Goal: Information Seeking & Learning: Learn about a topic

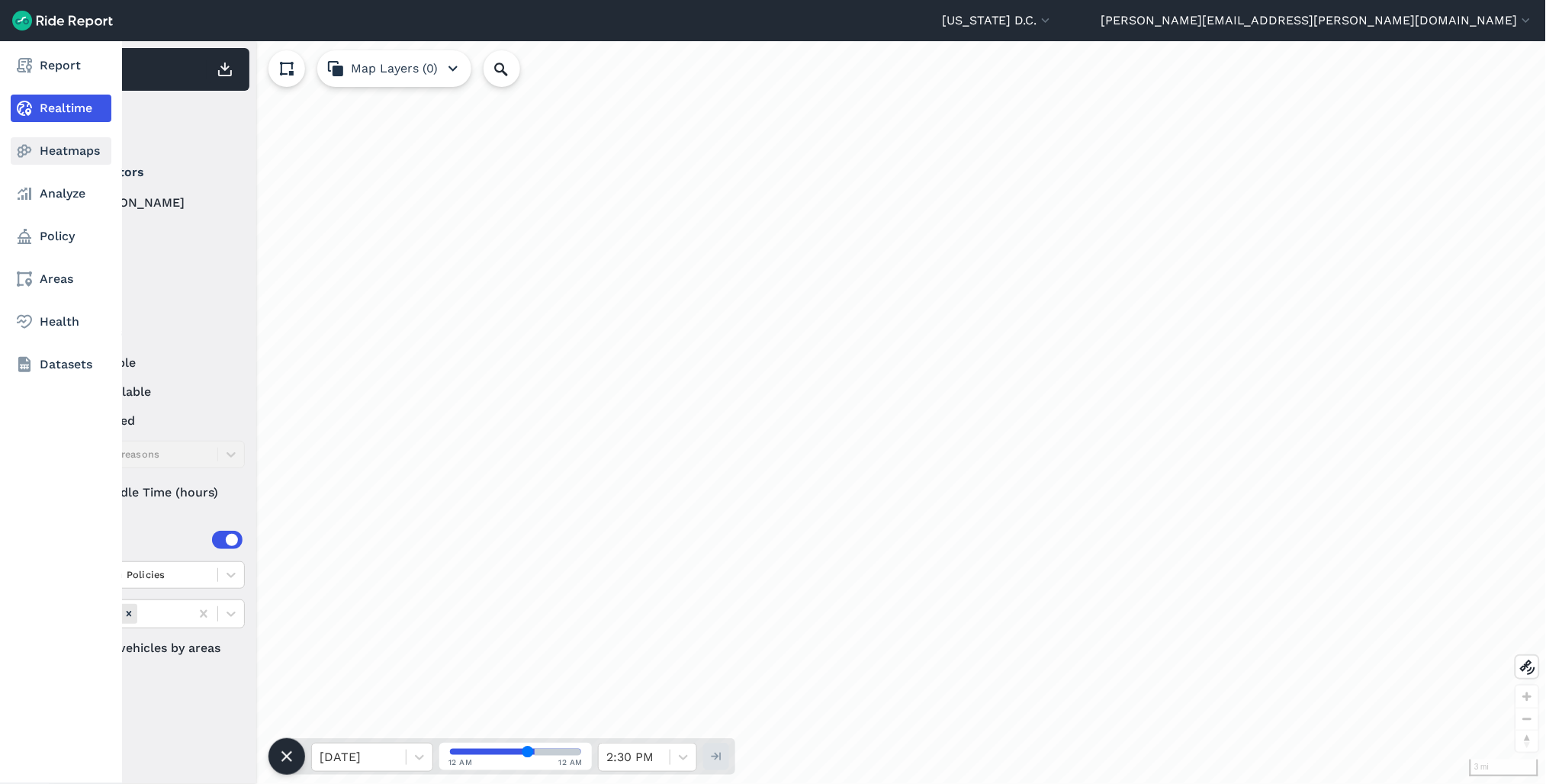
click at [51, 149] on link "Heatmaps" at bounding box center [61, 151] width 101 height 28
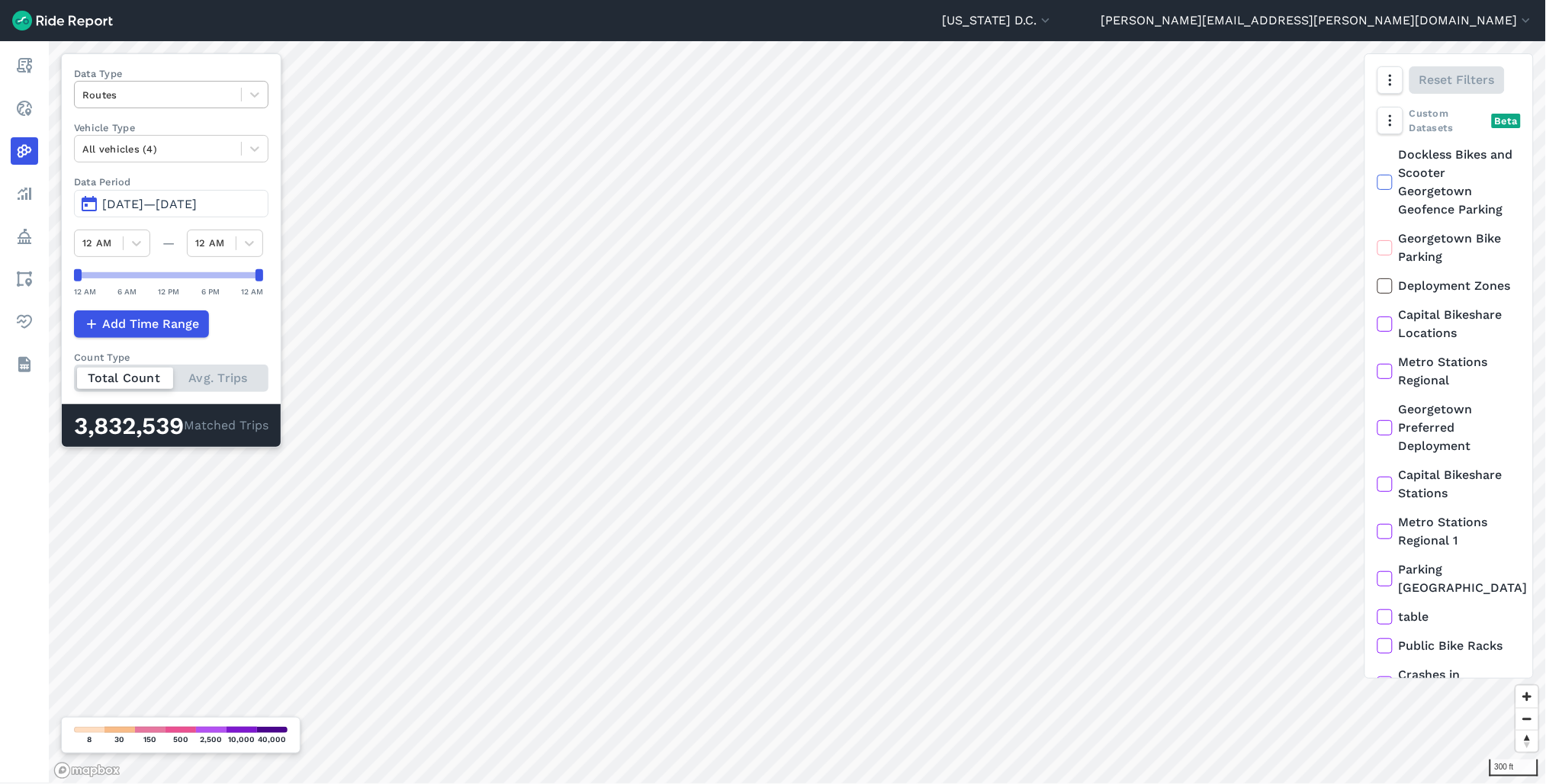
click at [210, 96] on div at bounding box center [158, 95] width 151 height 18
click at [160, 181] on div "Curb Events" at bounding box center [171, 184] width 194 height 27
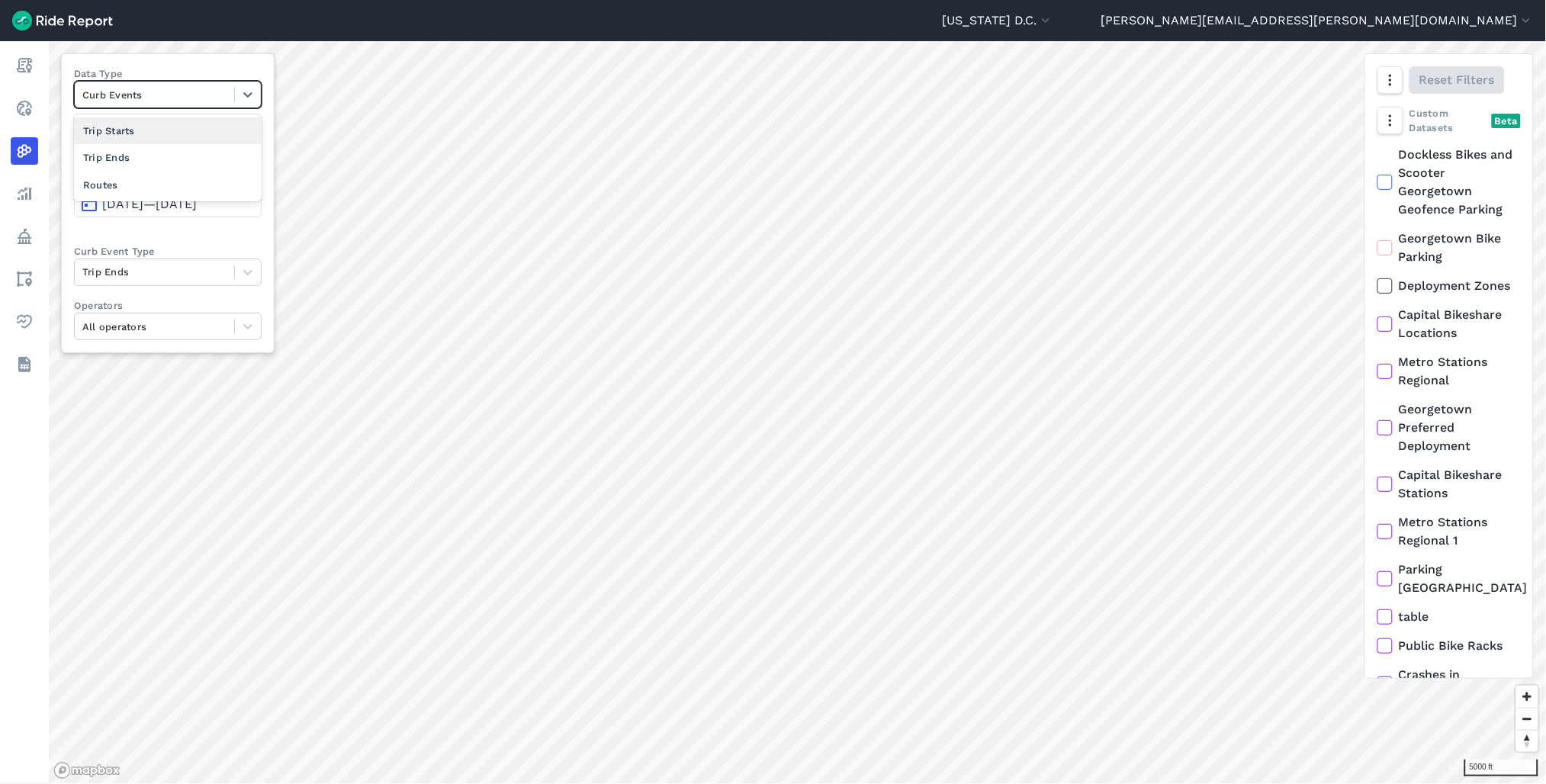
click at [181, 108] on div "Curb Events" at bounding box center [168, 95] width 187 height 28
click at [220, 89] on div at bounding box center [155, 95] width 144 height 18
click at [1389, 70] on button "button" at bounding box center [1390, 80] width 26 height 28
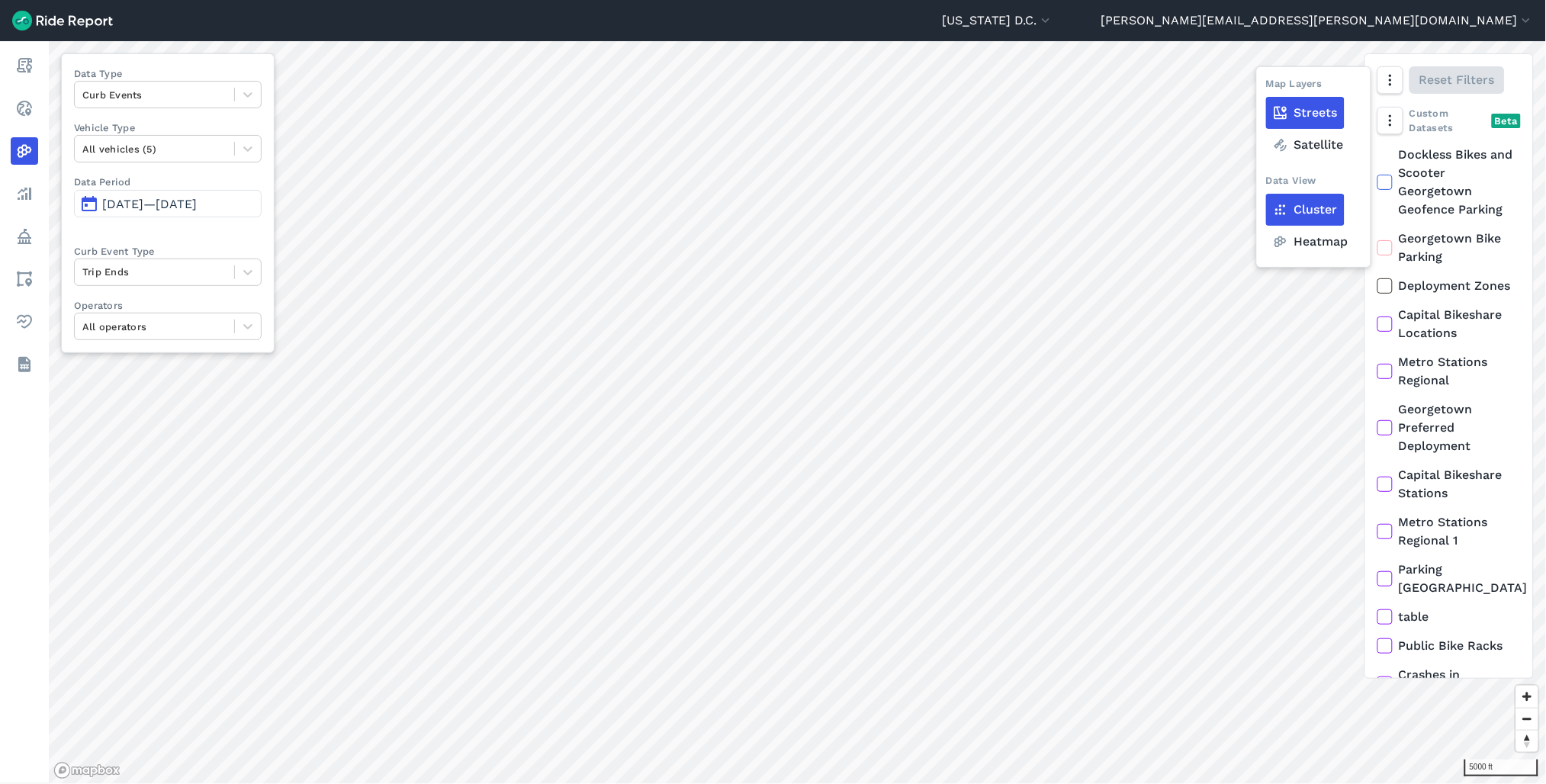
click at [1297, 241] on label "Heatmap" at bounding box center [1311, 242] width 89 height 32
click at [1267, 86] on input "Heatmap" at bounding box center [1267, 81] width 0 height 10
click at [143, 101] on div at bounding box center [155, 95] width 144 height 18
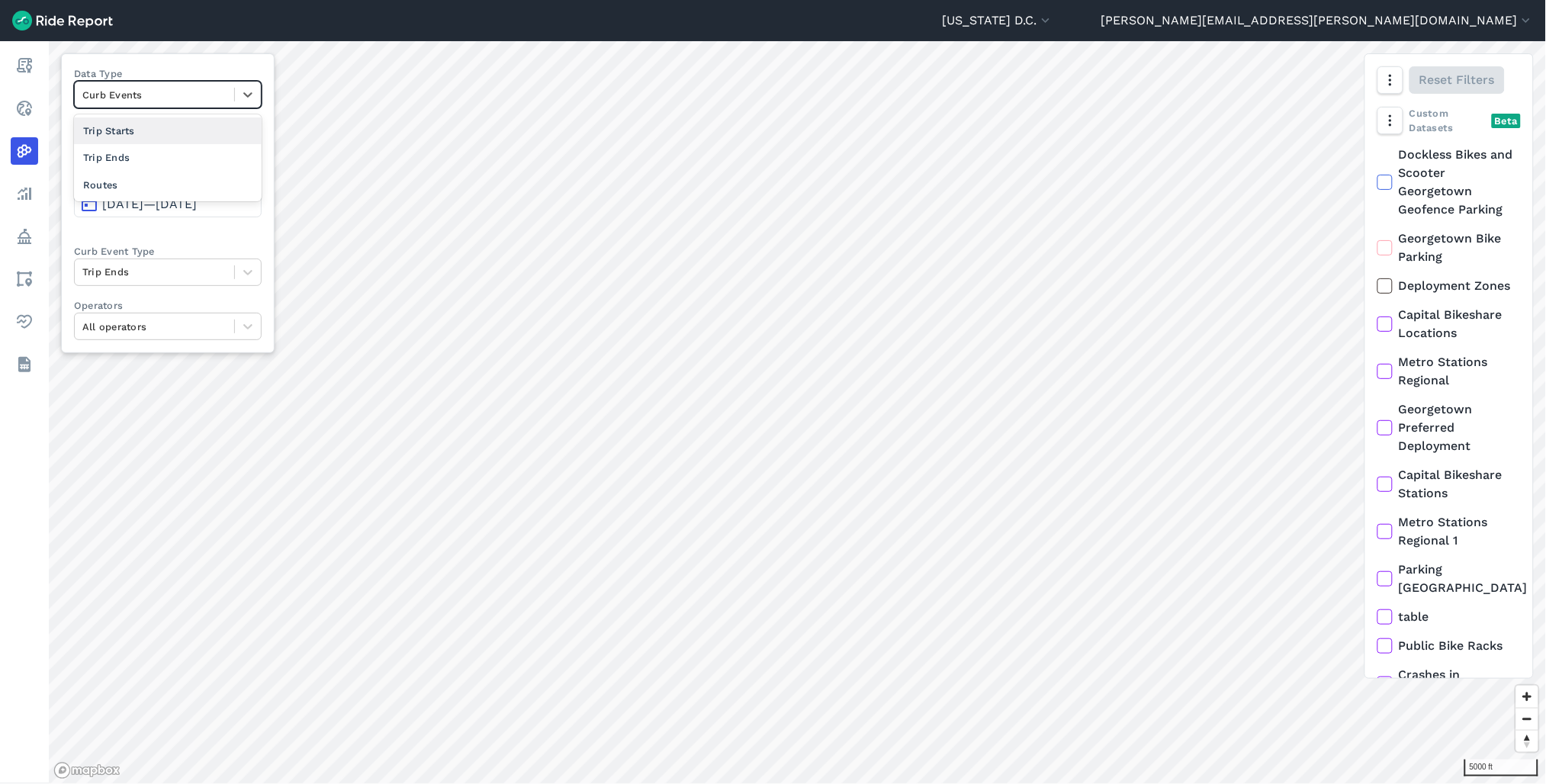
drag, startPoint x: 128, startPoint y: 132, endPoint x: 898, endPoint y: 549, distance: 875.7
click at [130, 132] on div "Trip Starts" at bounding box center [168, 130] width 187 height 27
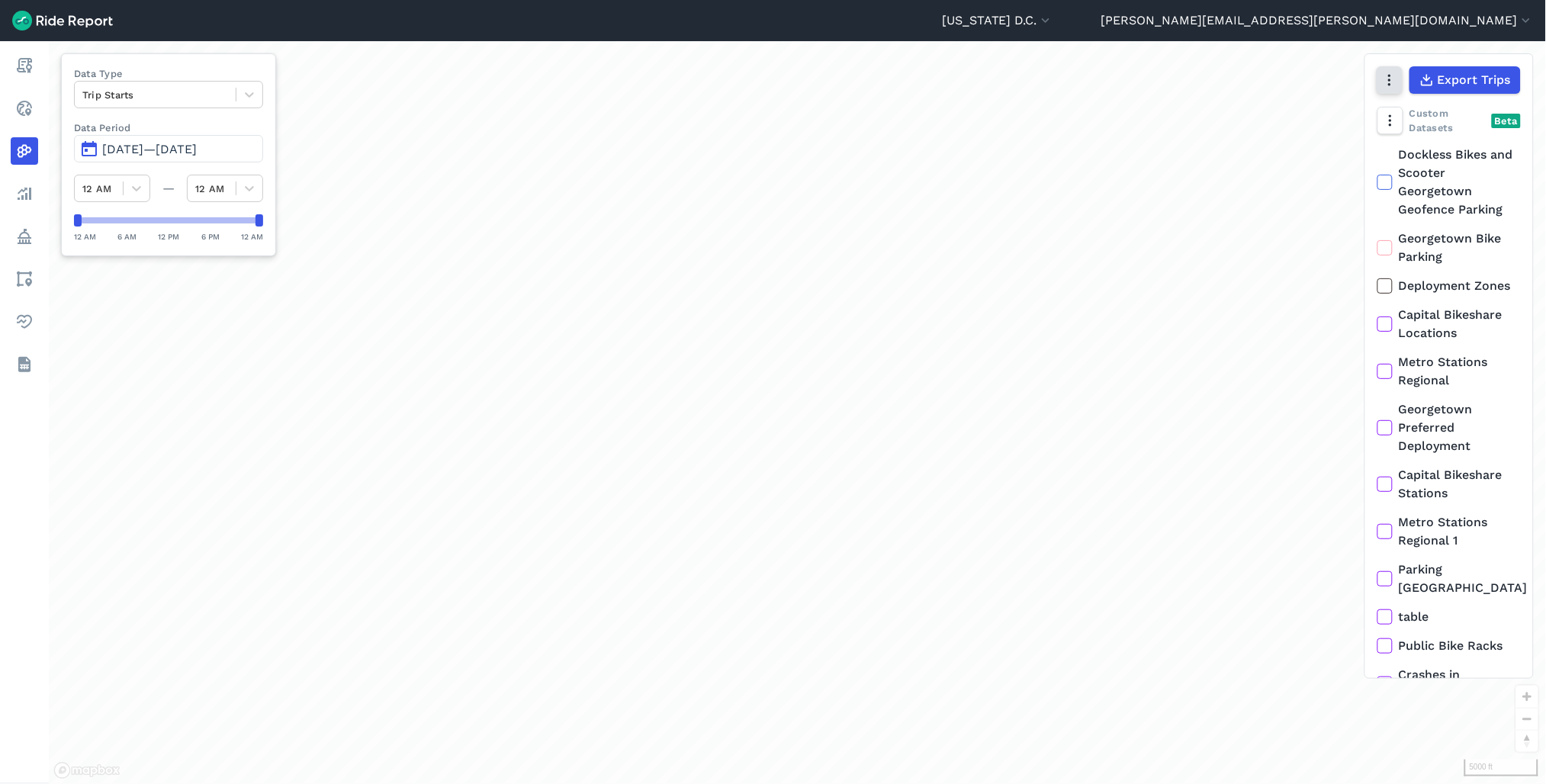
click at [1390, 83] on icon "button" at bounding box center [1389, 79] width 15 height 15
click at [1398, 75] on button "button" at bounding box center [1390, 80] width 26 height 28
click at [1393, 119] on icon "button" at bounding box center [1389, 119] width 15 height 15
click at [1438, 221] on label "Heatmap" at bounding box center [1433, 216] width 91 height 32
click at [1387, 157] on input "Heatmap" at bounding box center [1387, 152] width 0 height 10
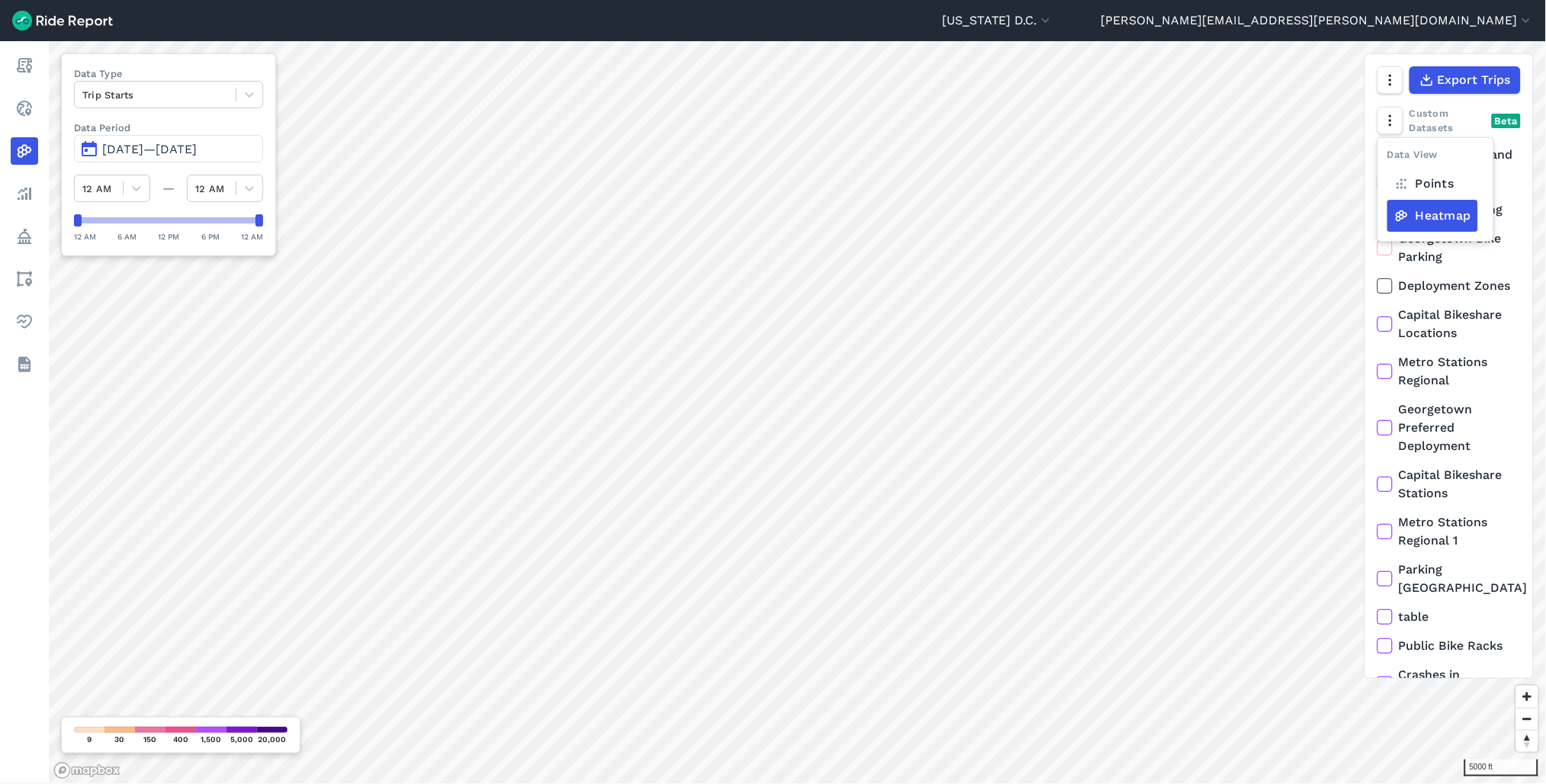
click at [196, 149] on span "Jun 5, 2025—Sep 3, 2025" at bounding box center [150, 149] width 95 height 15
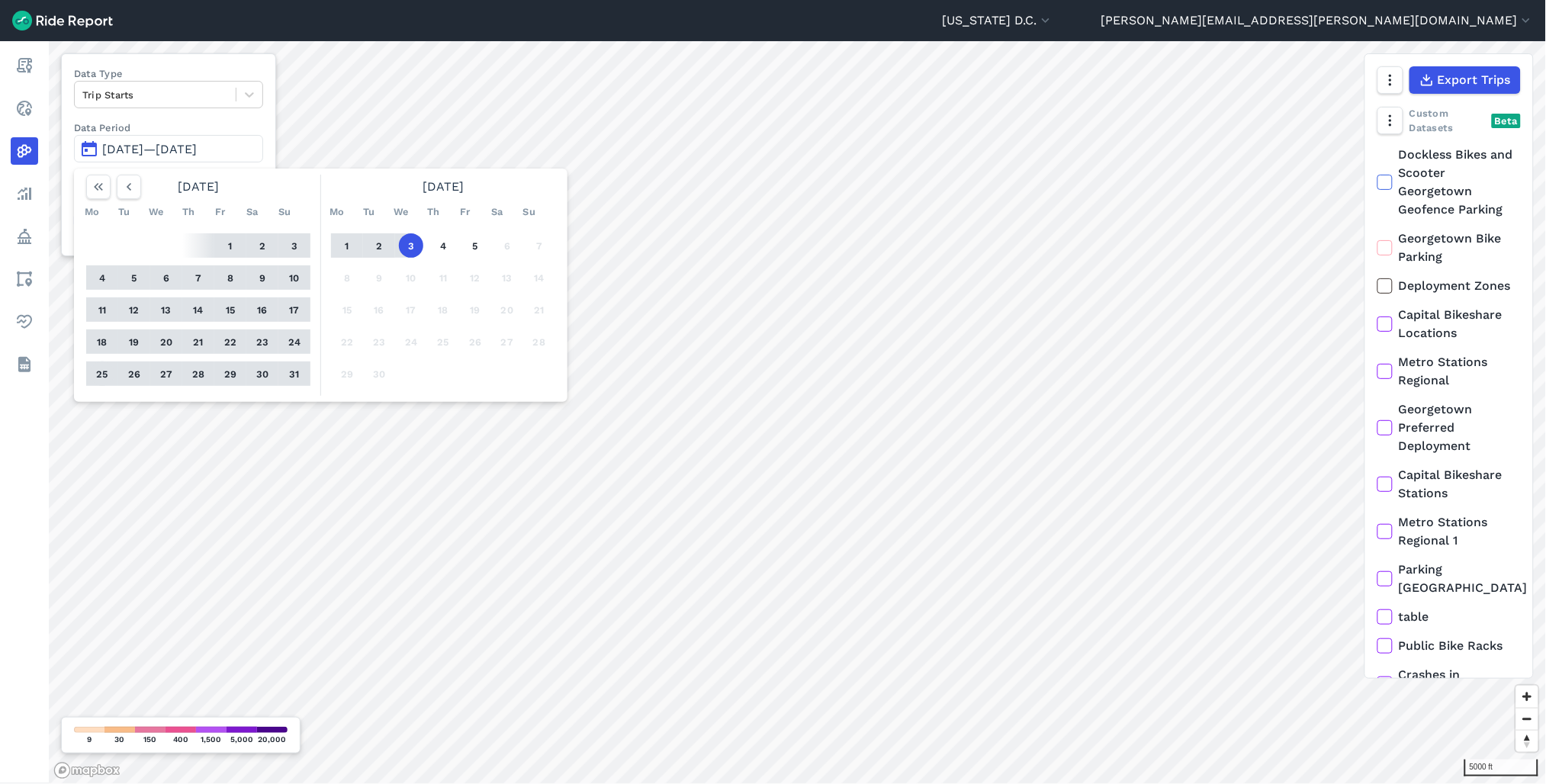
click at [101, 377] on button "25" at bounding box center [102, 374] width 25 height 25
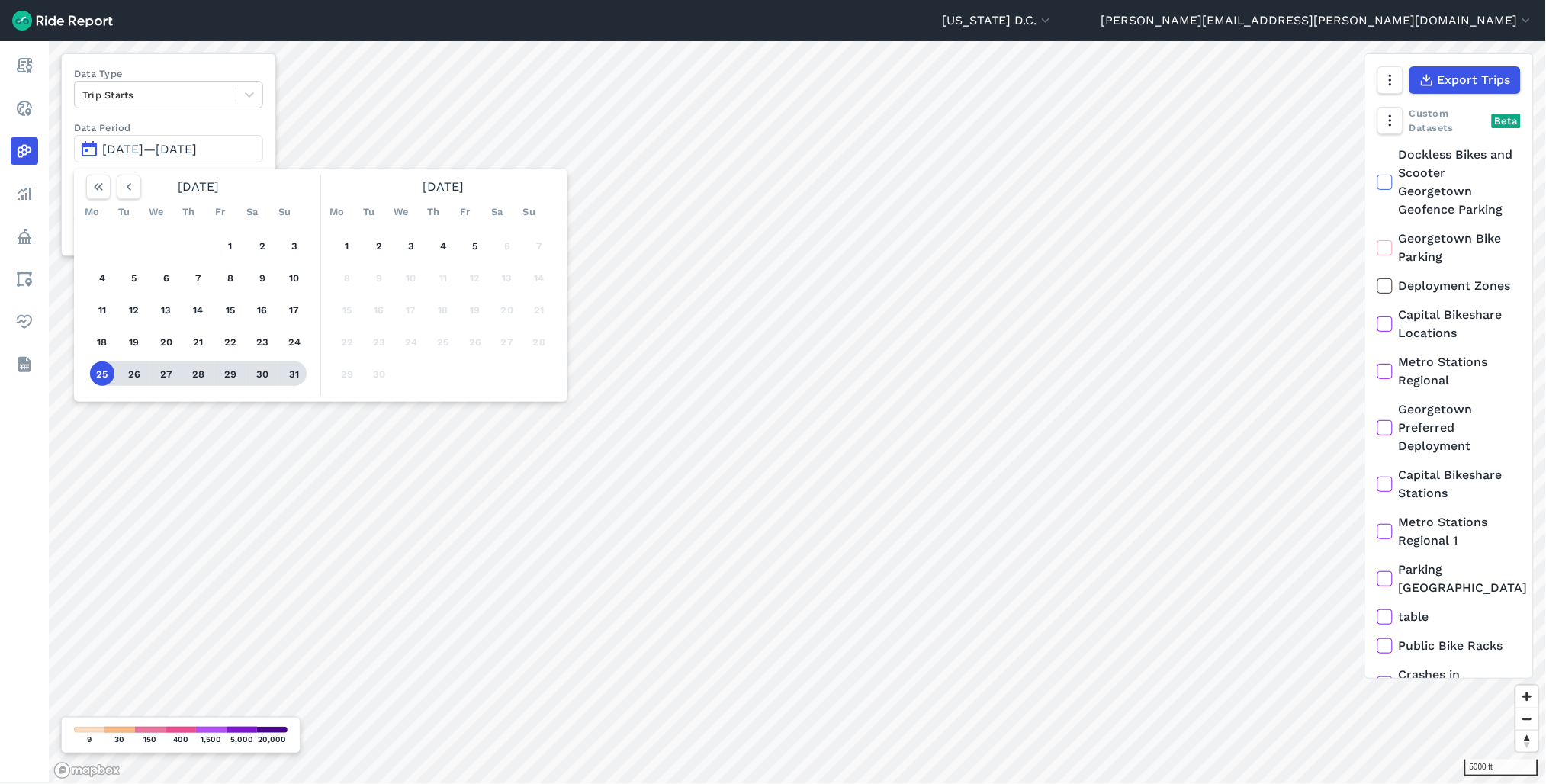
click at [296, 376] on button "31" at bounding box center [294, 374] width 25 height 25
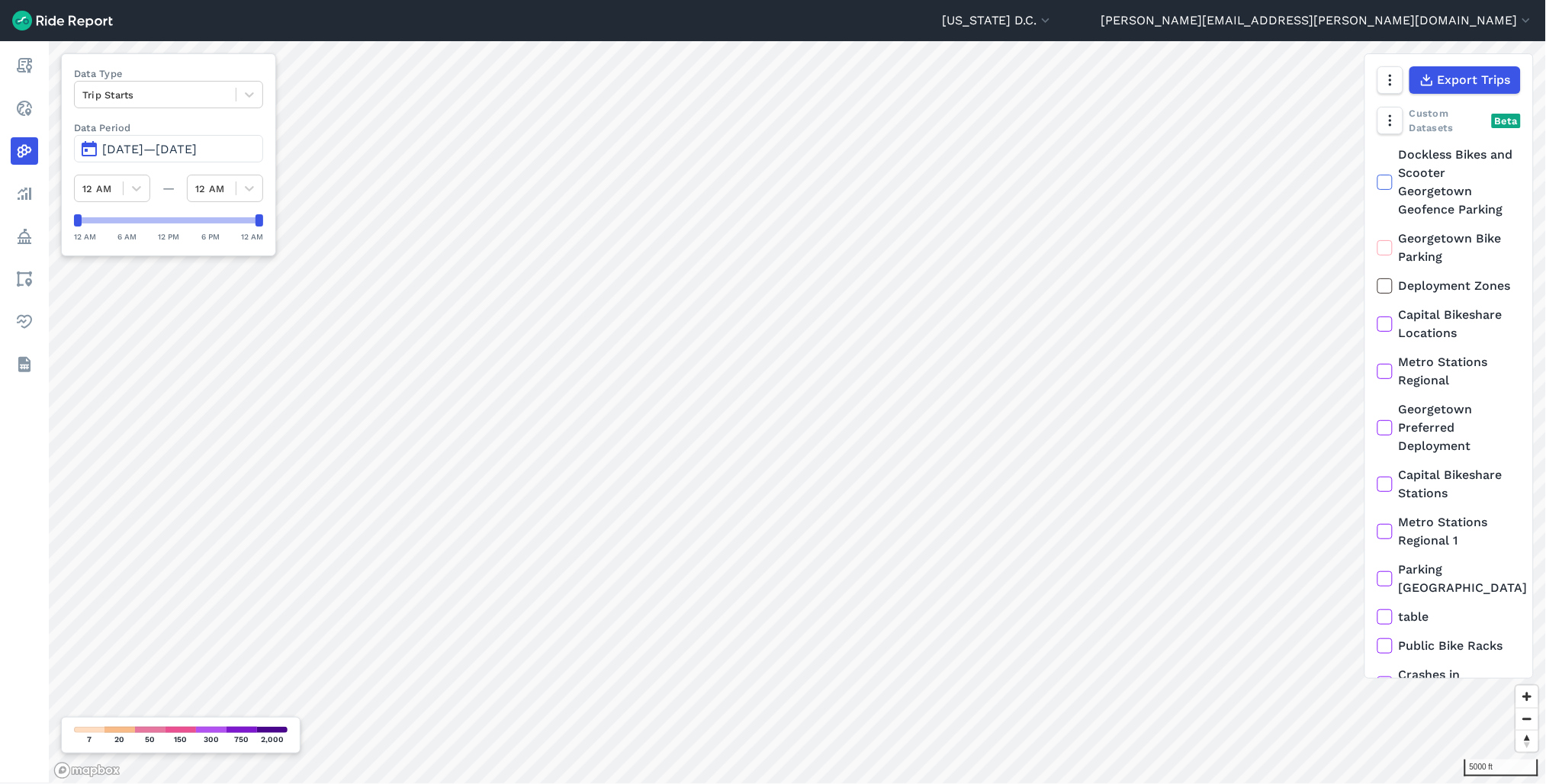
click at [196, 149] on span "Aug 25, 2025—Aug 31, 2025" at bounding box center [150, 149] width 95 height 15
click at [1392, 124] on icon "button" at bounding box center [1389, 119] width 15 height 15
click at [1384, 88] on button "button" at bounding box center [1390, 80] width 26 height 28
click at [1386, 88] on button "button" at bounding box center [1390, 80] width 26 height 28
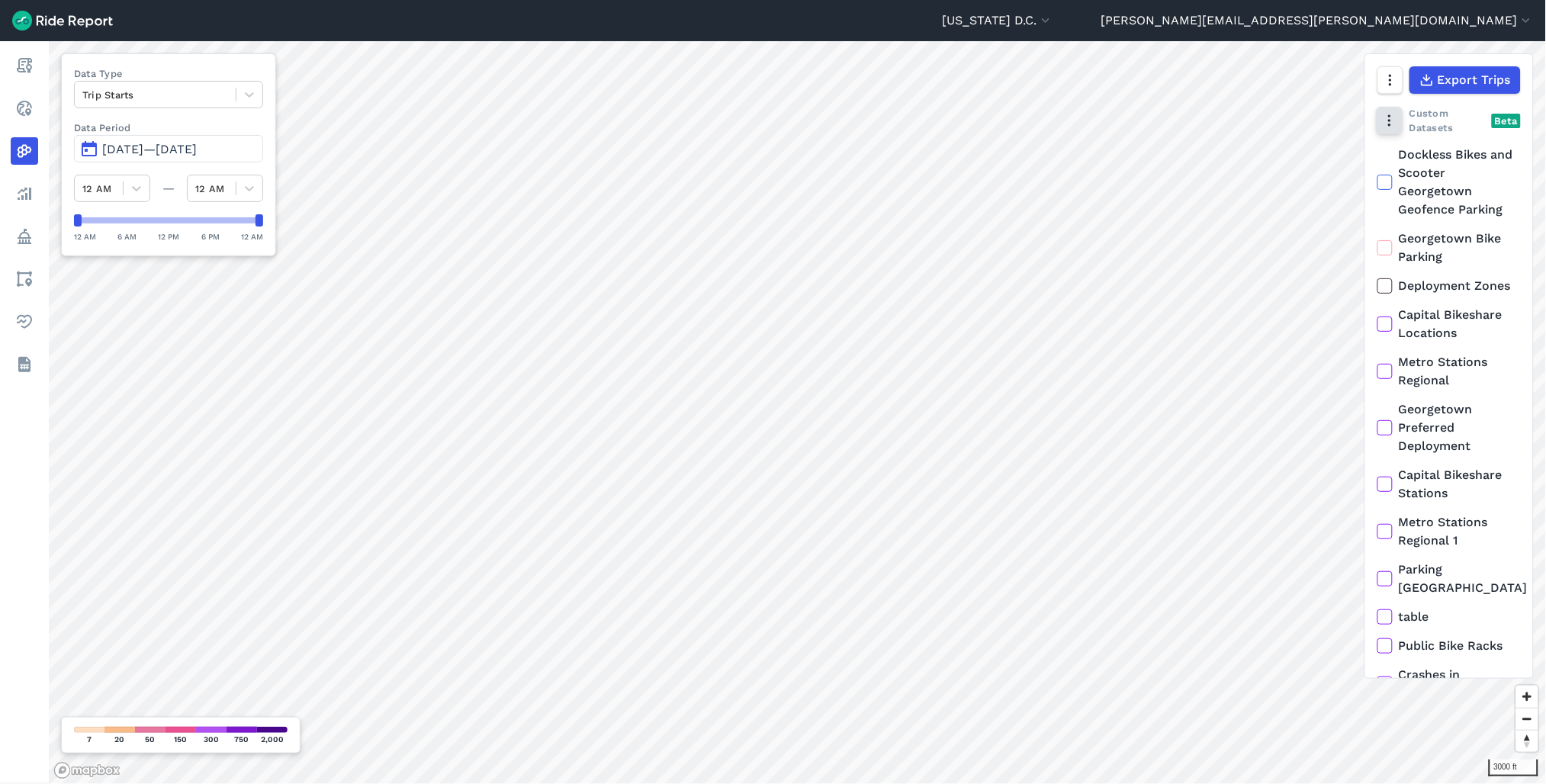
click at [1391, 126] on icon "button" at bounding box center [1389, 119] width 15 height 15
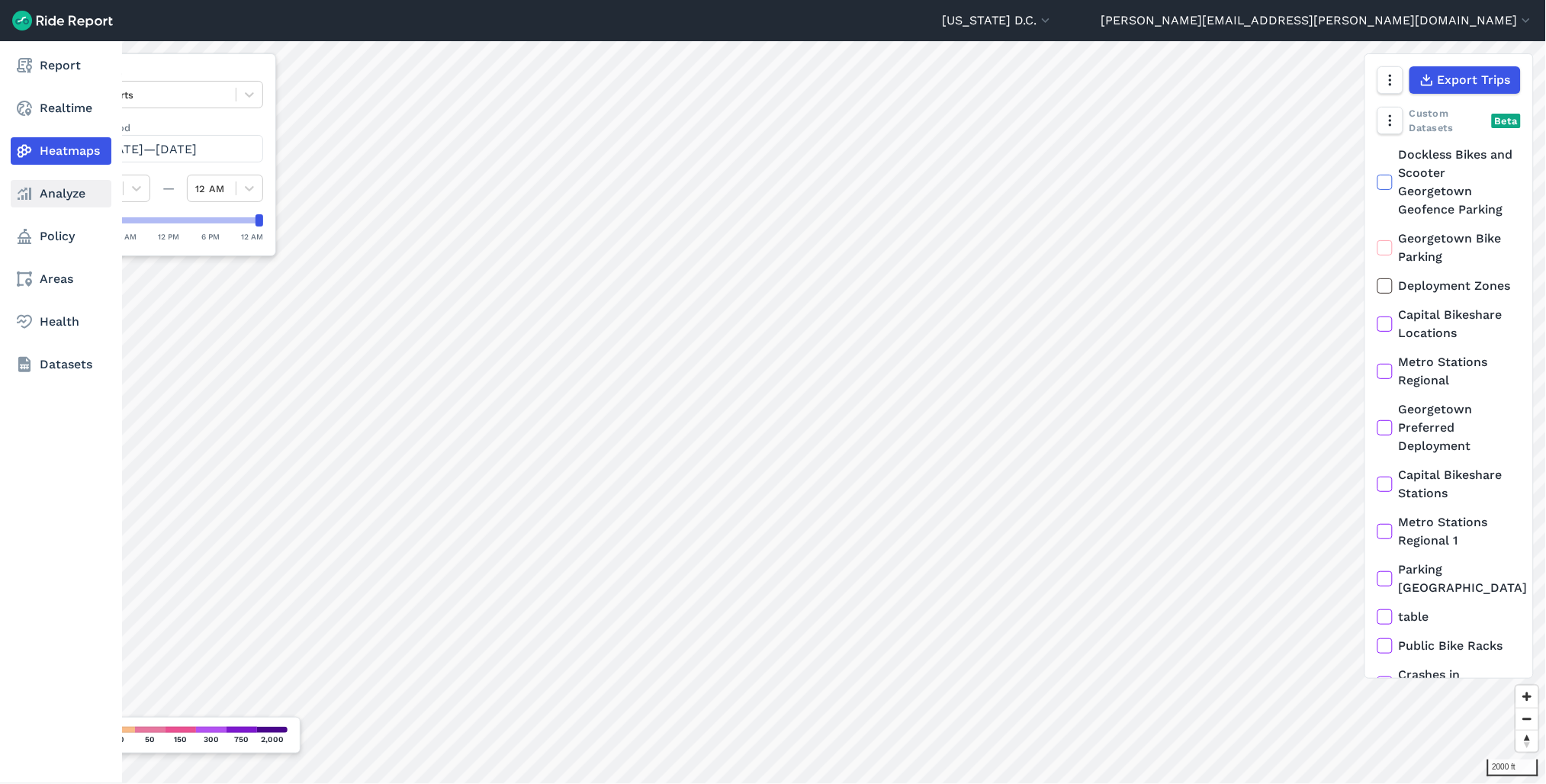
click at [63, 193] on link "Analyze" at bounding box center [61, 193] width 101 height 28
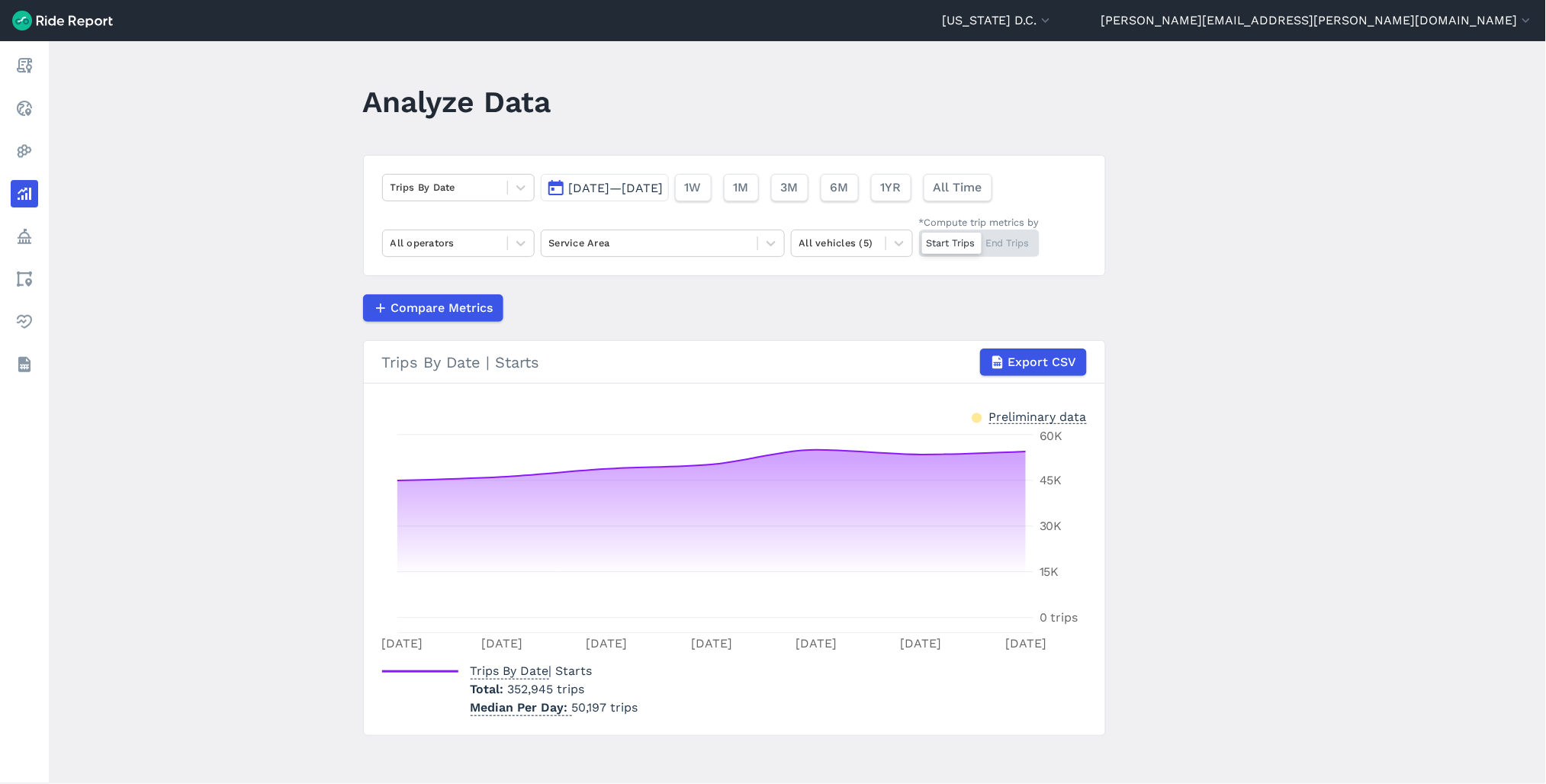
click at [702, 260] on div "Trips By Date Aug 25, 2025—Aug 31, 2025 1W 1M 3M 6M 1YR All Time All operators …" at bounding box center [734, 215] width 743 height 121
click at [705, 250] on div at bounding box center [649, 243] width 200 height 18
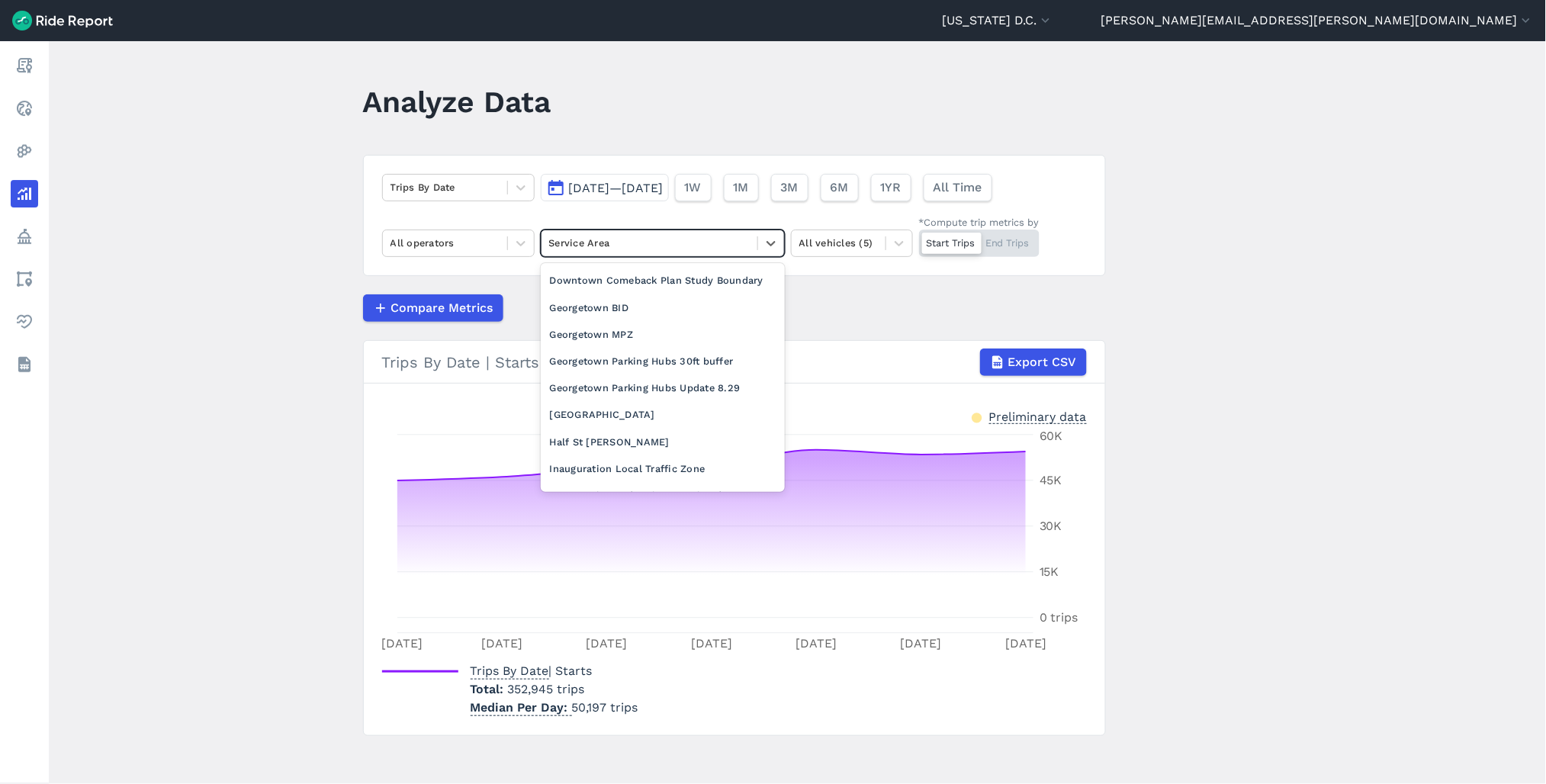
scroll to position [593, 0]
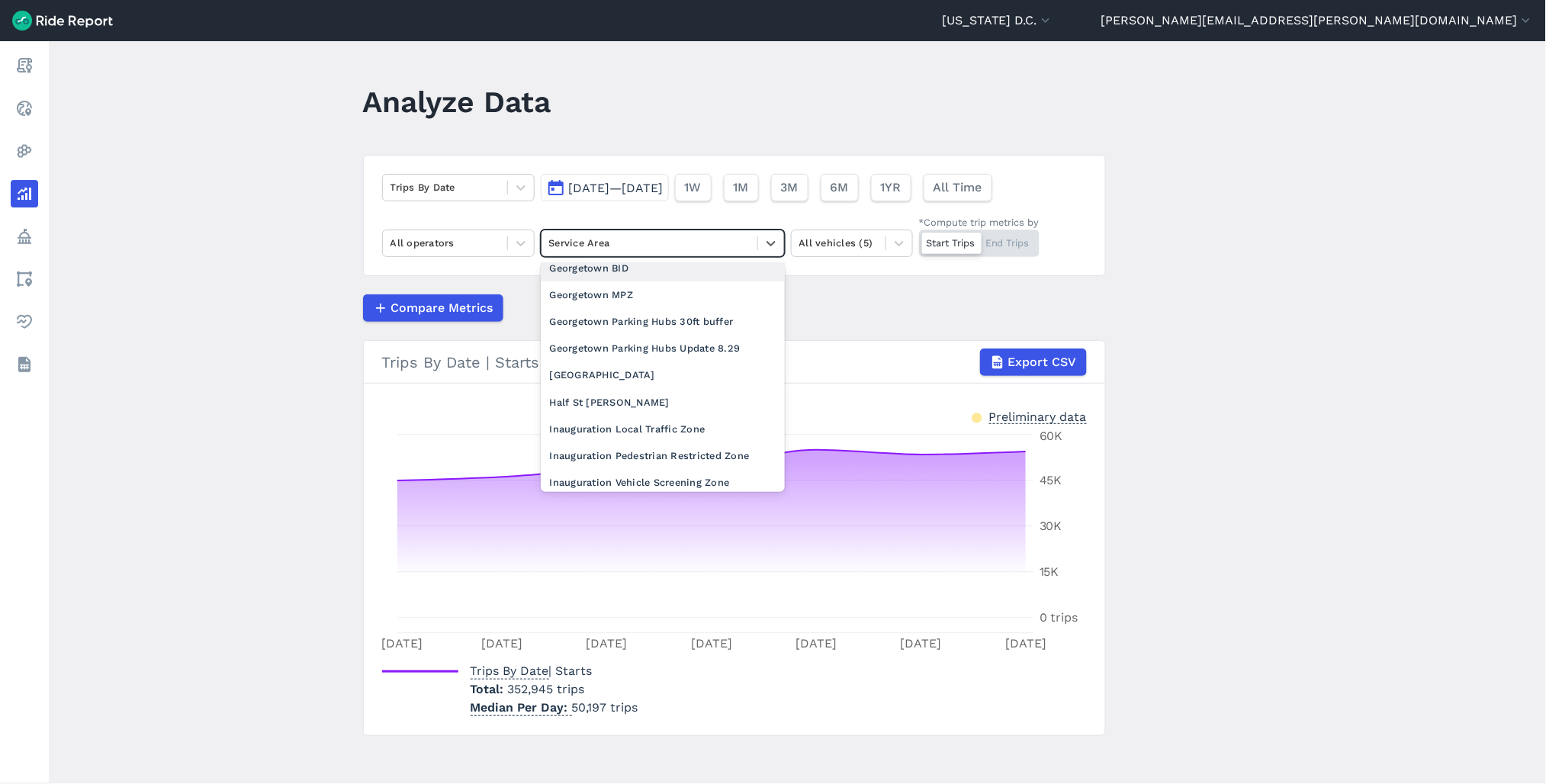
click at [595, 281] on div "Georgetown BID" at bounding box center [662, 267] width 244 height 27
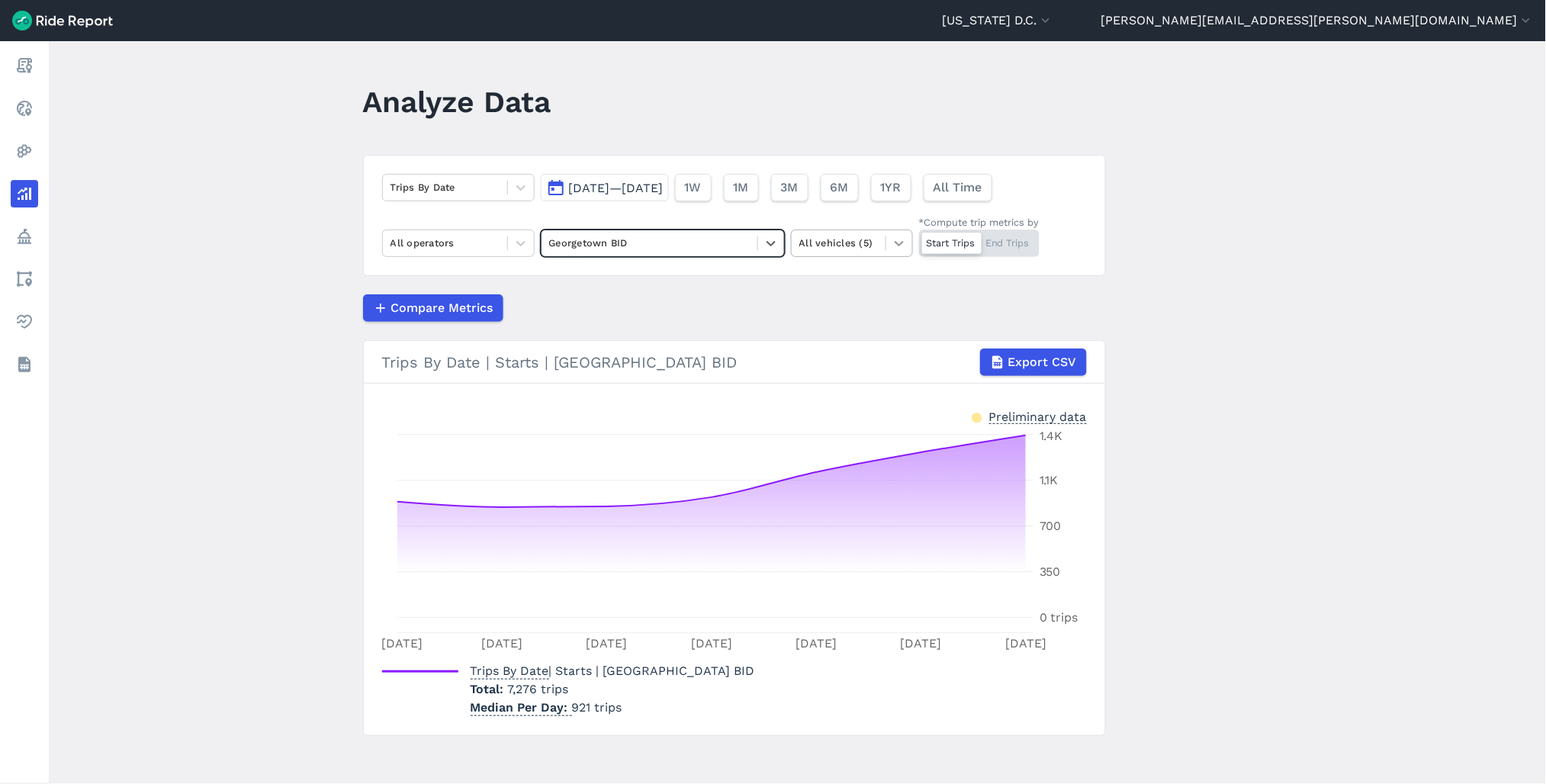
click at [901, 248] on icon at bounding box center [899, 243] width 15 height 15
click at [897, 243] on icon at bounding box center [899, 243] width 15 height 15
click at [492, 199] on div "Trips By Date" at bounding box center [445, 187] width 124 height 24
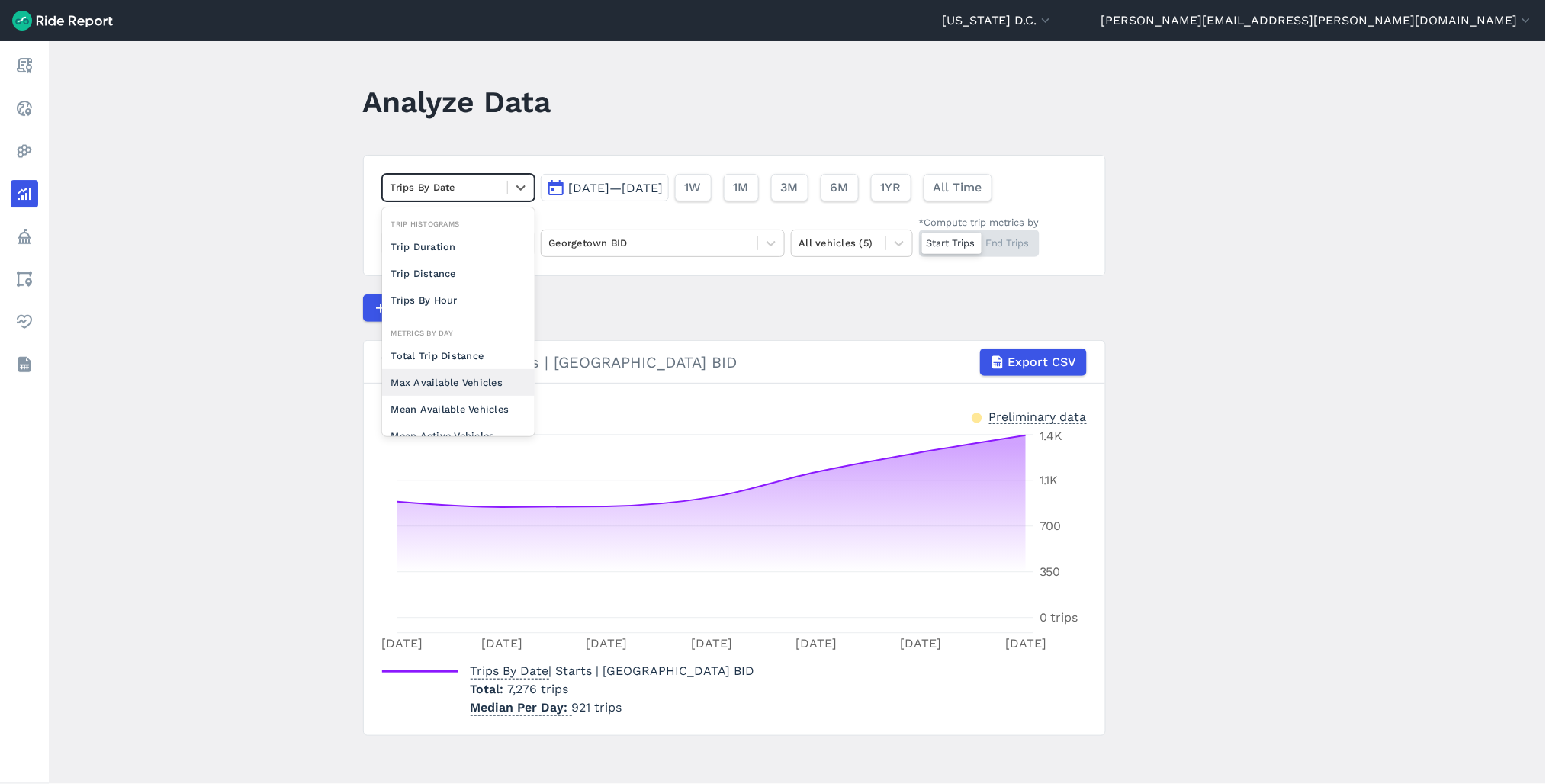
scroll to position [132, 0]
click at [180, 323] on main "Analyze Data option Mean Vehicle Idle Time focused, 0 of 2. 10 results availabl…" at bounding box center [797, 412] width 1498 height 743
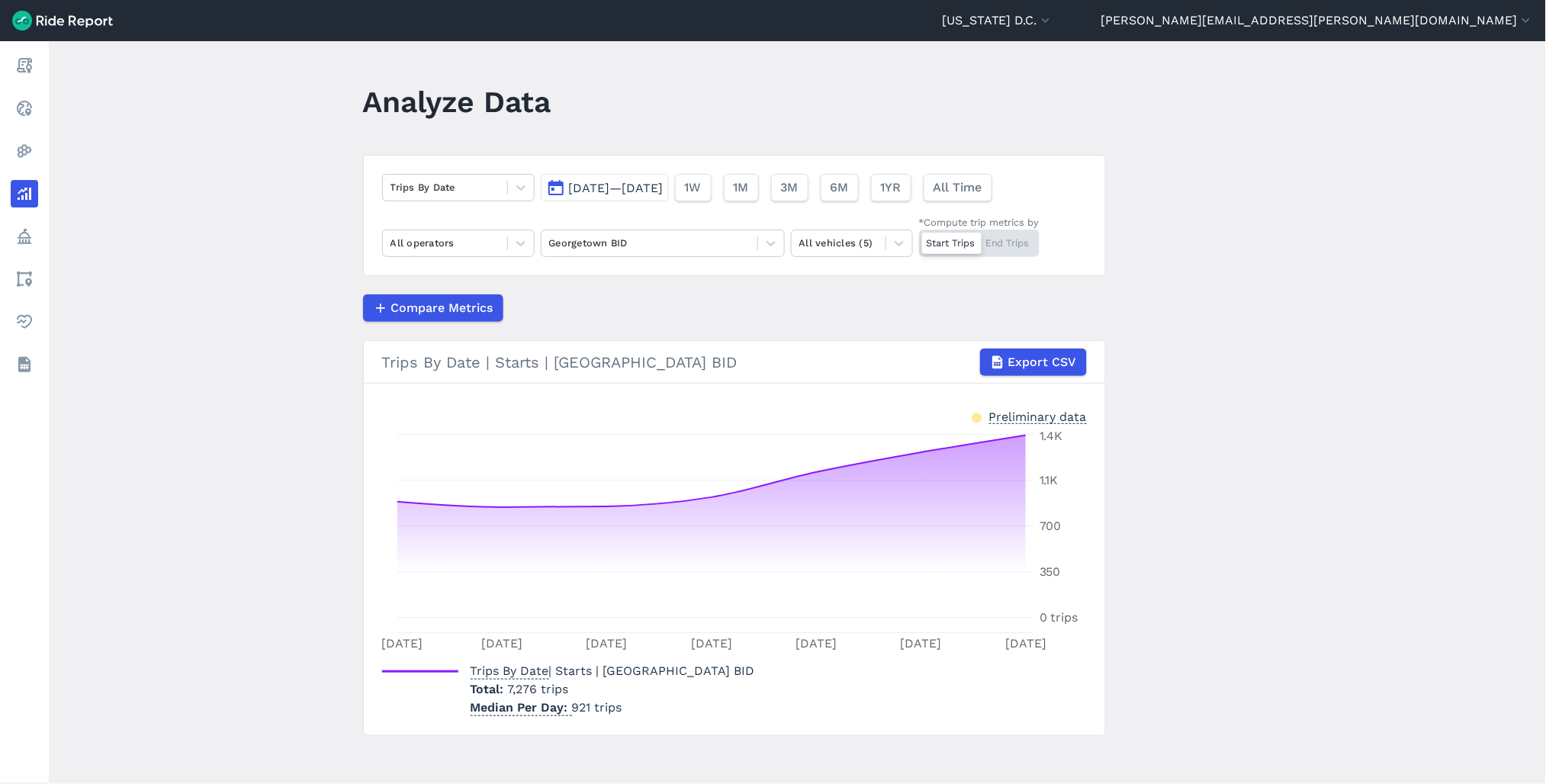
click at [1000, 239] on div "Start Trips End Trips" at bounding box center [980, 244] width 120 height 28
click at [920, 239] on input "*Compute trip metrics by Start Trips End Trips" at bounding box center [920, 235] width 0 height 10
click at [950, 244] on div "Start Trips End Trips" at bounding box center [980, 244] width 120 height 28
click at [920, 240] on input "*Compute trip metrics by Start Trips End Trips" at bounding box center [920, 235] width 0 height 10
click at [1002, 244] on div "Start Trips End Trips" at bounding box center [980, 244] width 120 height 28
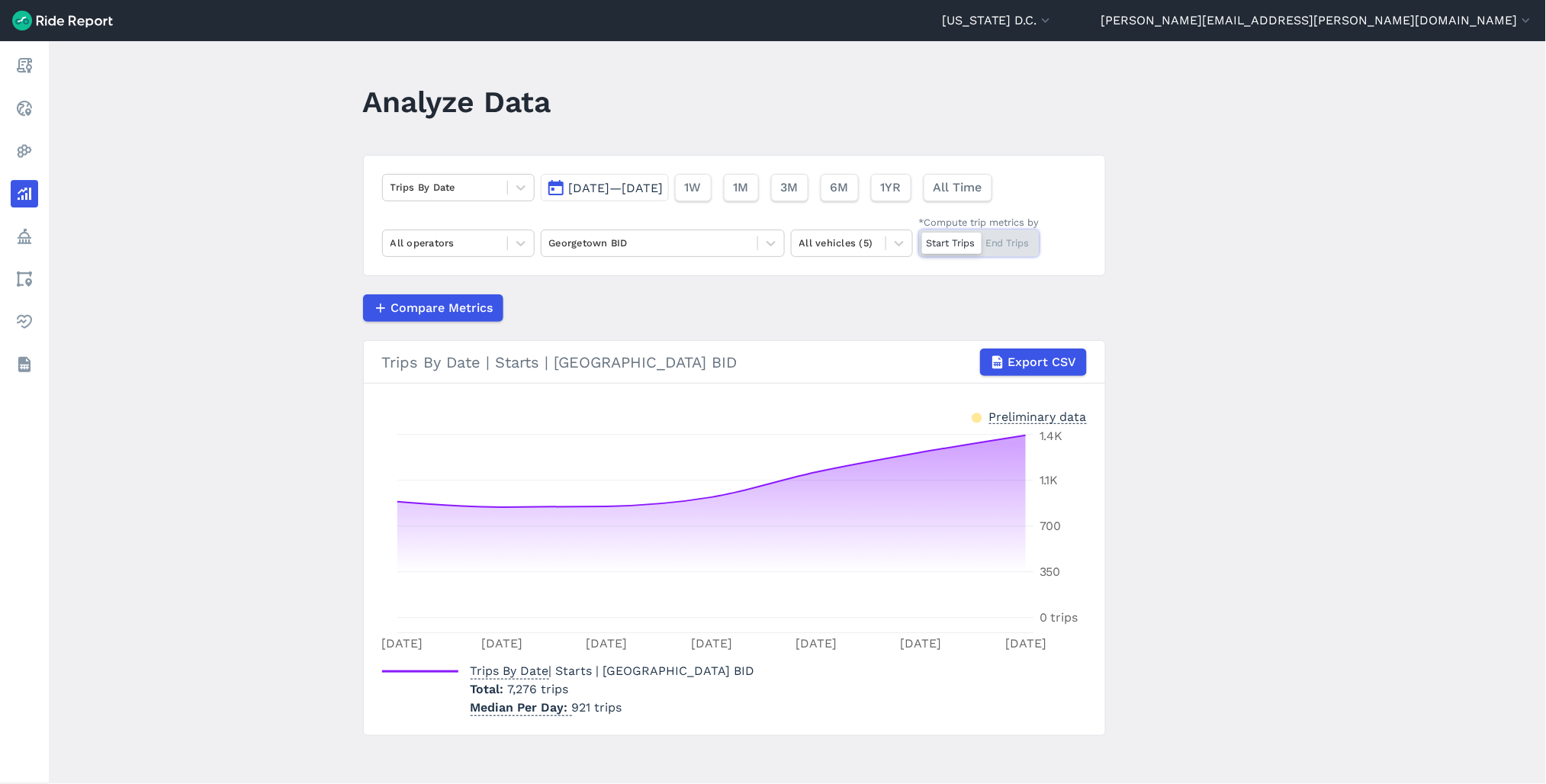
click at [920, 240] on input "*Compute trip metrics by Start Trips End Trips" at bounding box center [920, 235] width 0 height 10
click at [609, 180] on span "Aug 25, 2025—Aug 31, 2025" at bounding box center [617, 187] width 95 height 15
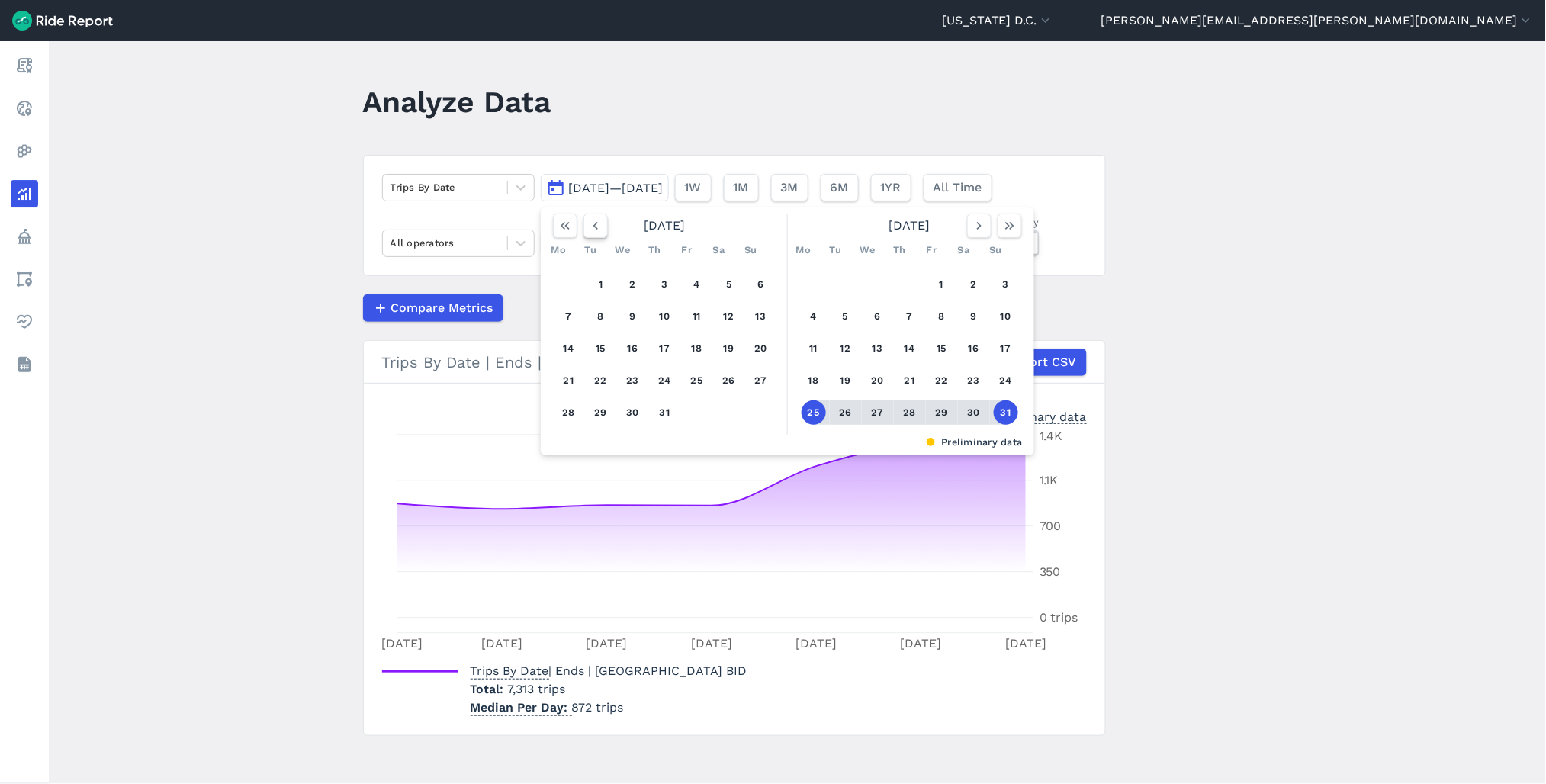
click at [597, 229] on icon "button" at bounding box center [595, 225] width 15 height 15
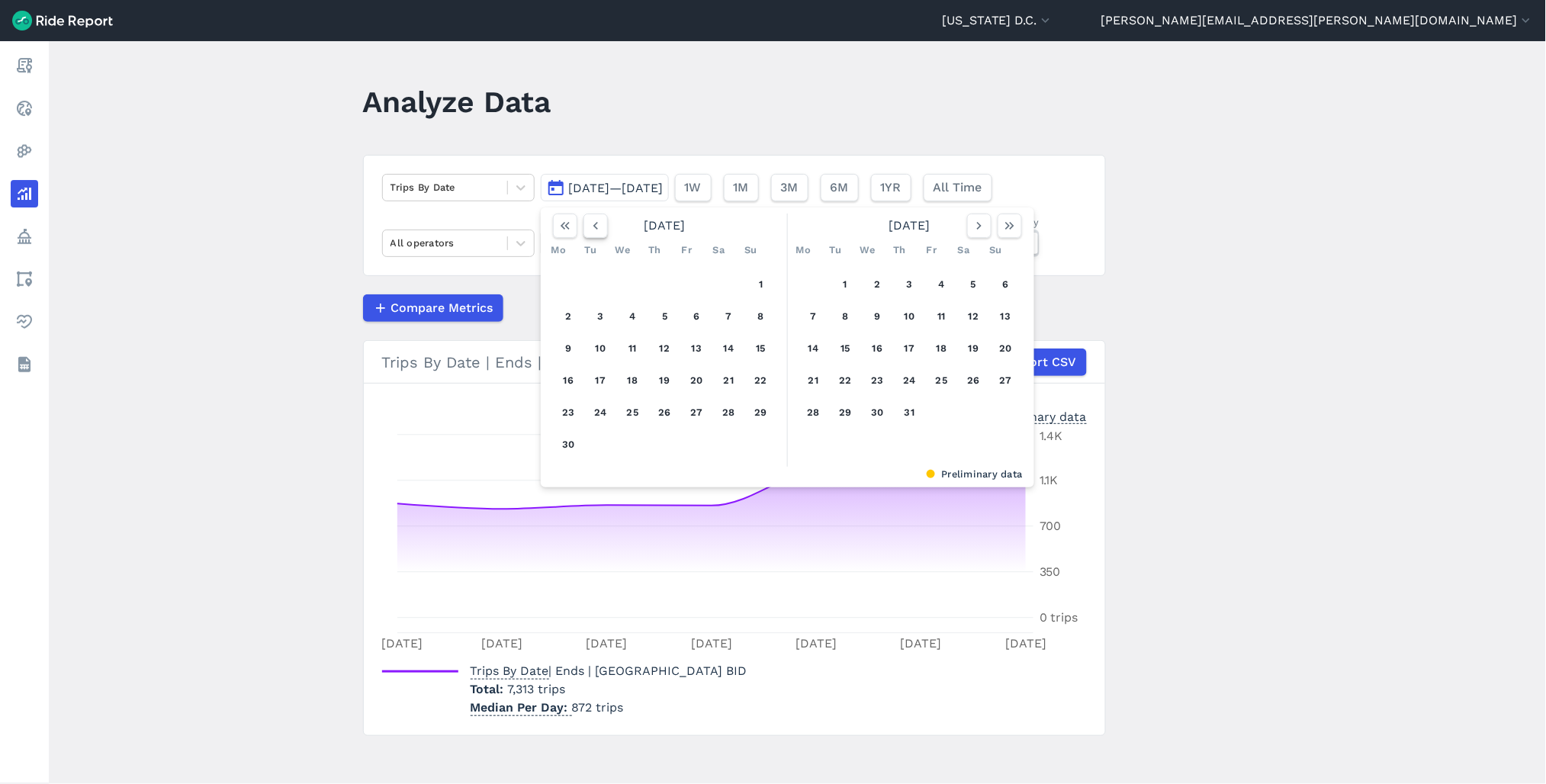
click at [597, 229] on icon "button" at bounding box center [595, 225] width 15 height 15
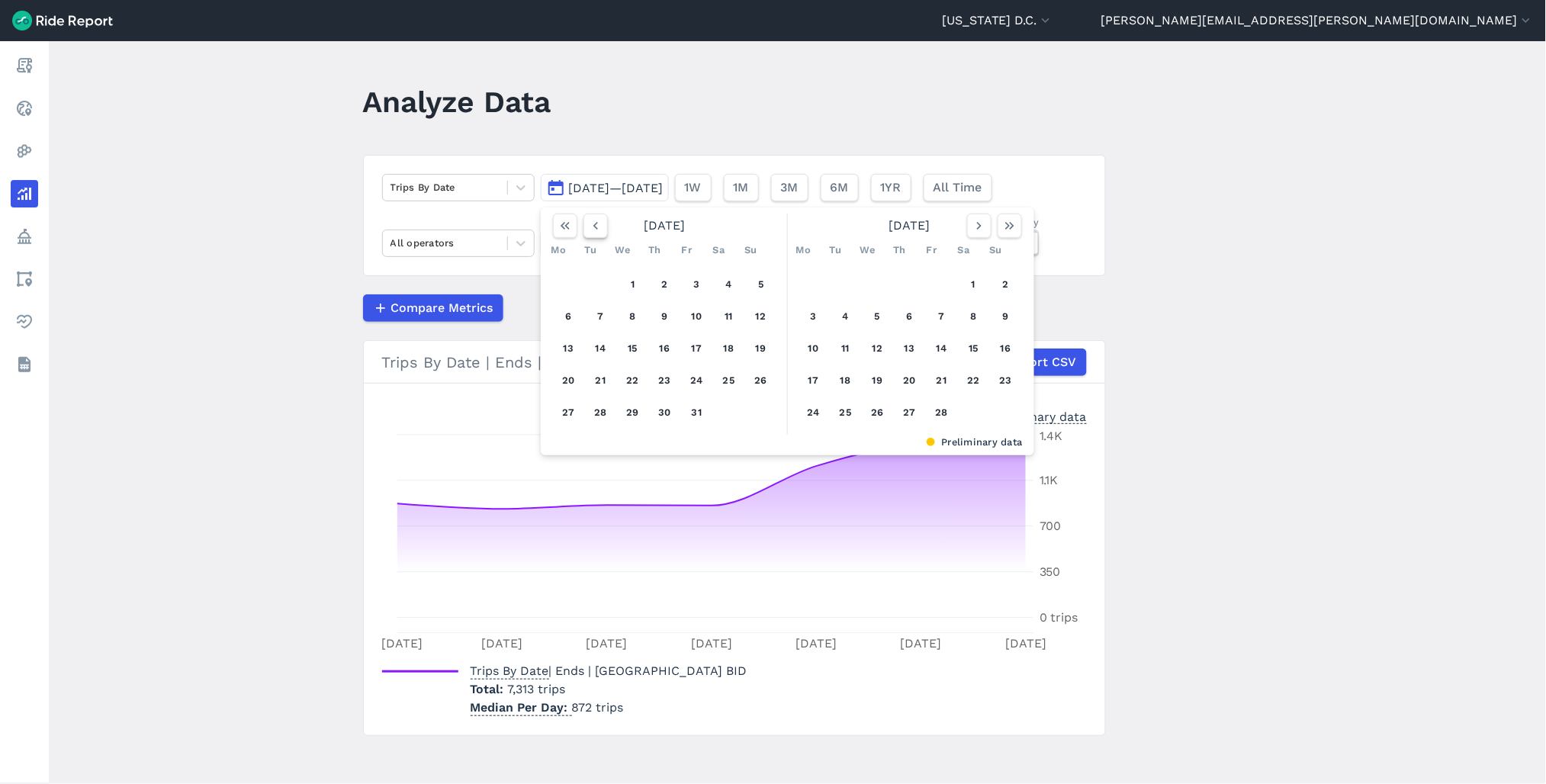
click at [597, 229] on icon "button" at bounding box center [595, 225] width 15 height 15
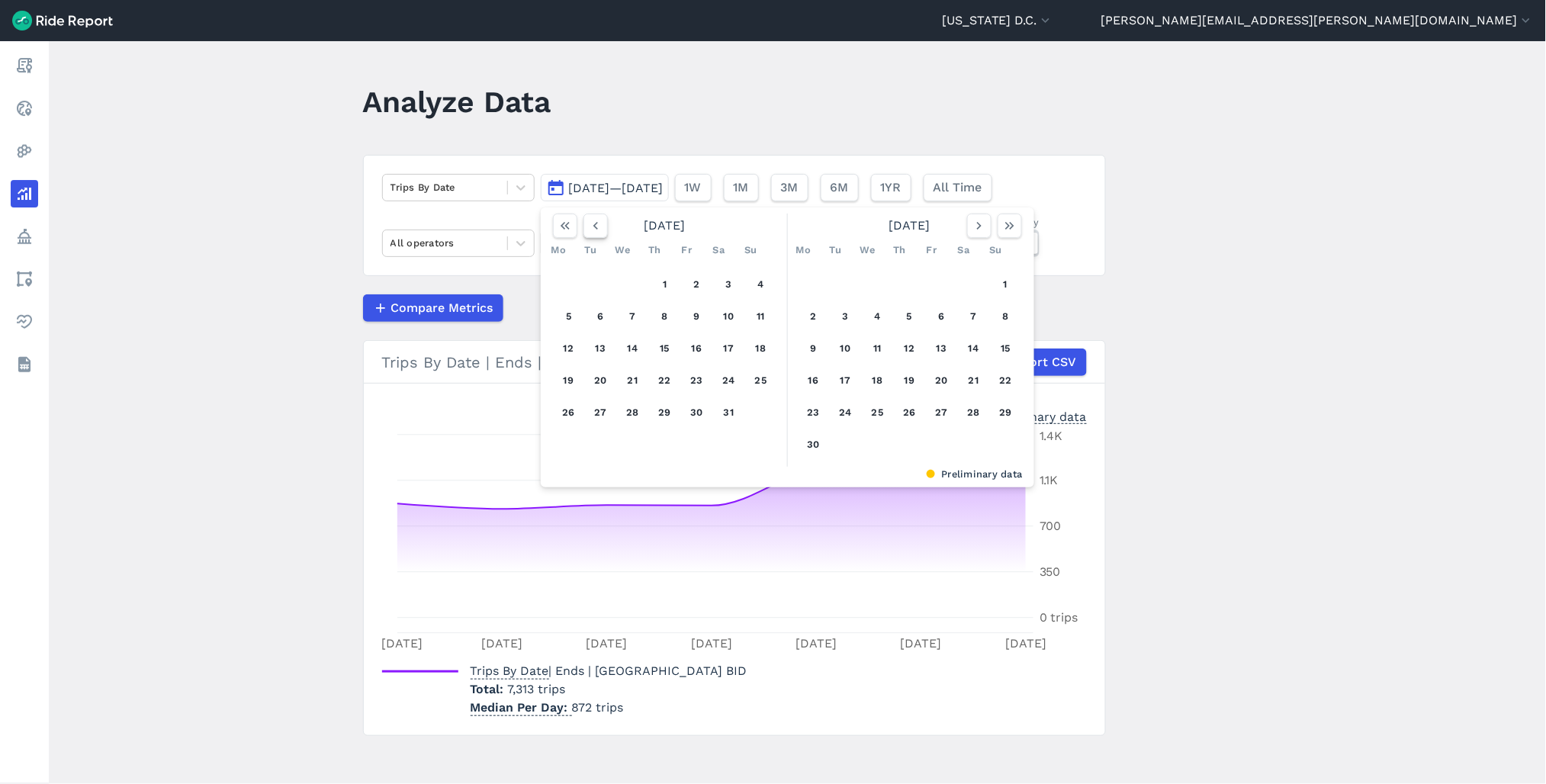
click at [597, 229] on icon "button" at bounding box center [595, 225] width 15 height 15
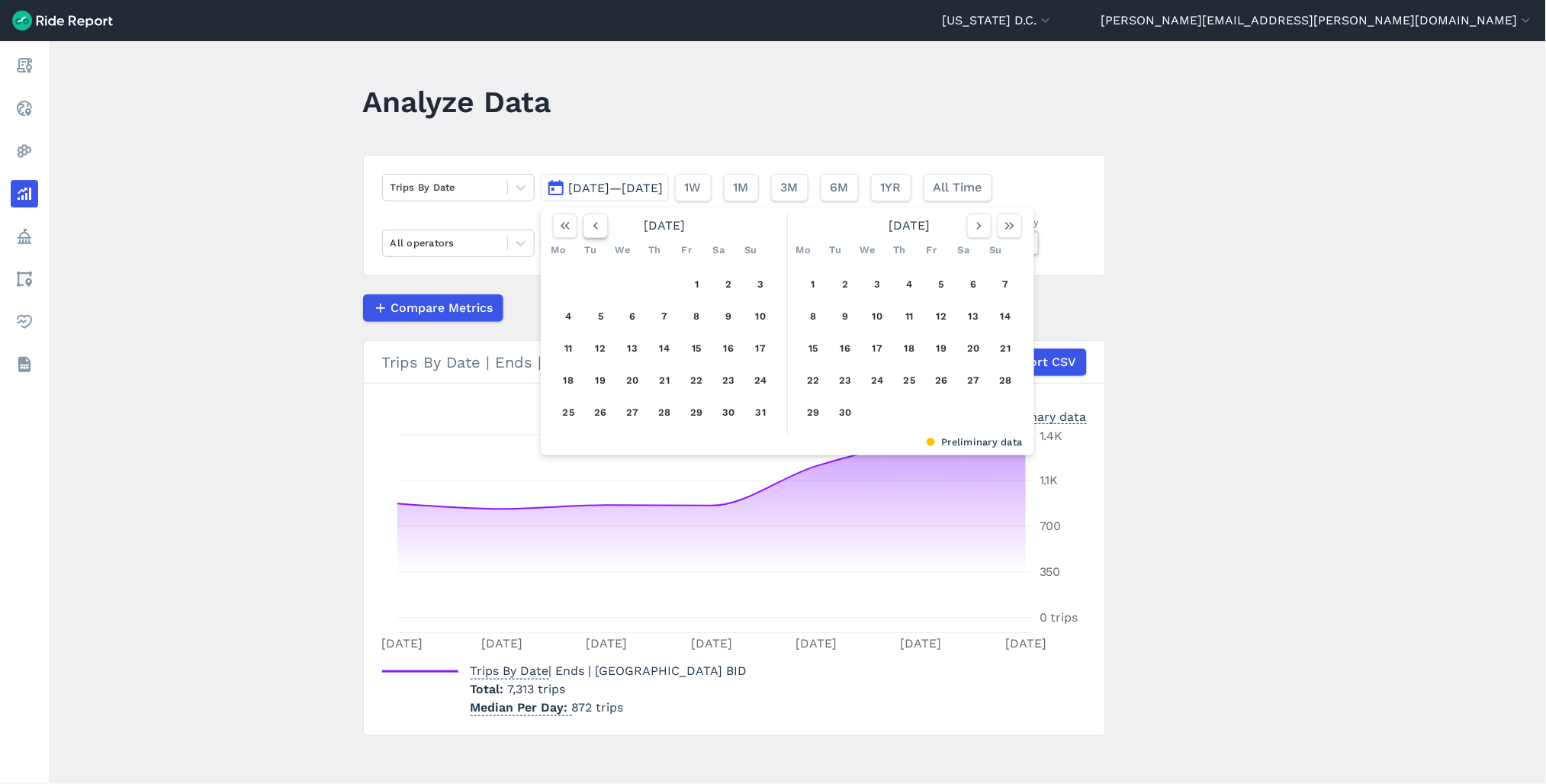
click at [597, 229] on icon "button" at bounding box center [595, 225] width 15 height 15
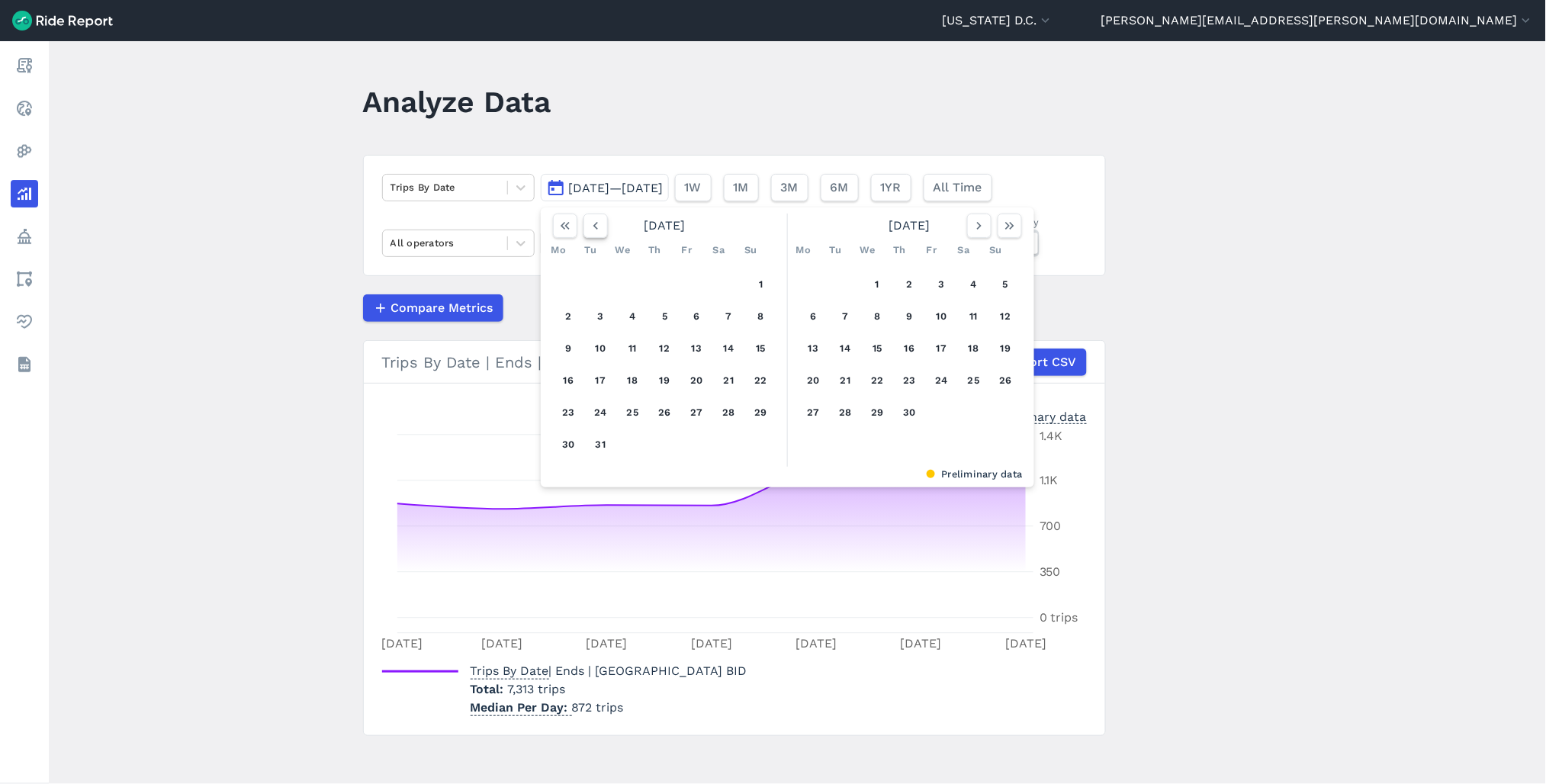
click at [597, 229] on icon "button" at bounding box center [595, 225] width 15 height 15
click at [721, 104] on header "Analyze Data" at bounding box center [744, 107] width 762 height 59
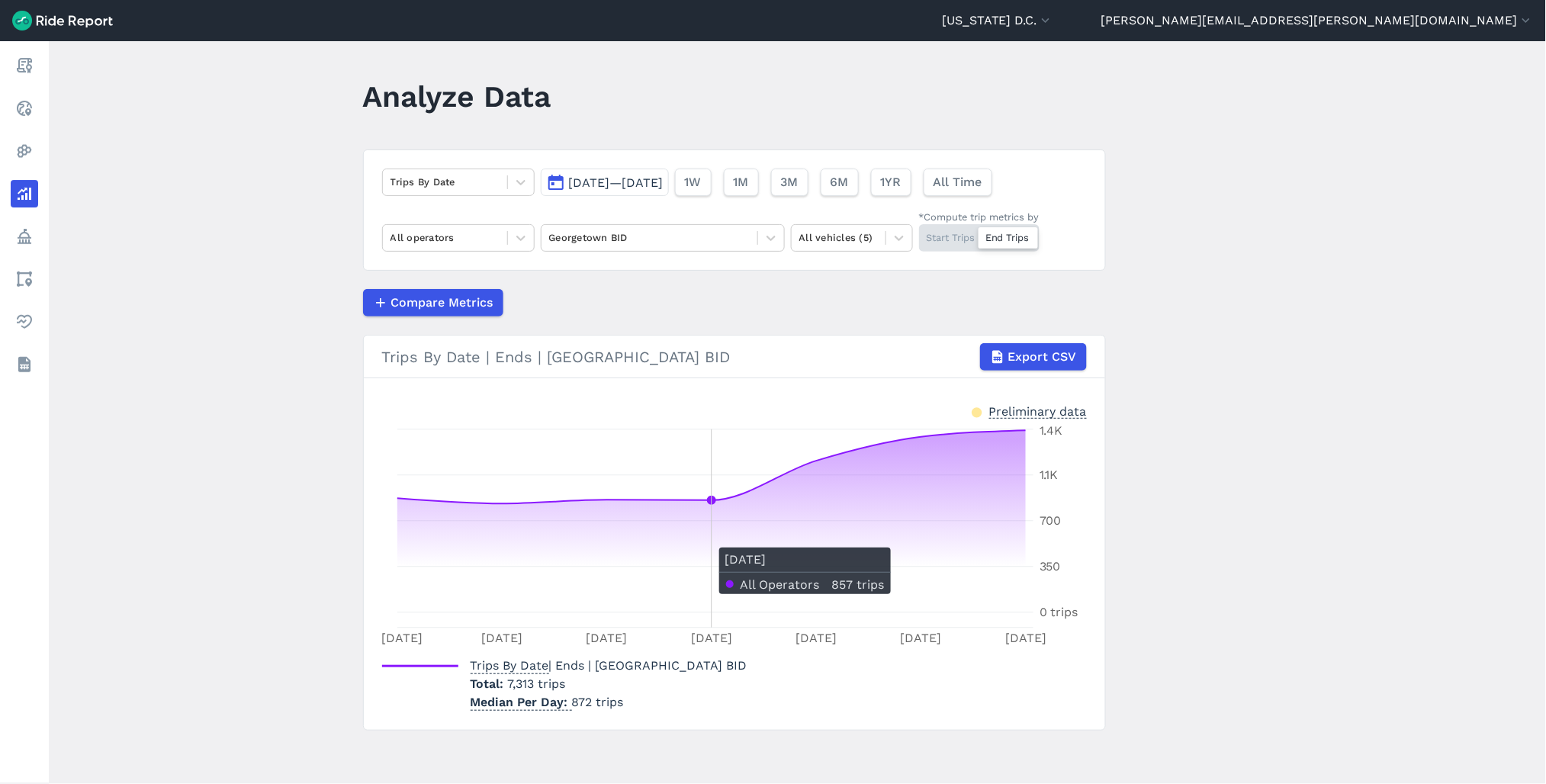
scroll to position [6, 0]
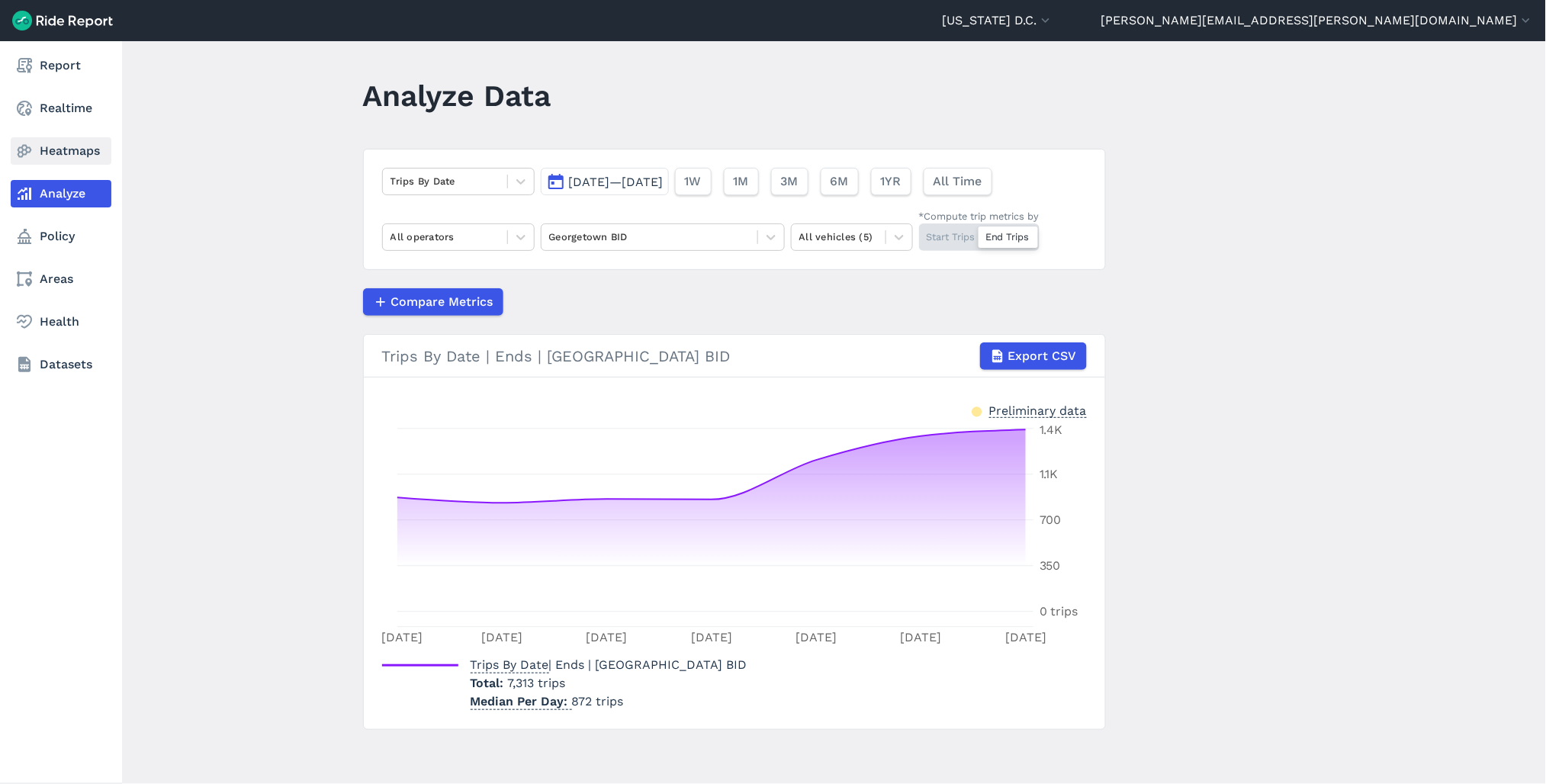
click at [92, 151] on link "Heatmaps" at bounding box center [61, 151] width 101 height 28
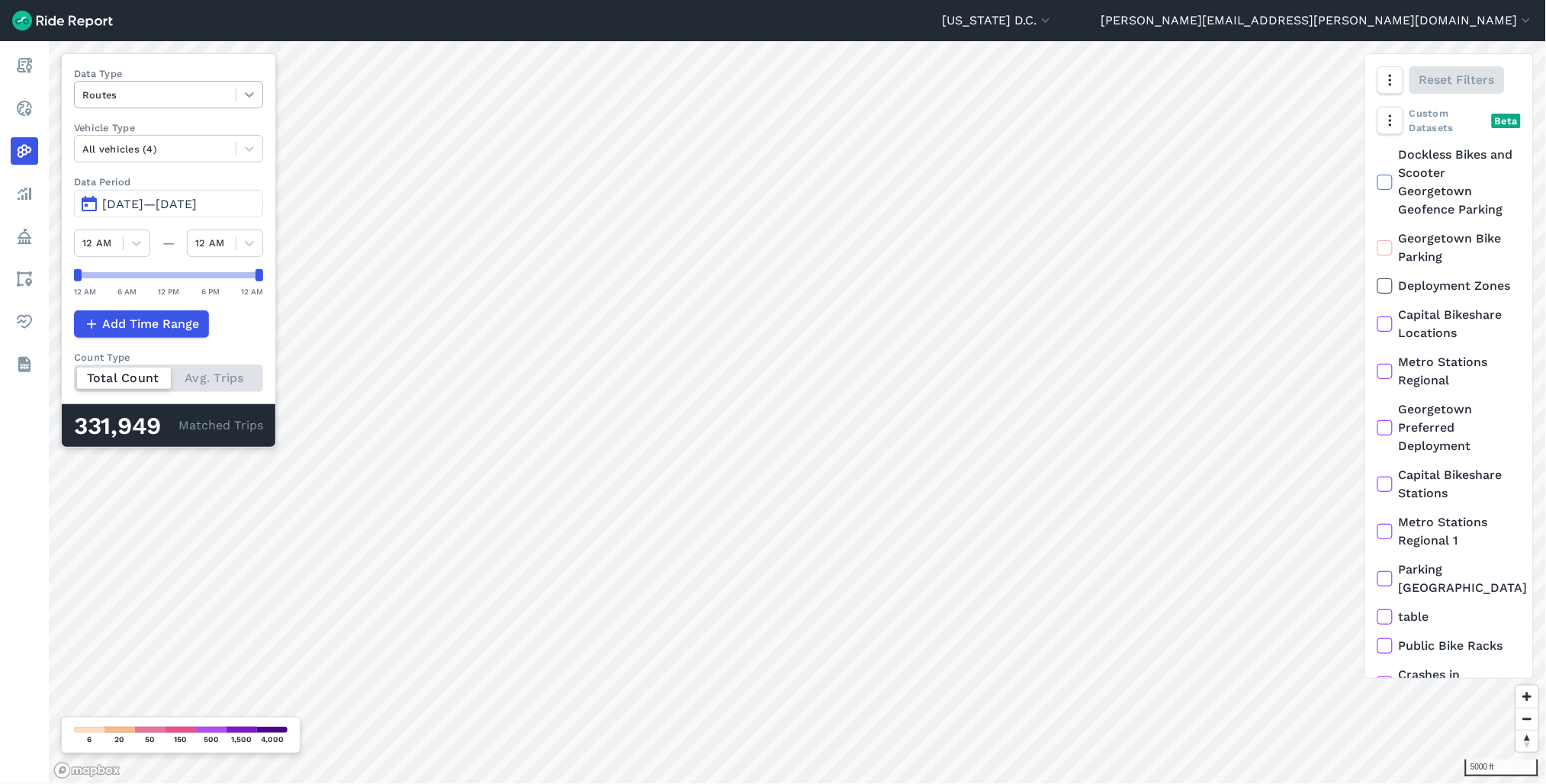
click at [256, 94] on icon at bounding box center [249, 94] width 15 height 15
click at [215, 132] on div "Trip Starts" at bounding box center [169, 130] width 189 height 27
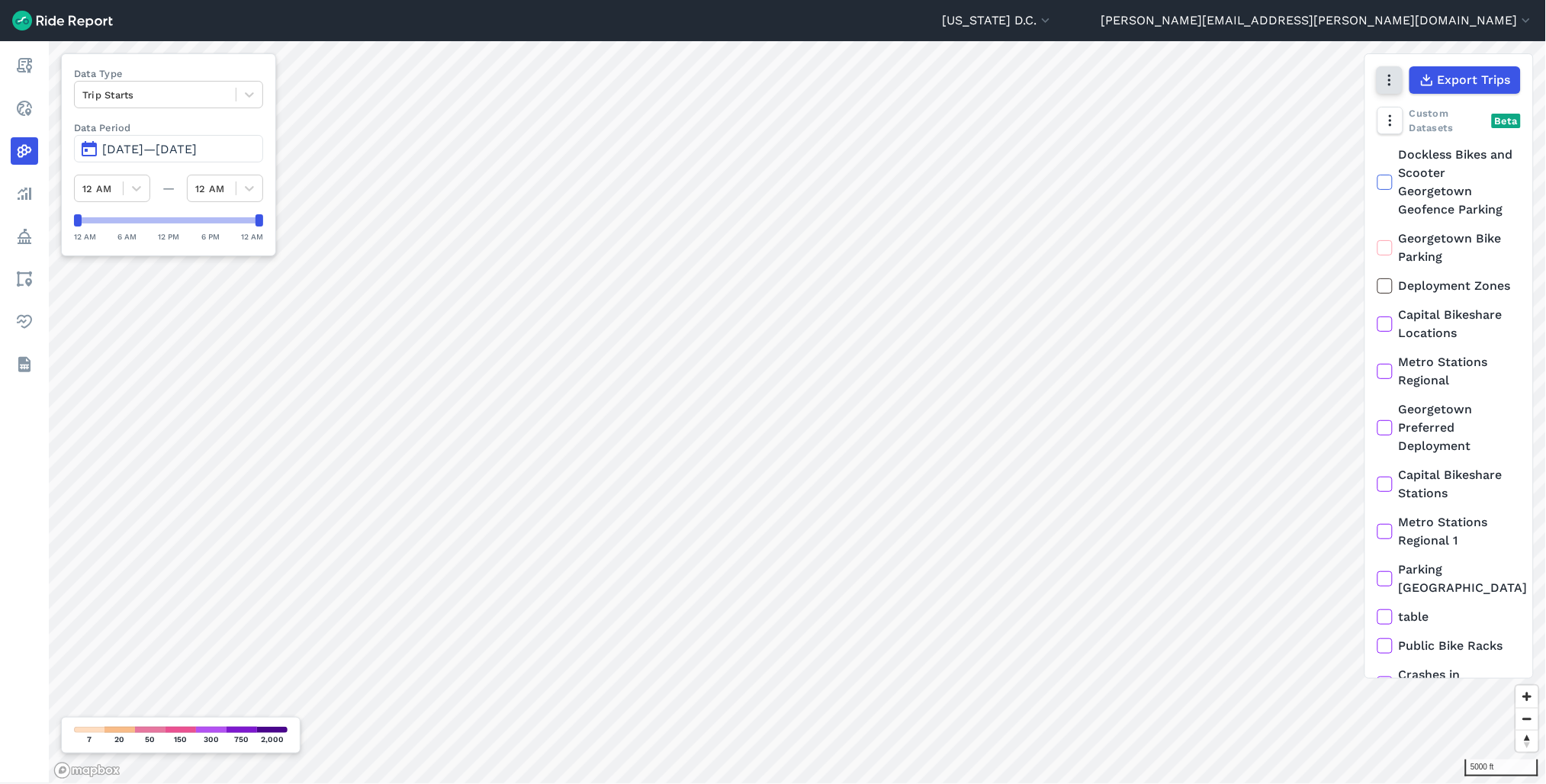
click at [1387, 78] on icon "button" at bounding box center [1389, 79] width 15 height 15
click at [1463, 84] on span "Export Trips" at bounding box center [1474, 80] width 73 height 19
click at [1387, 85] on icon "button" at bounding box center [1389, 79] width 15 height 15
click at [1387, 82] on icon "button" at bounding box center [1389, 79] width 15 height 15
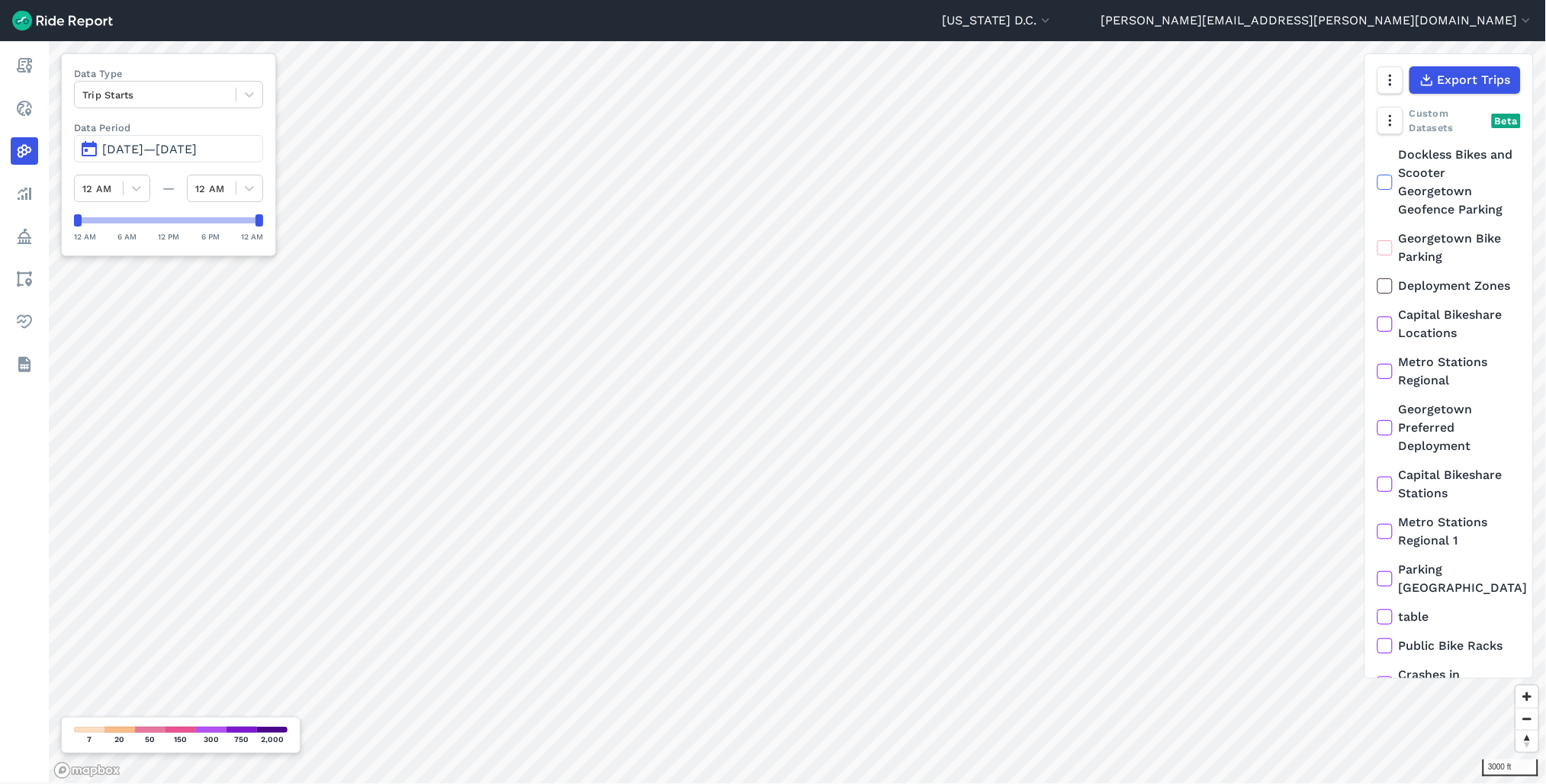
click at [196, 146] on span "Aug 25, 2025—Aug 31, 2025" at bounding box center [150, 149] width 95 height 15
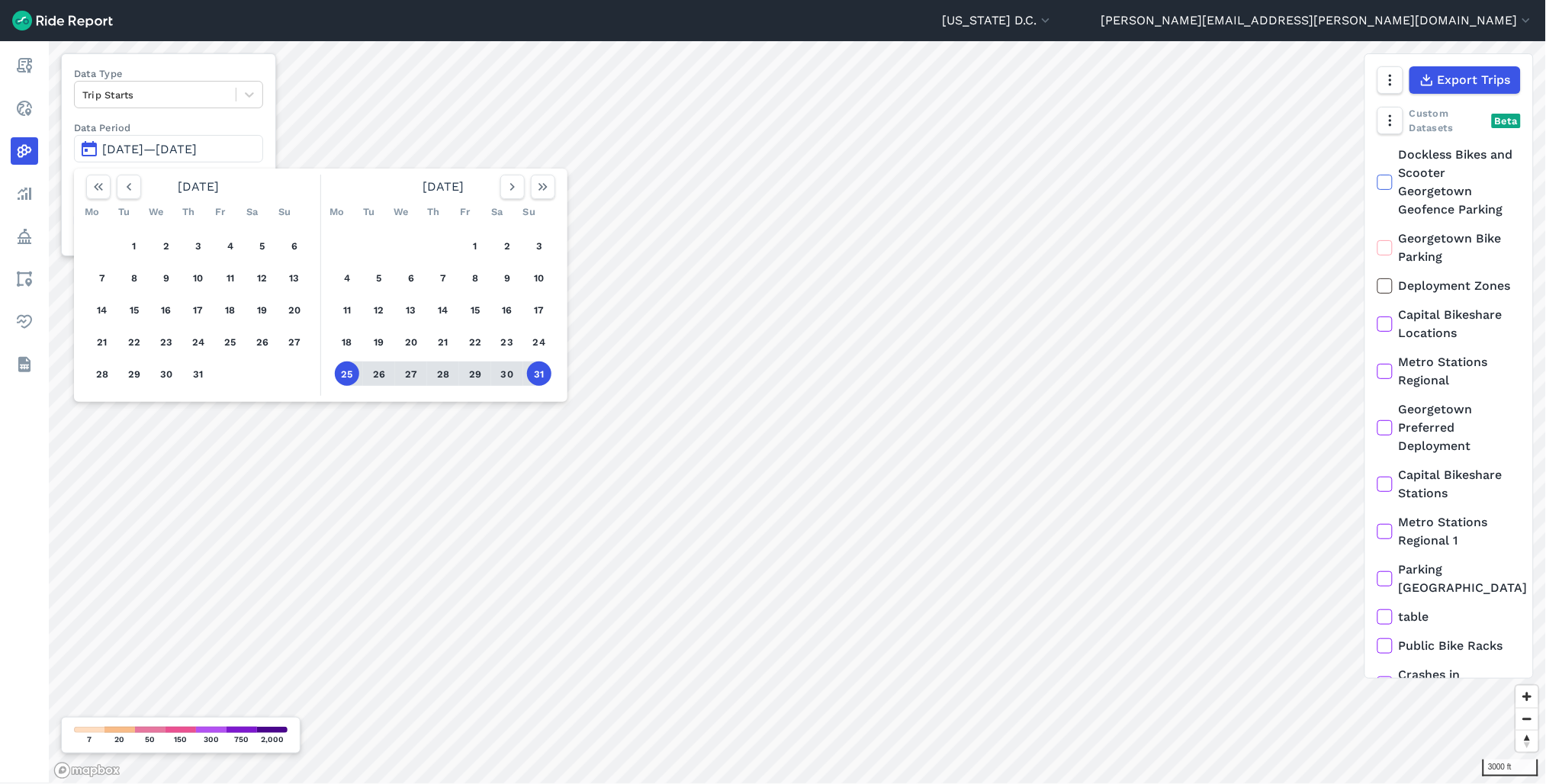
click at [534, 372] on button "31" at bounding box center [539, 374] width 25 height 25
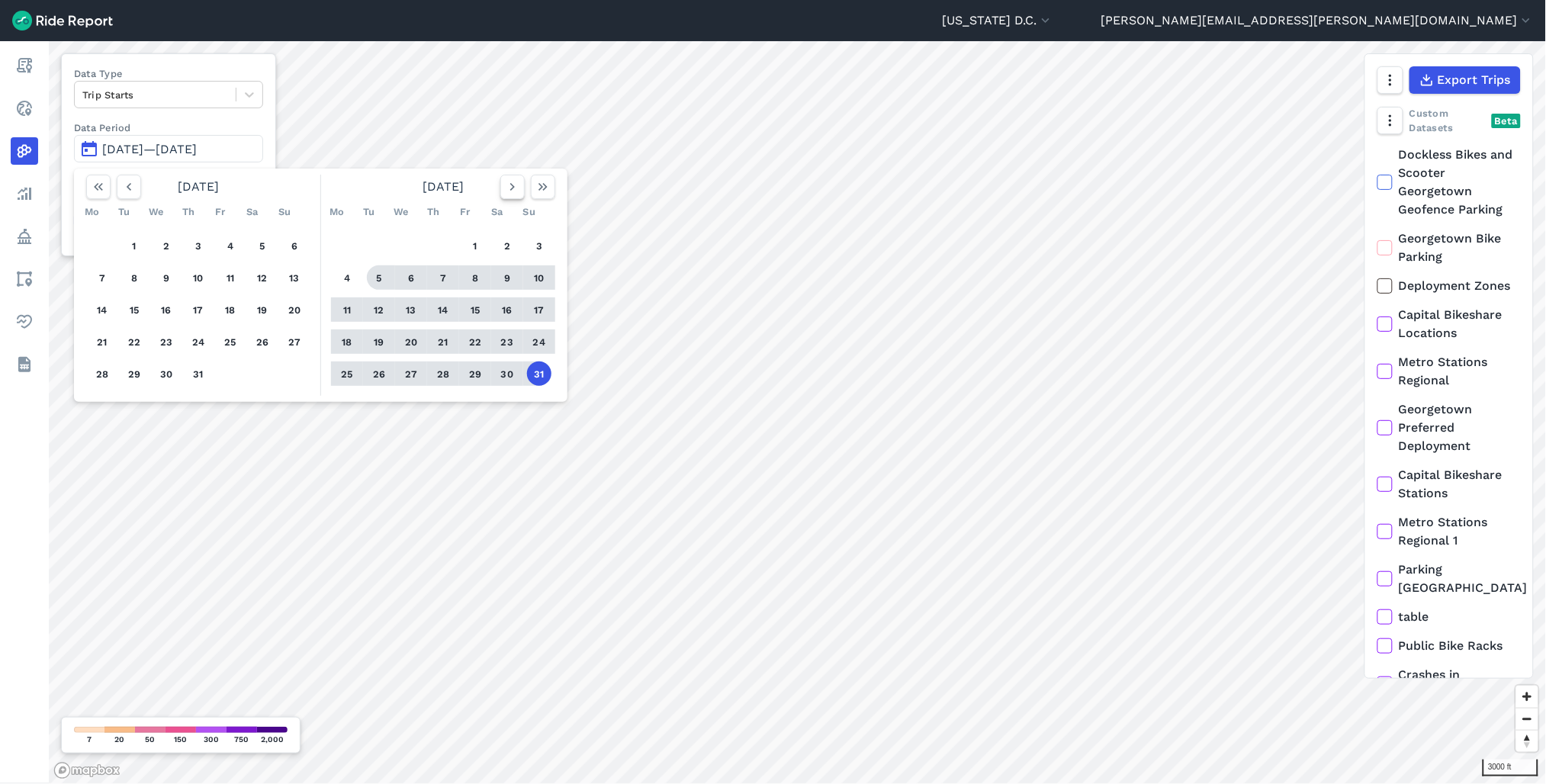
click at [508, 192] on icon "button" at bounding box center [512, 186] width 15 height 15
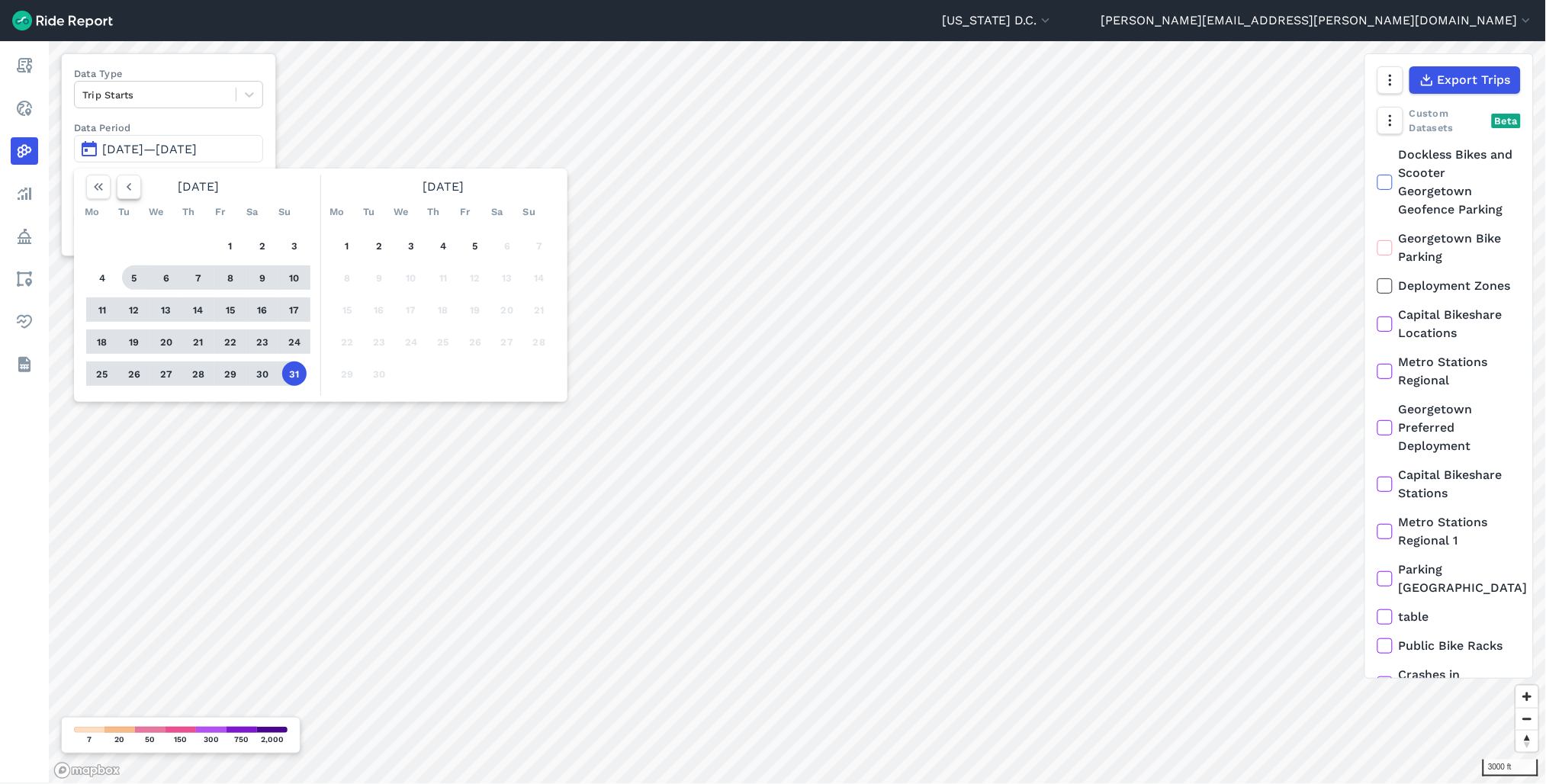
click at [136, 186] on icon "button" at bounding box center [128, 186] width 15 height 15
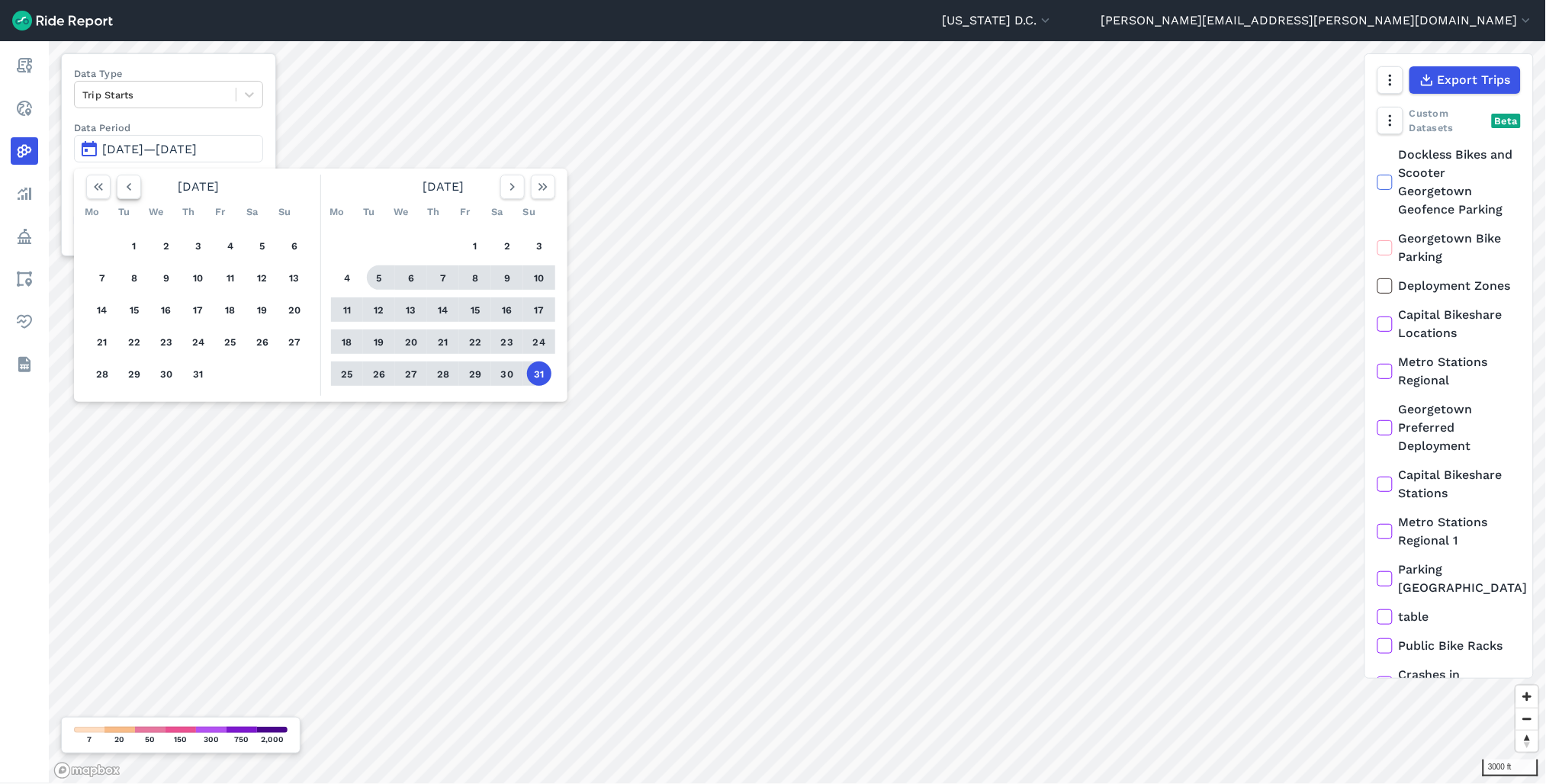
click at [136, 186] on icon "button" at bounding box center [128, 186] width 15 height 15
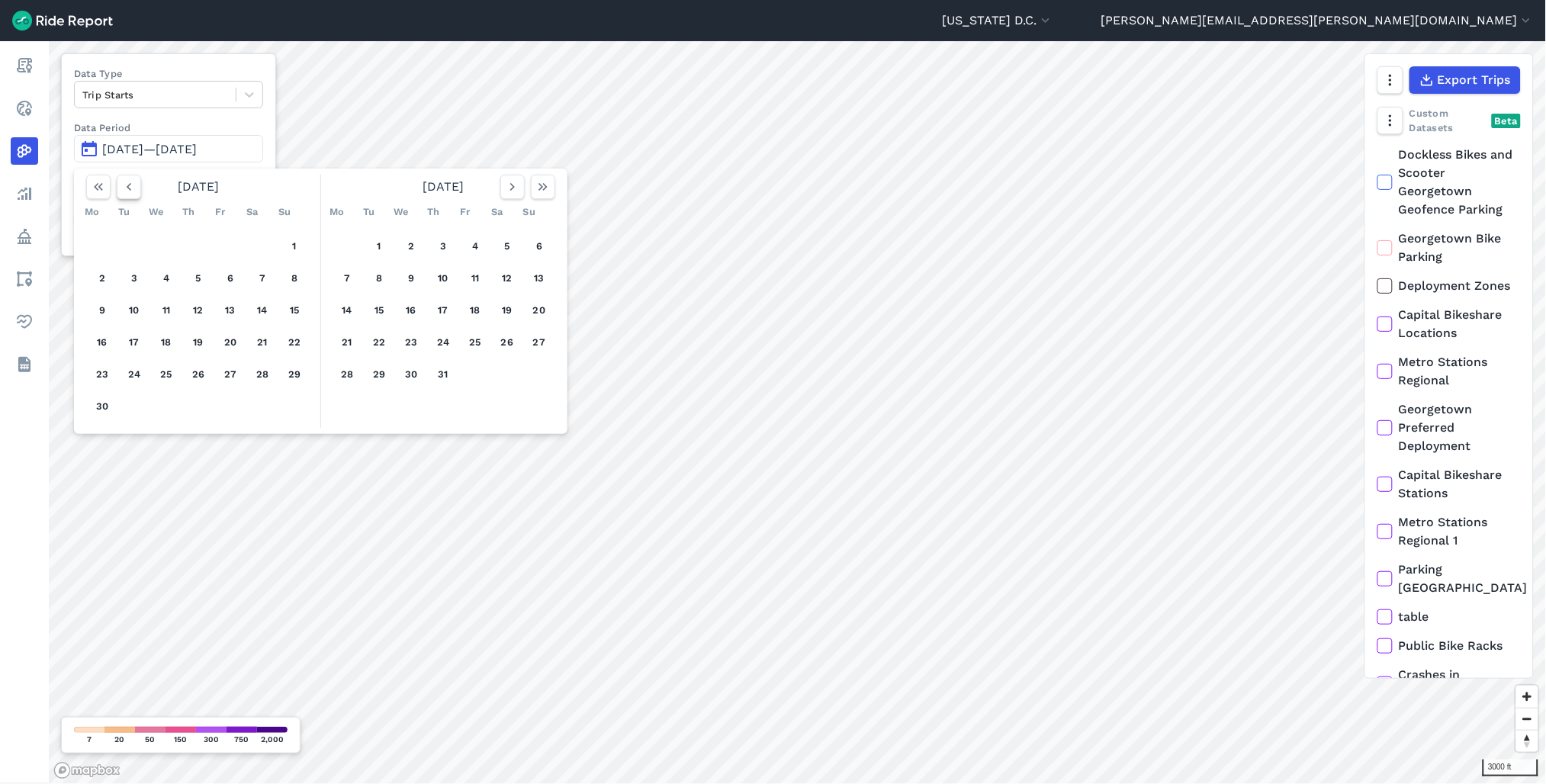
click at [136, 186] on icon "button" at bounding box center [128, 186] width 15 height 15
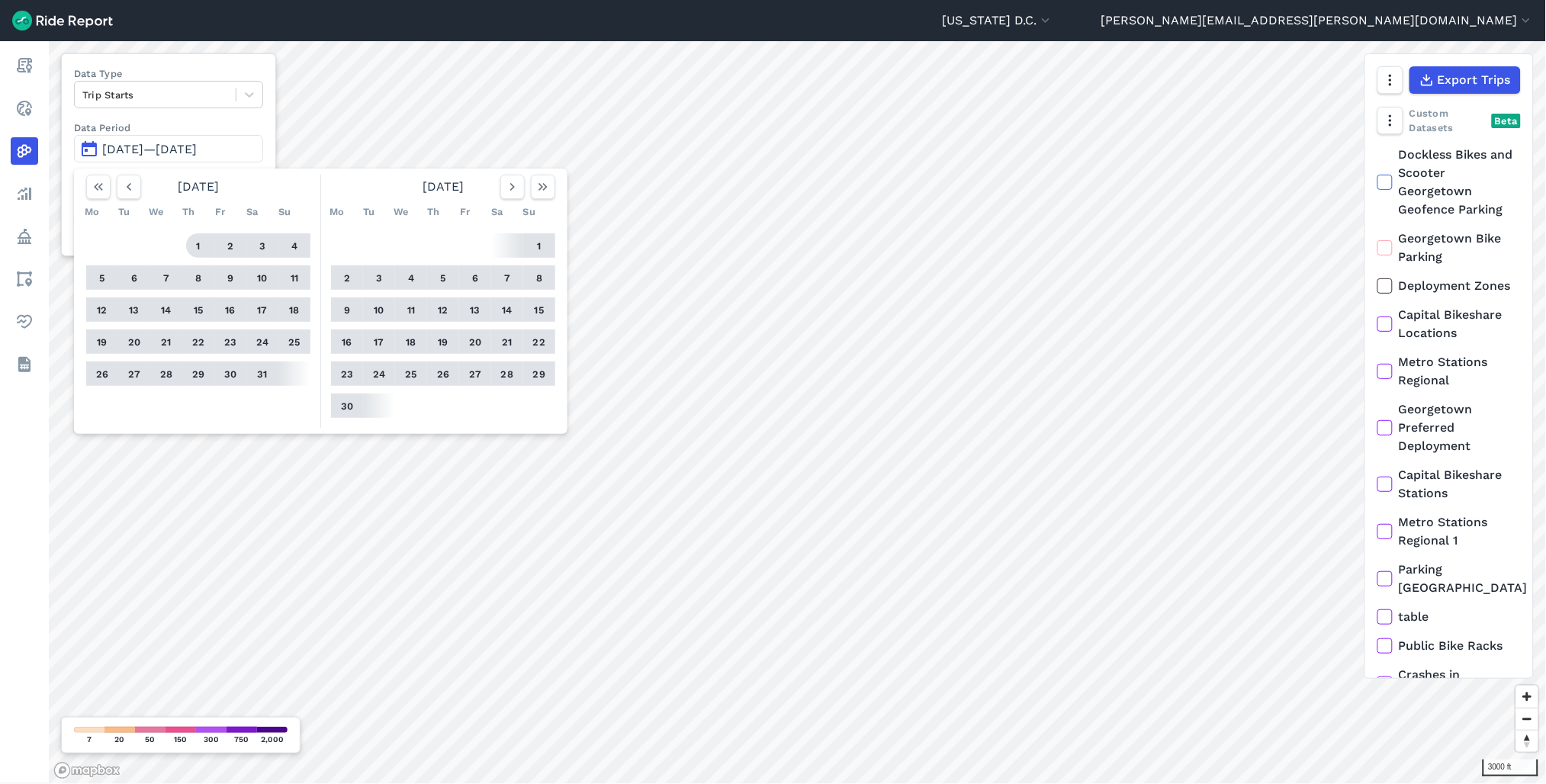
click at [207, 248] on button "1" at bounding box center [198, 246] width 25 height 25
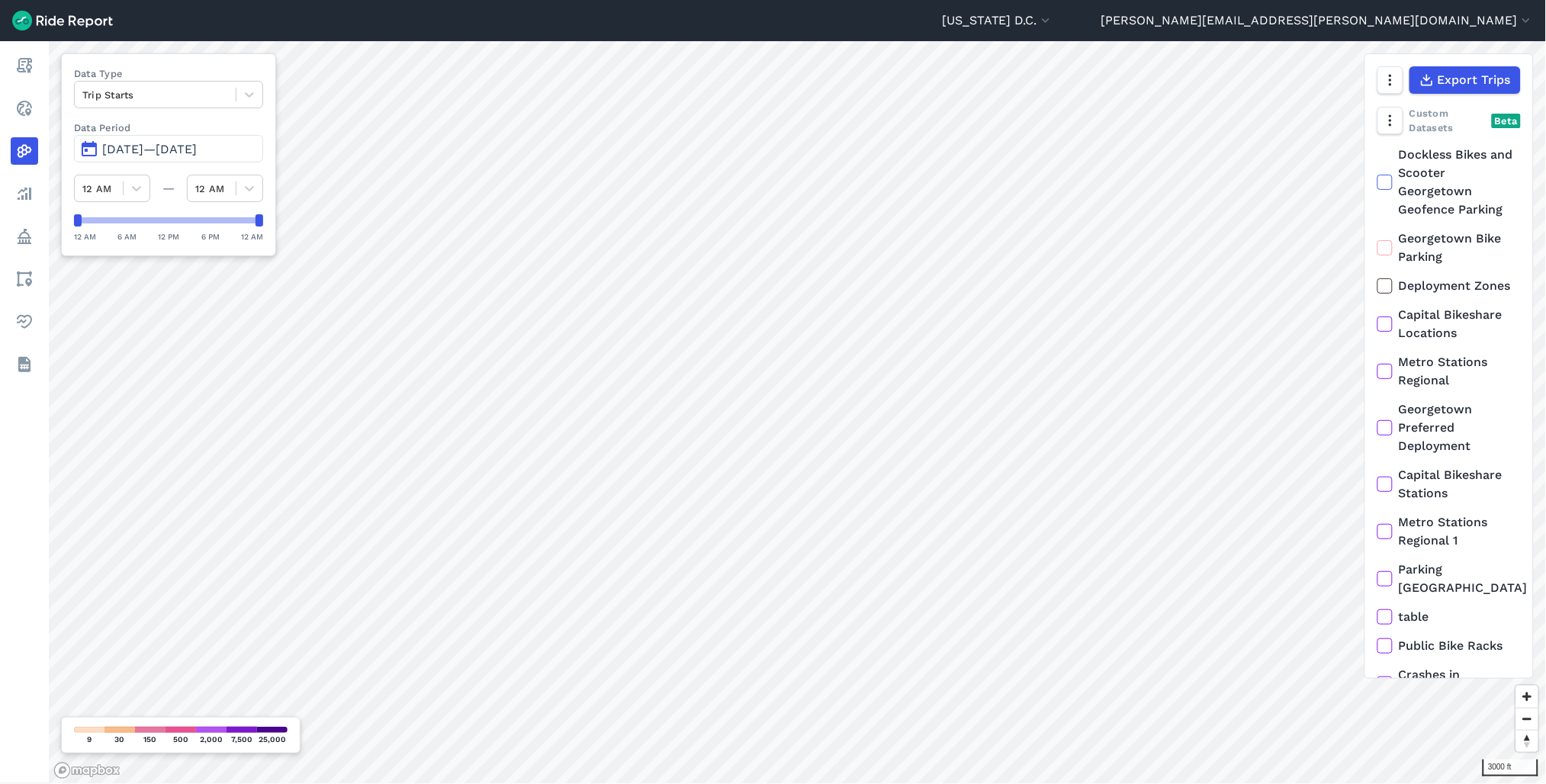
click at [207, 141] on button "May 1, 2025—Aug 31, 2025" at bounding box center [169, 149] width 189 height 28
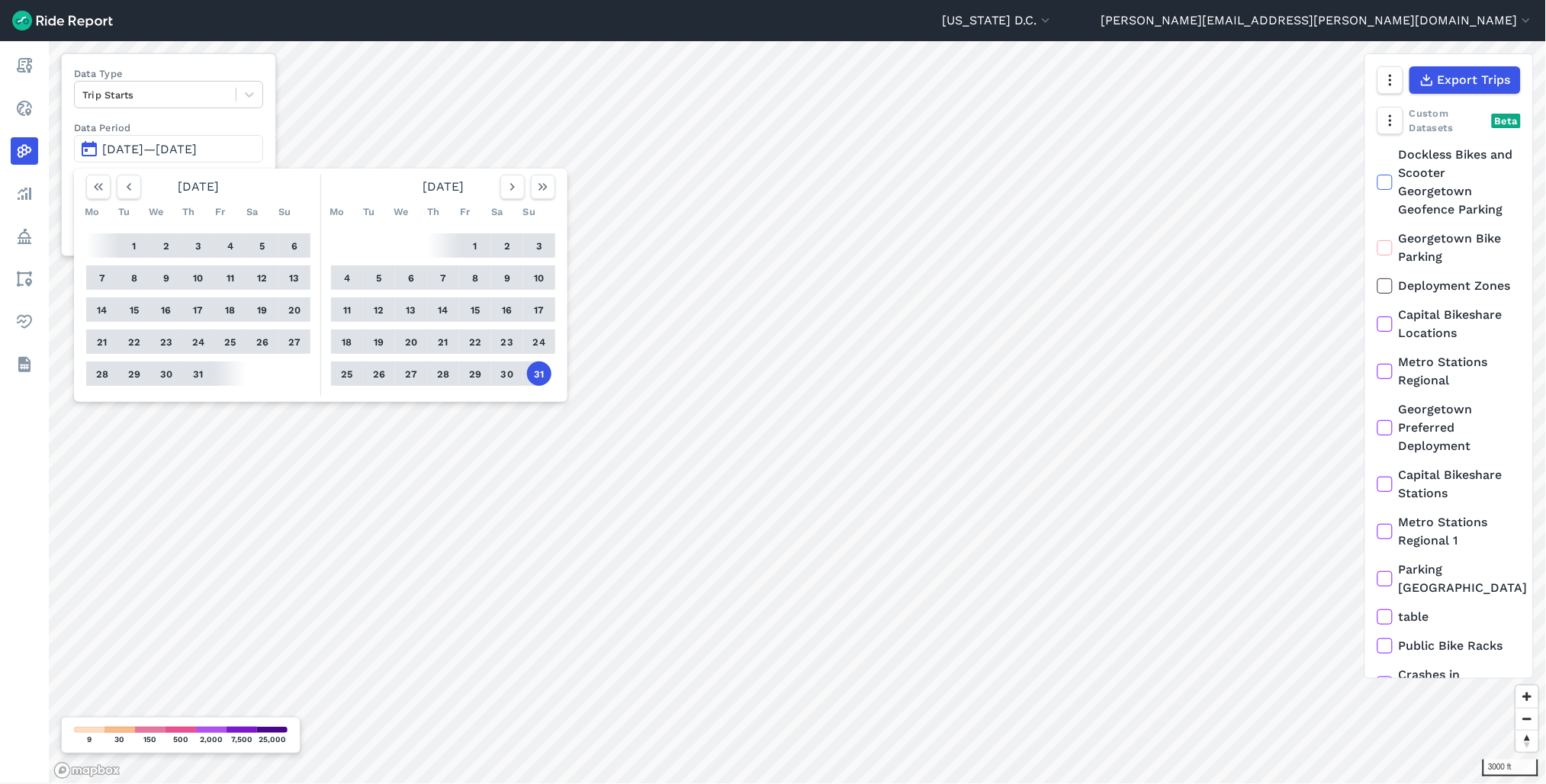
click at [537, 372] on button "31" at bounding box center [539, 374] width 25 height 25
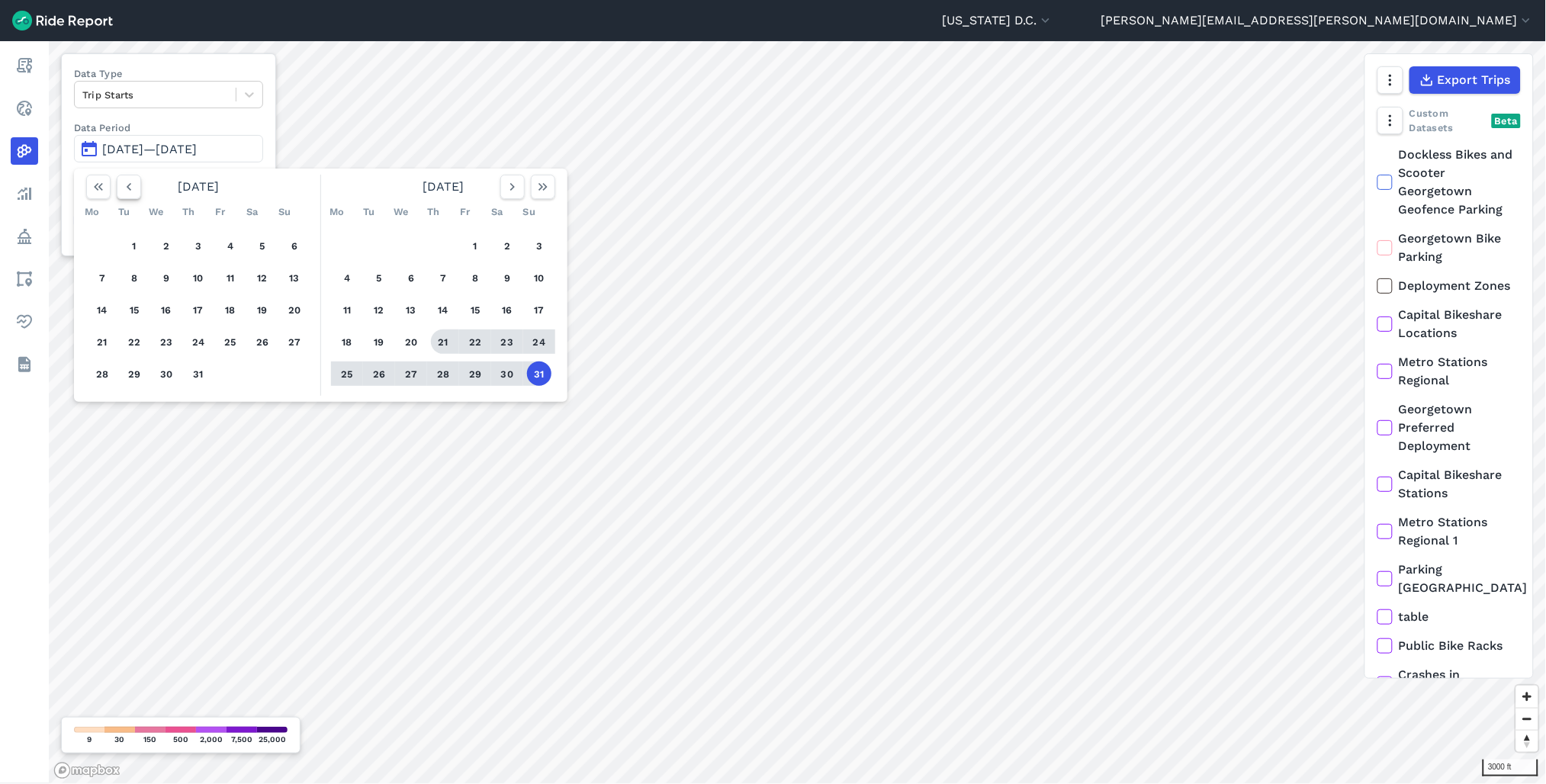
click at [130, 193] on icon "button" at bounding box center [128, 186] width 15 height 15
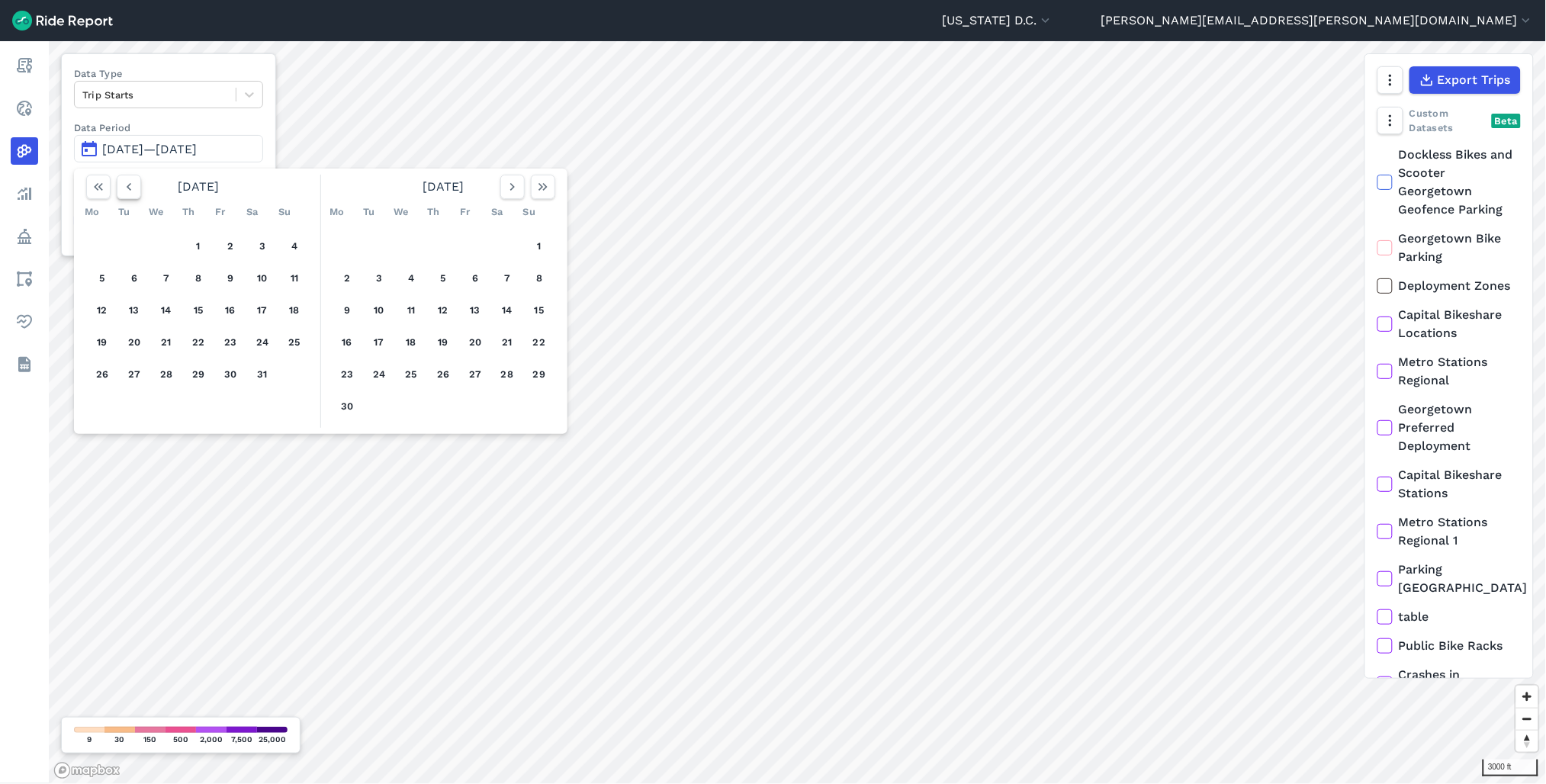
click at [130, 193] on icon "button" at bounding box center [128, 186] width 15 height 15
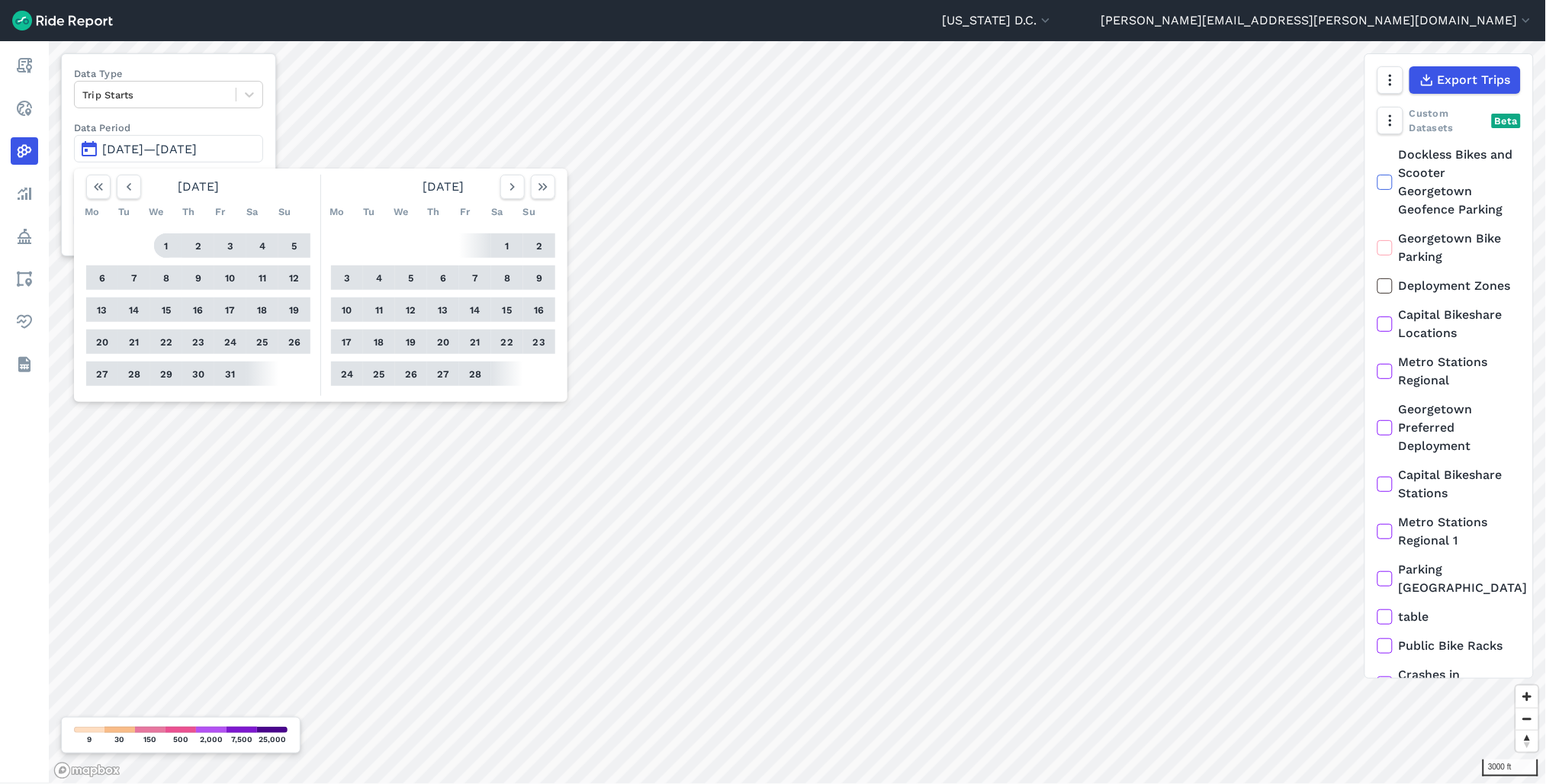
click at [163, 245] on button "1" at bounding box center [166, 246] width 25 height 25
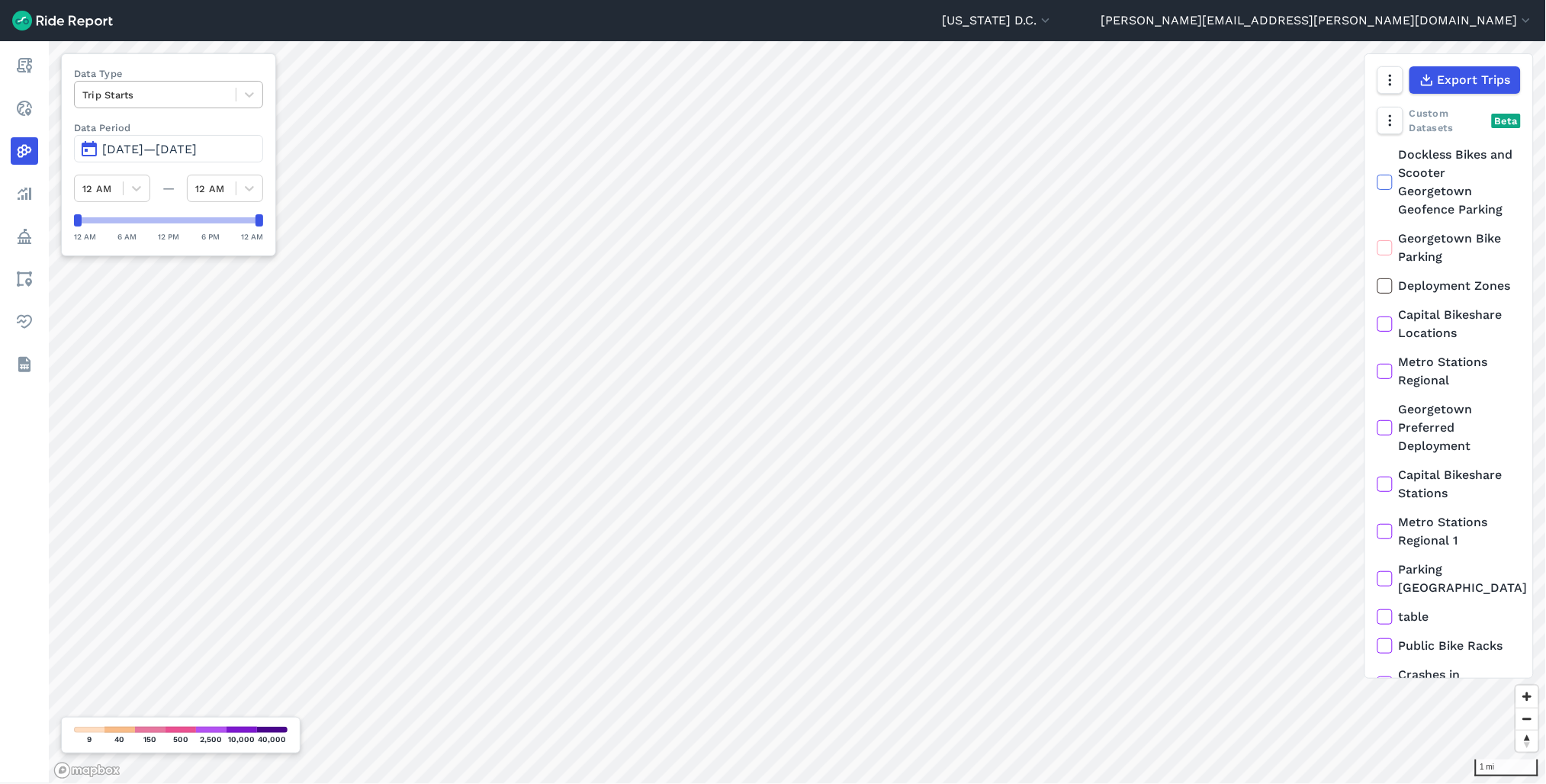
click at [166, 100] on div at bounding box center [156, 95] width 146 height 18
click at [220, 69] on label "Data Type" at bounding box center [169, 73] width 189 height 15
click at [196, 146] on span "Jan 1, 2025—Aug 31, 2025" at bounding box center [150, 149] width 95 height 15
click at [1054, 17] on button "[US_STATE] D.C." at bounding box center [997, 21] width 111 height 19
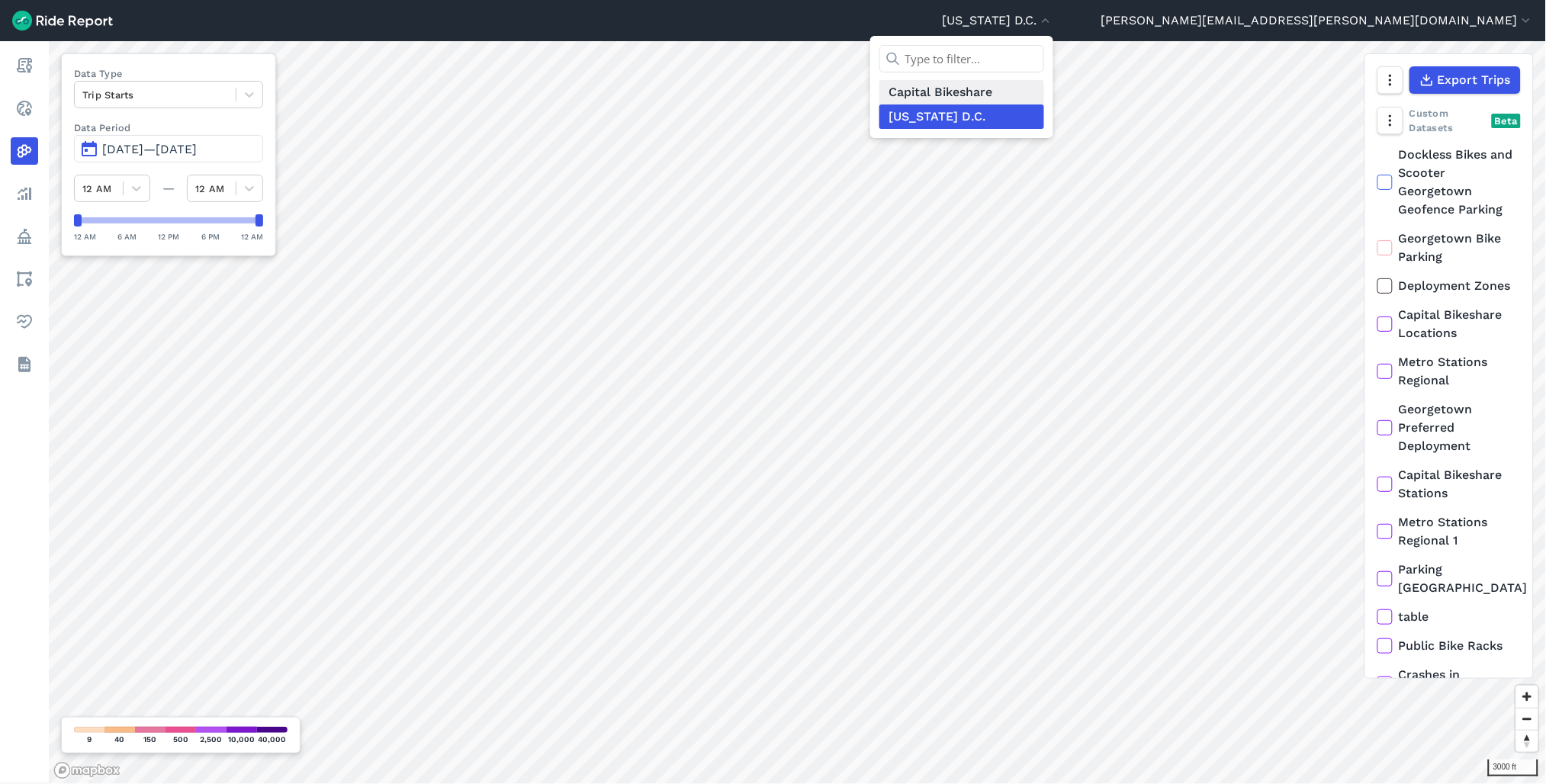
click at [1045, 88] on link "Capital Bikeshare" at bounding box center [962, 92] width 165 height 25
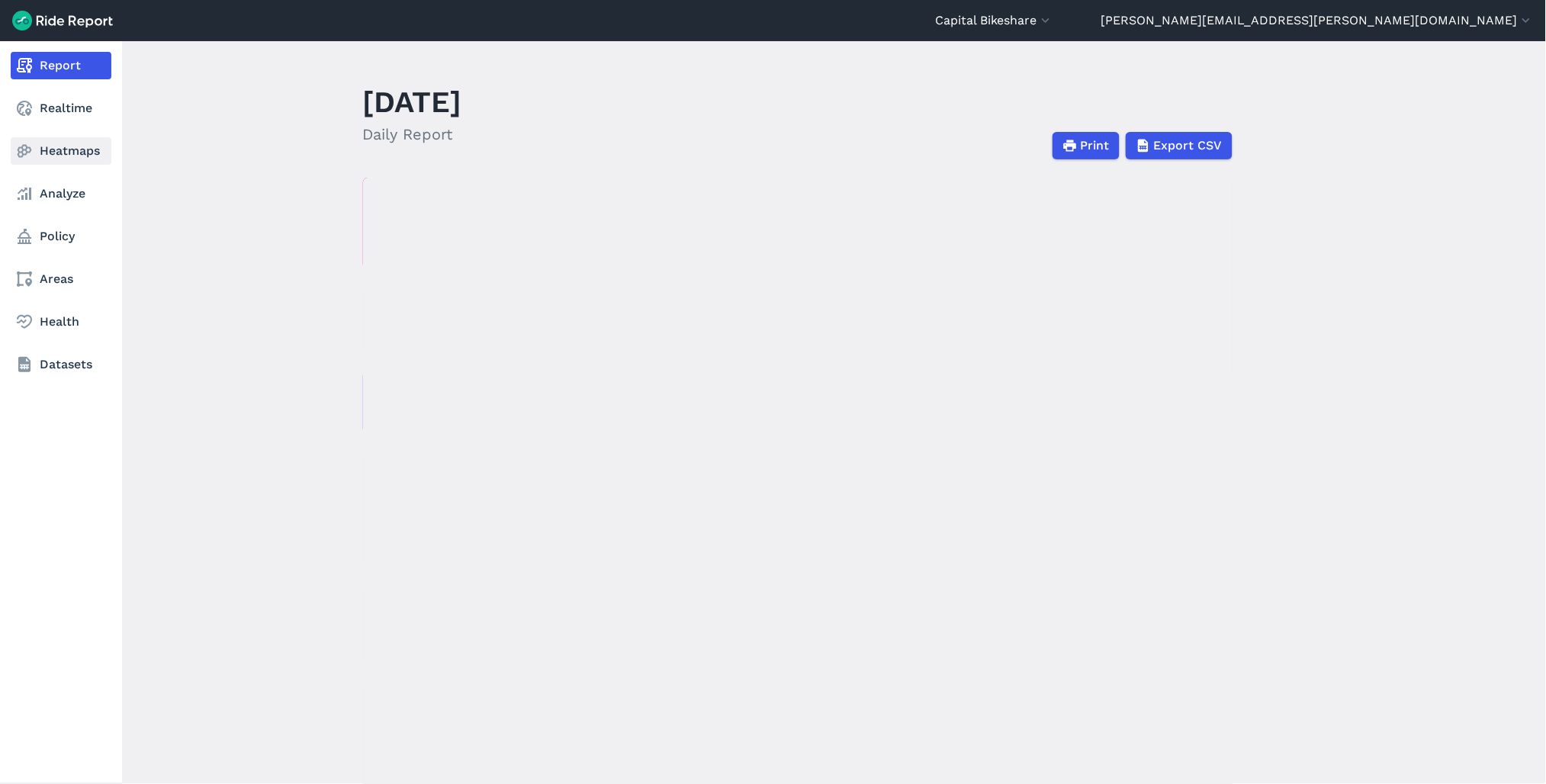
click at [29, 148] on use at bounding box center [25, 151] width 15 height 13
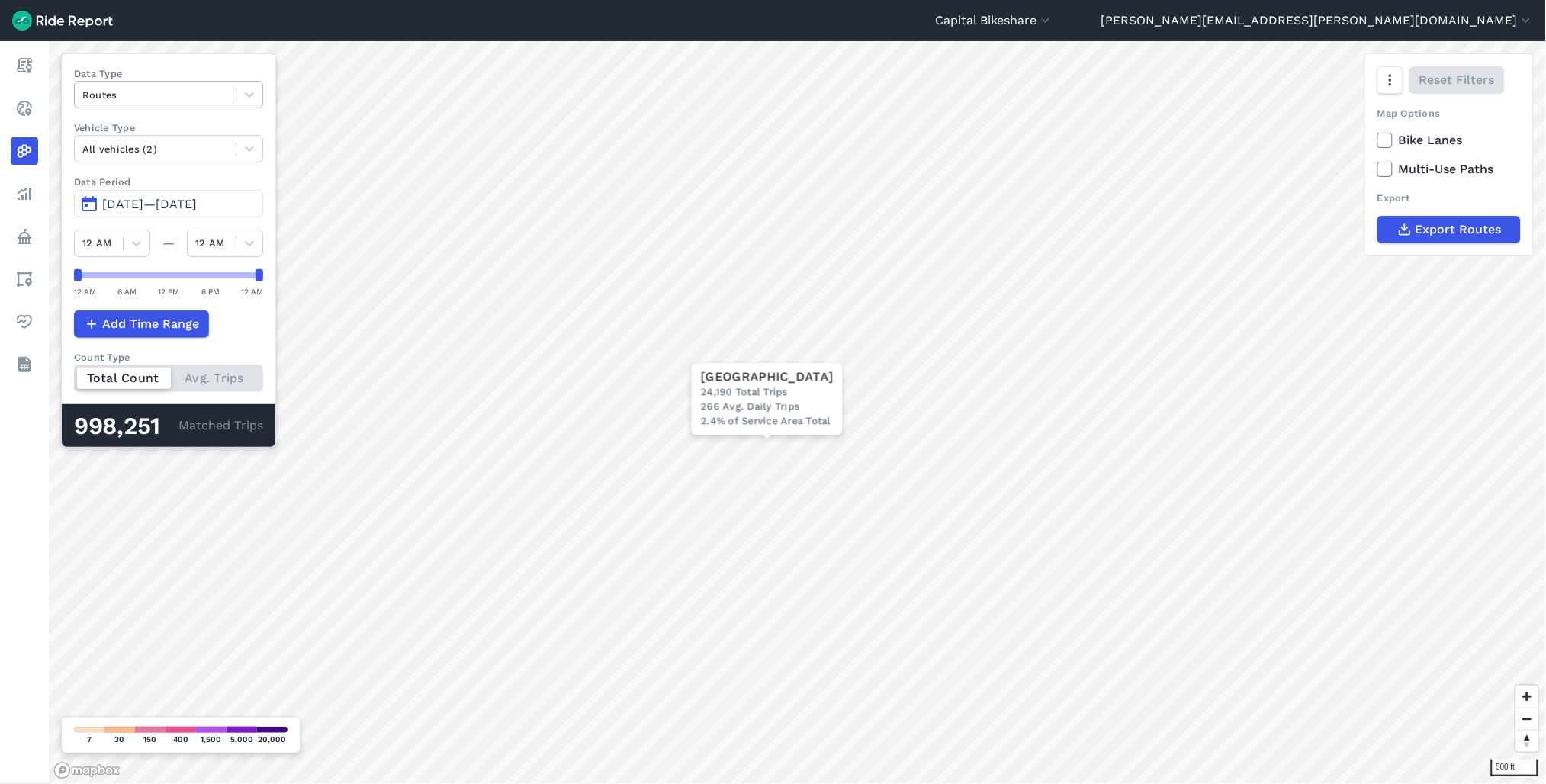
click at [221, 102] on div at bounding box center [156, 95] width 146 height 18
click at [190, 137] on div "Trip Starts" at bounding box center [169, 130] width 189 height 27
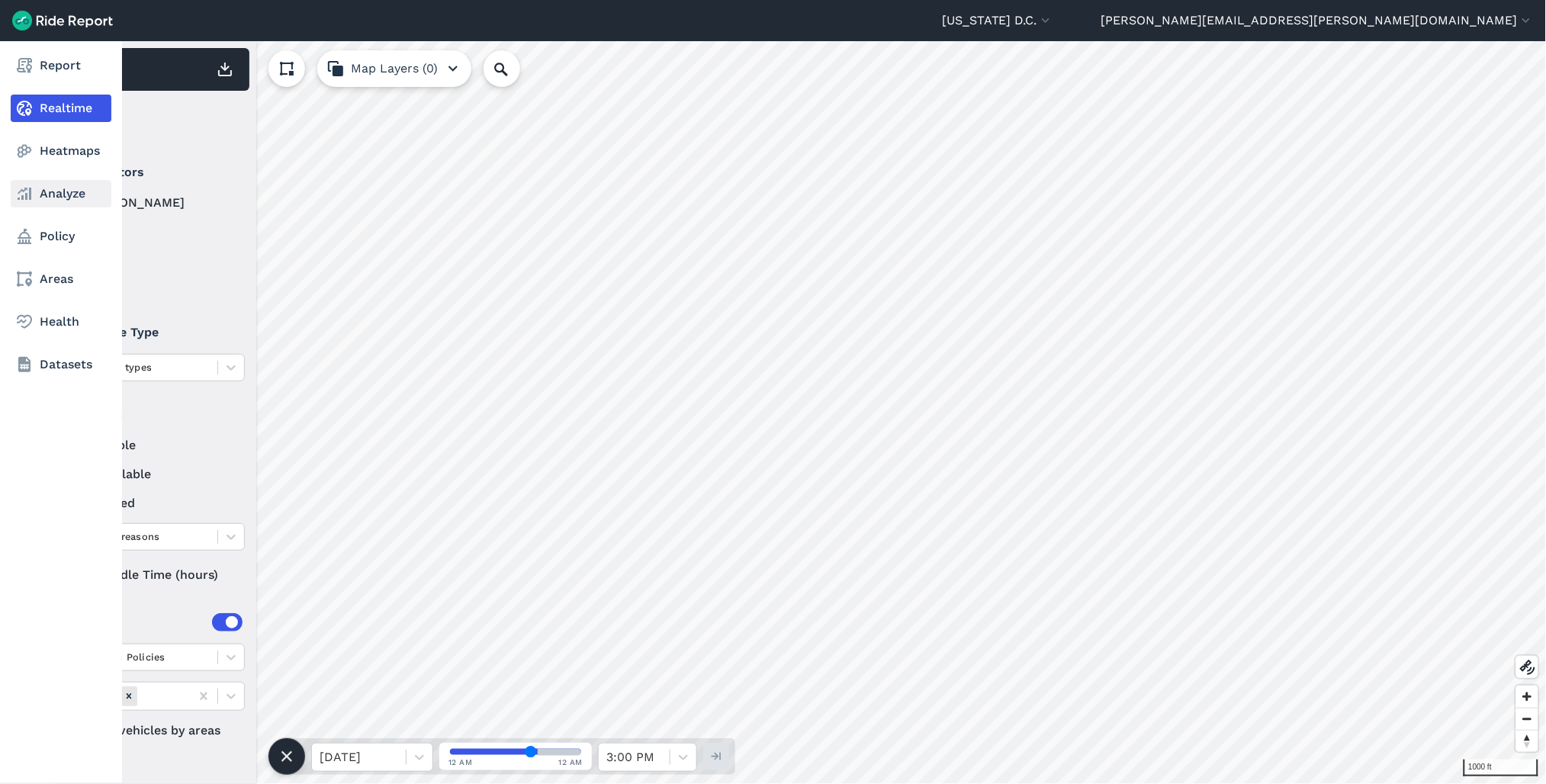
click at [50, 192] on link "Analyze" at bounding box center [61, 193] width 101 height 28
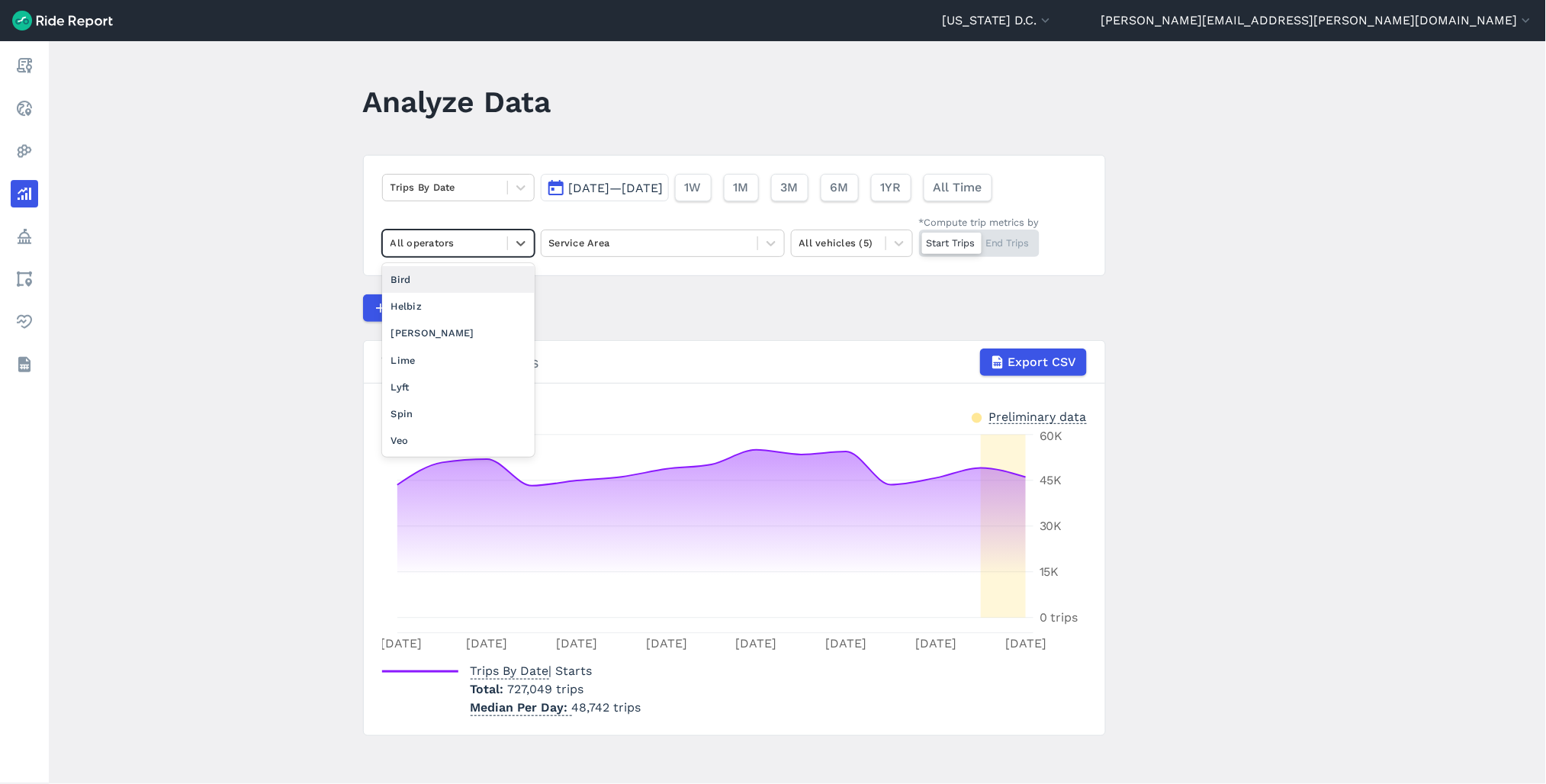
click at [489, 247] on div at bounding box center [445, 243] width 110 height 18
click at [606, 307] on div "Compare Metrics" at bounding box center [734, 308] width 743 height 28
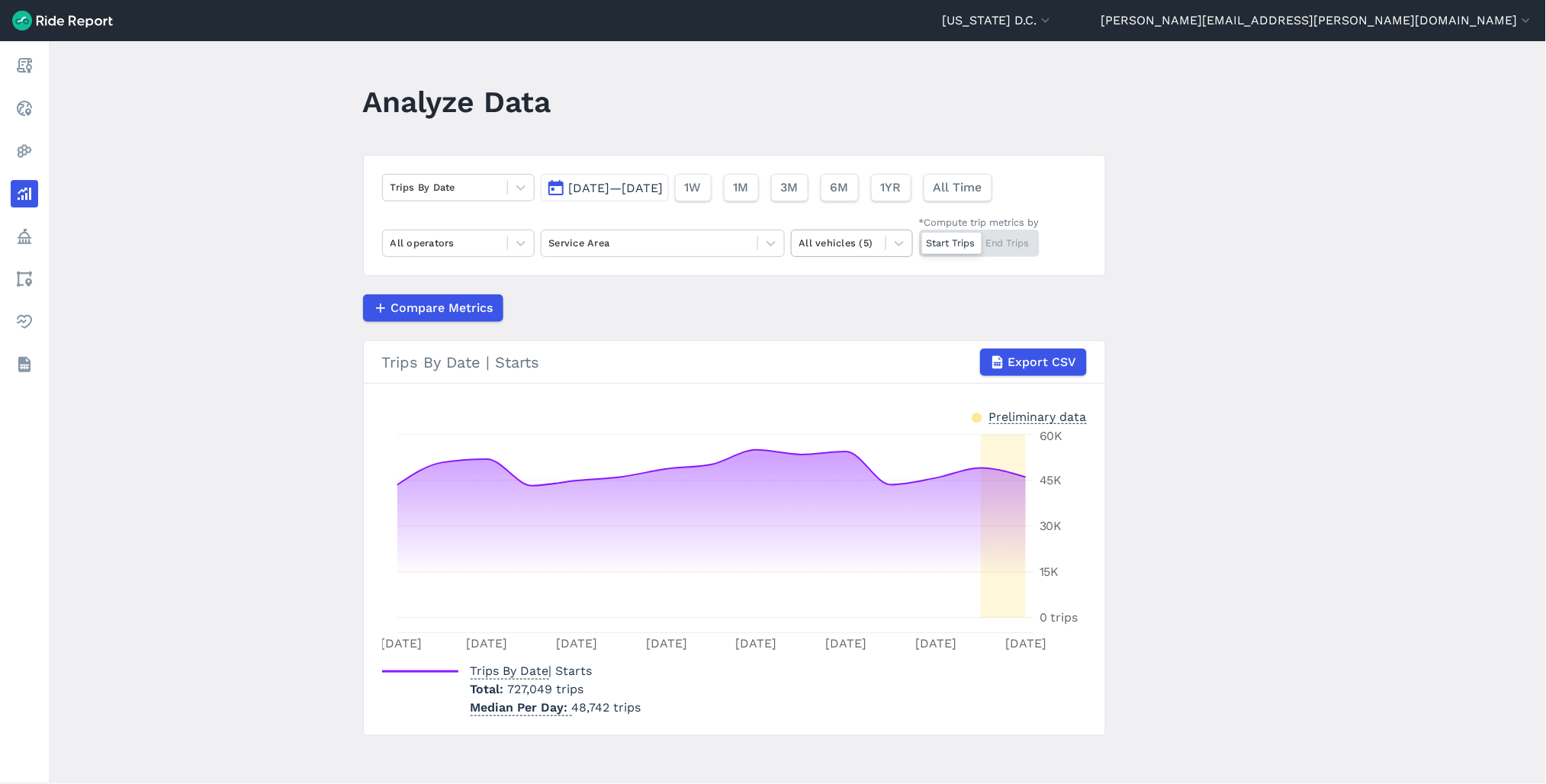
click at [877, 245] on div "All vehicles (5)" at bounding box center [839, 243] width 94 height 24
click at [1223, 272] on main "Analyze Data Trips By Date [DATE]—[DATE] 1W 1M 3M 6M 1YR All Time All operators…" at bounding box center [797, 412] width 1498 height 743
click at [524, 184] on icon at bounding box center [520, 186] width 15 height 15
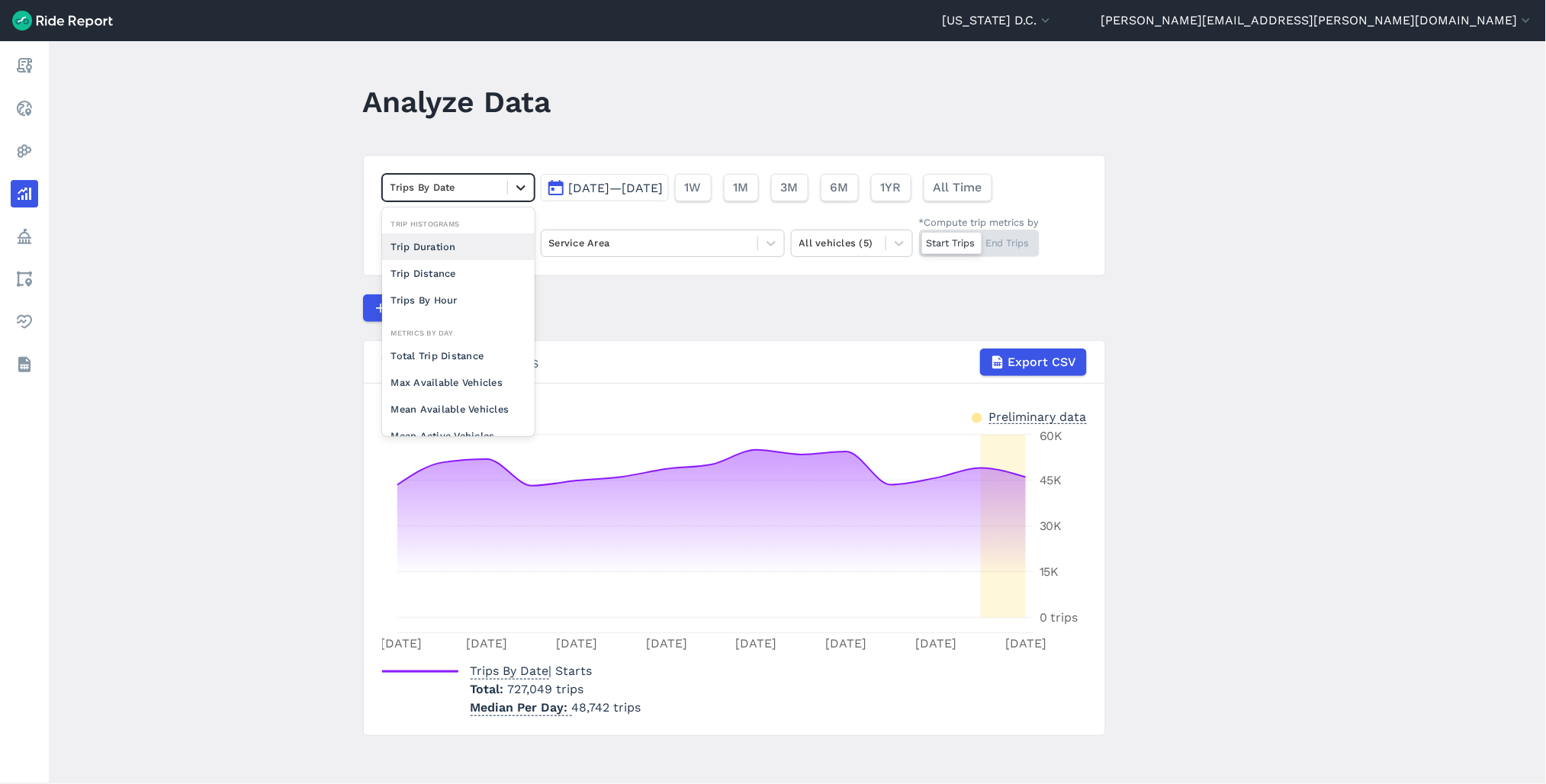
click at [517, 185] on icon at bounding box center [520, 186] width 15 height 15
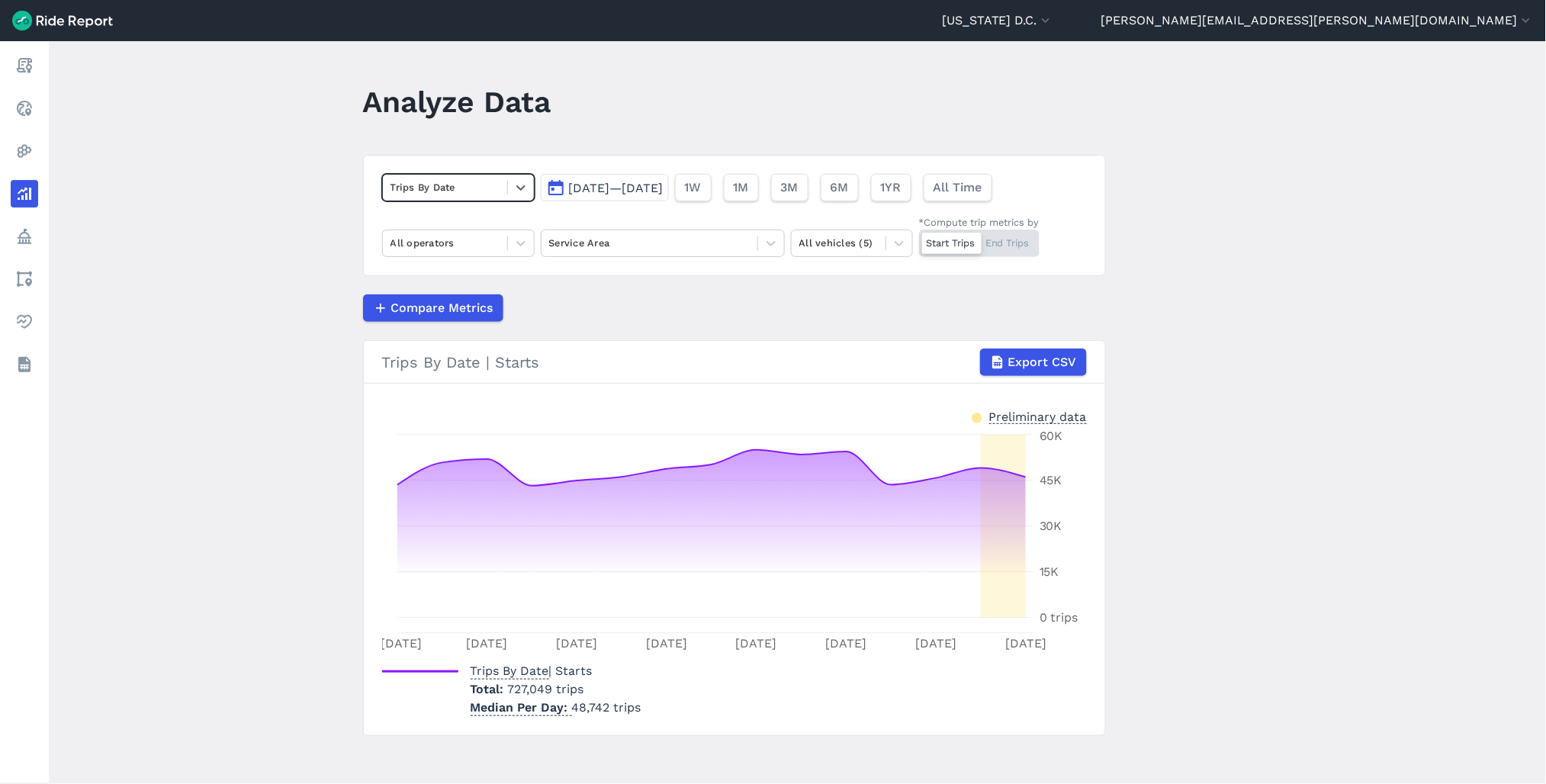
click at [651, 185] on span "[DATE]—[DATE]" at bounding box center [617, 187] width 95 height 15
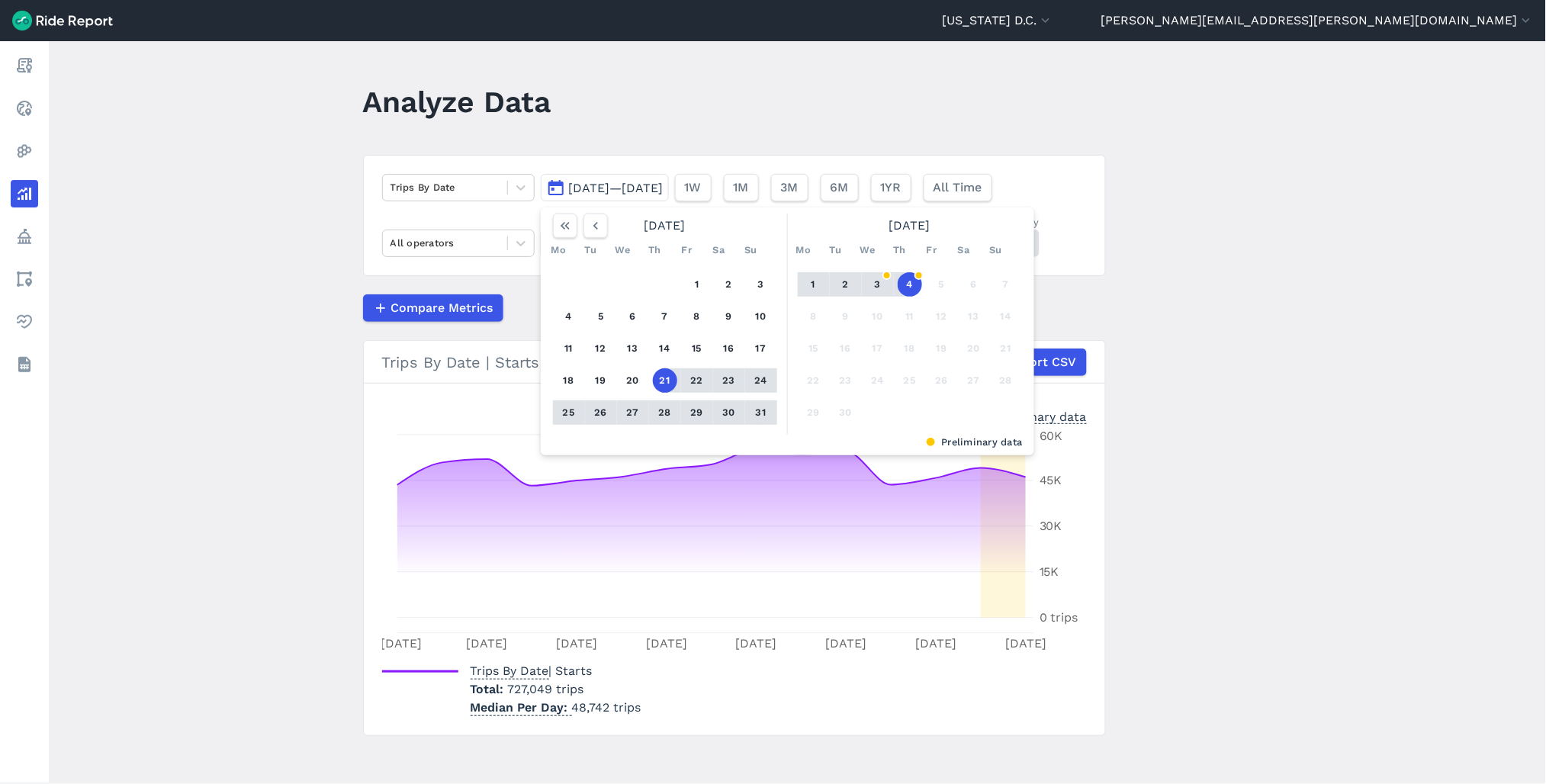
click at [765, 409] on button "31" at bounding box center [761, 412] width 25 height 25
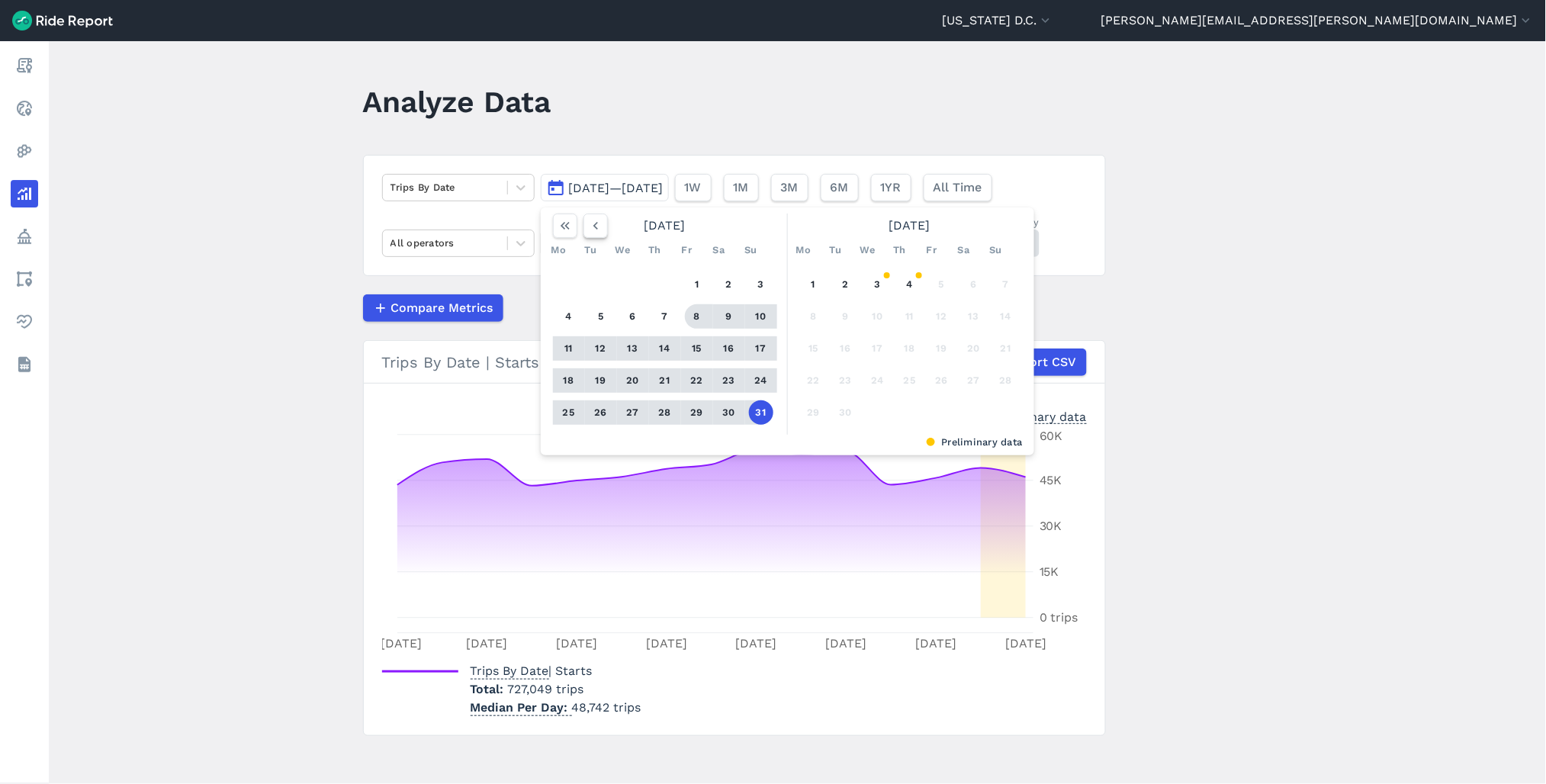
click at [589, 226] on icon "button" at bounding box center [595, 225] width 15 height 15
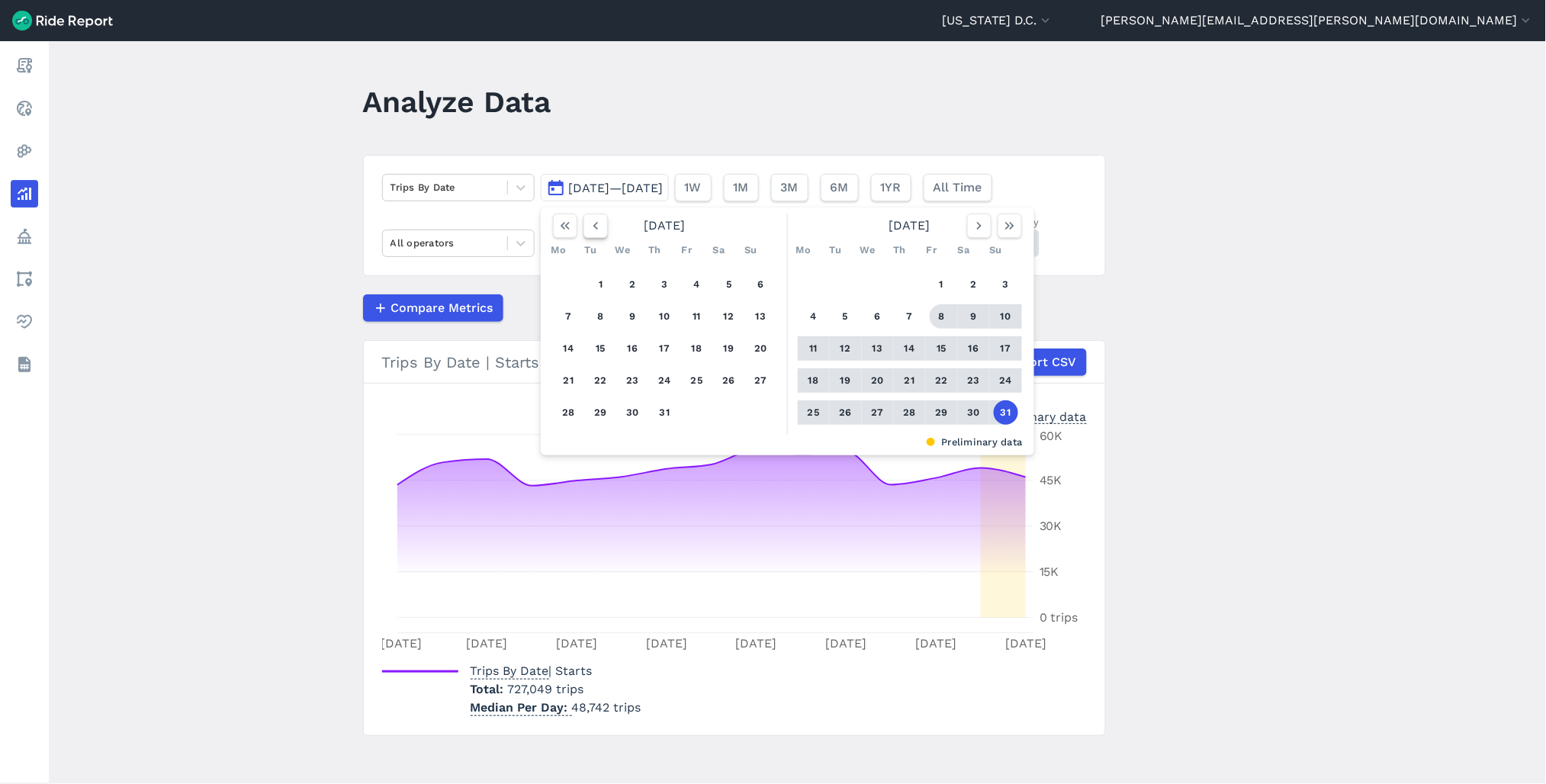
click at [589, 226] on icon "button" at bounding box center [595, 225] width 15 height 15
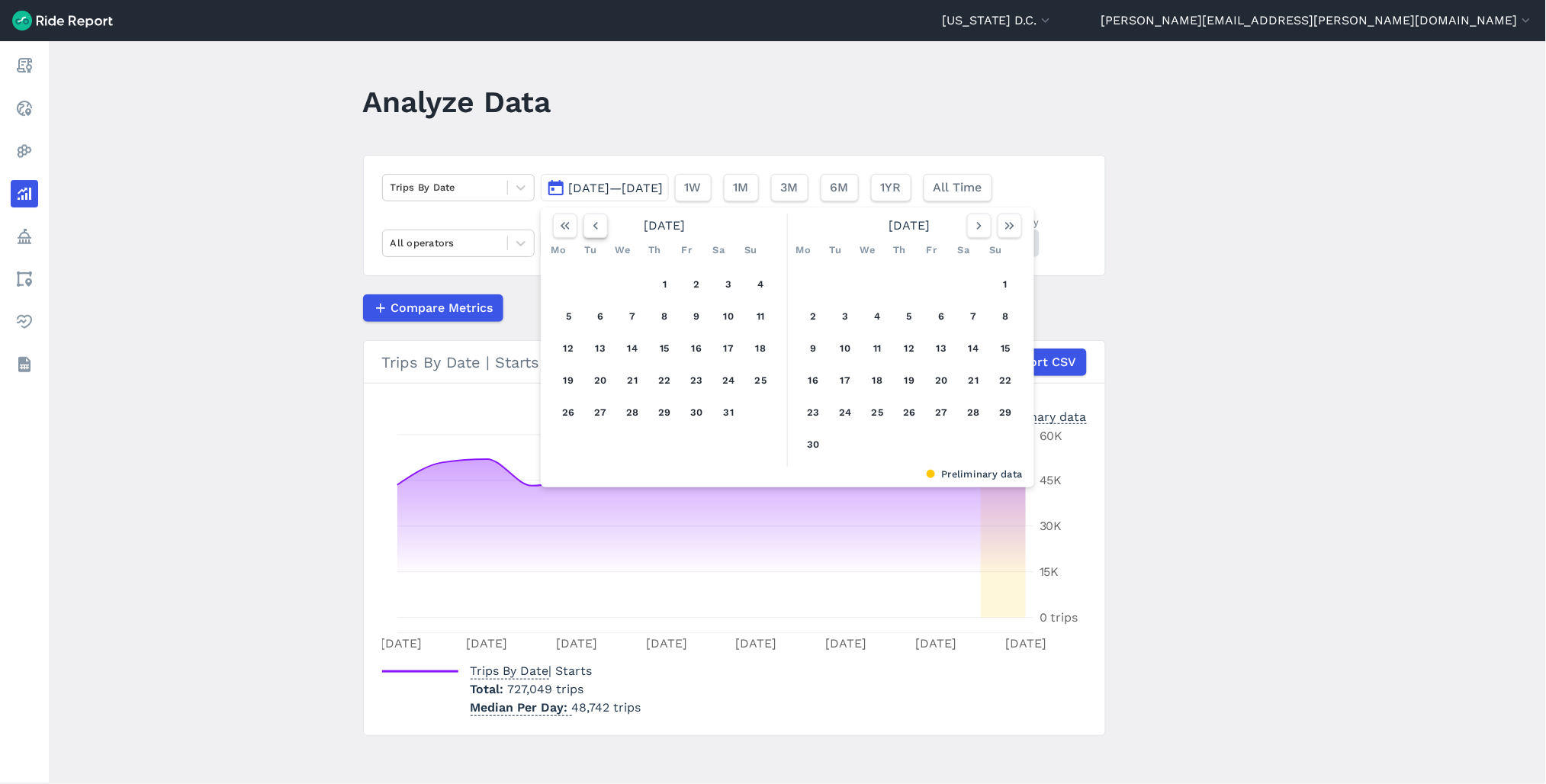
click at [589, 226] on icon "button" at bounding box center [595, 225] width 15 height 15
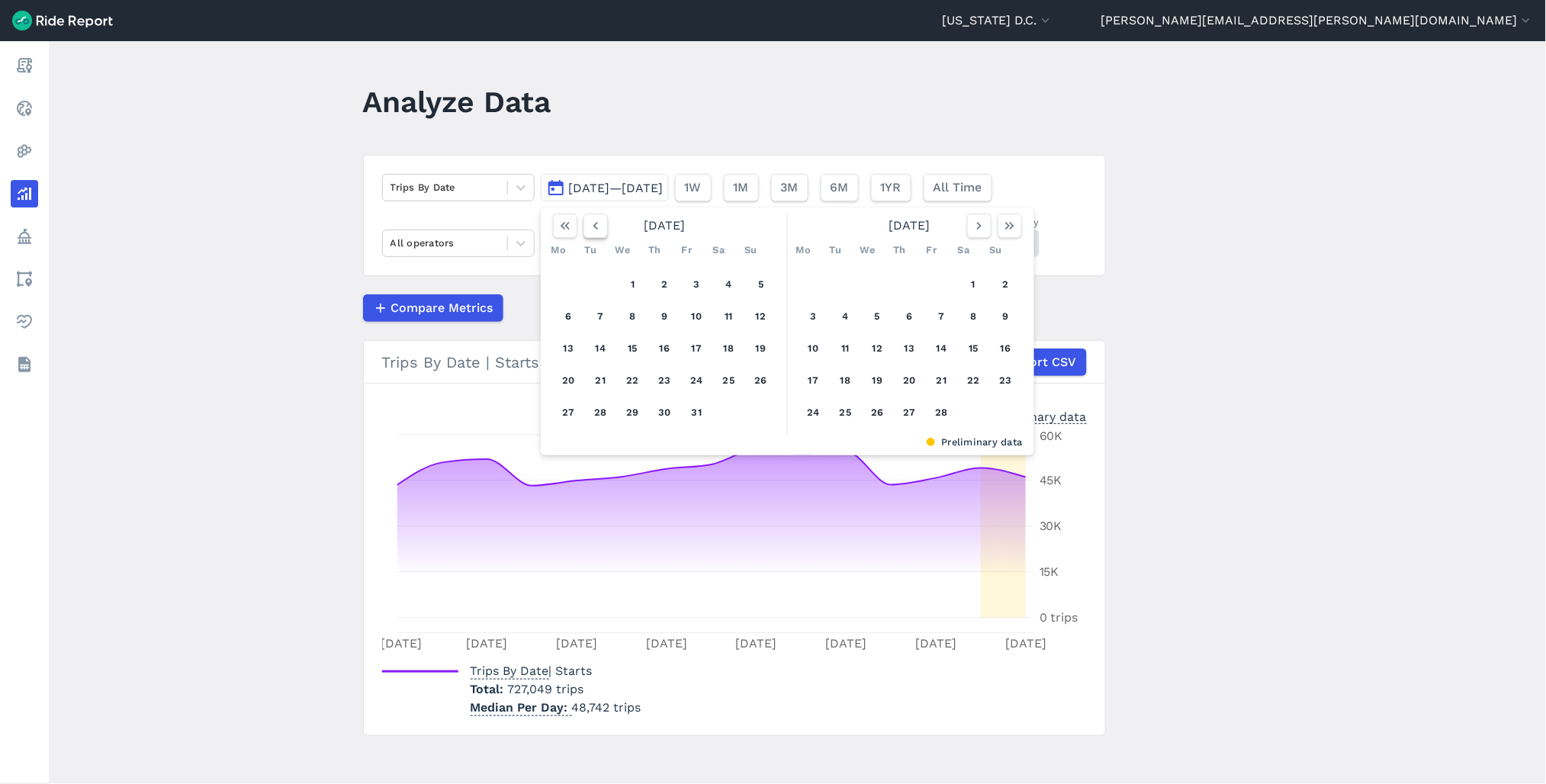
click at [589, 226] on icon "button" at bounding box center [595, 225] width 15 height 15
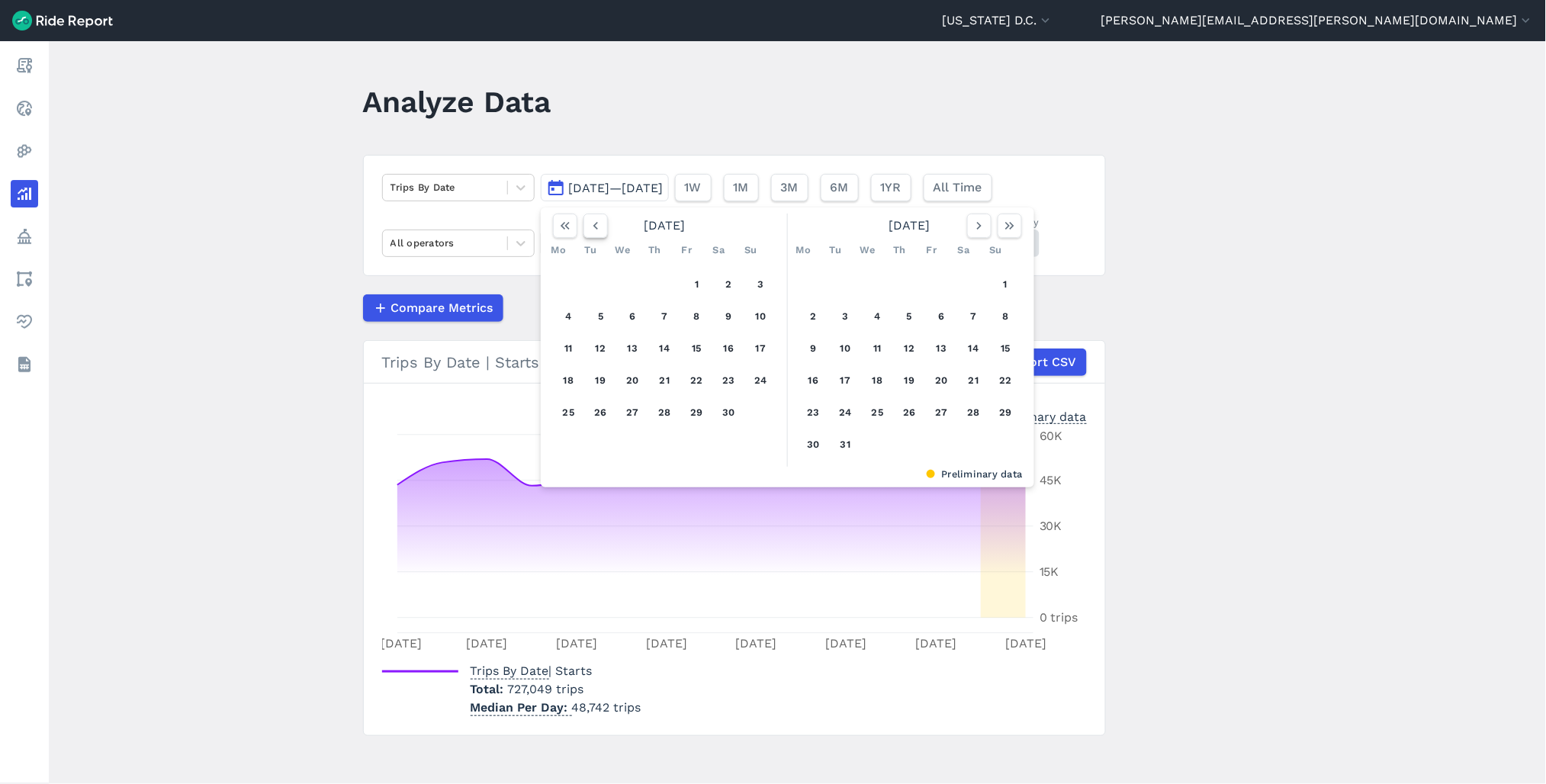
click at [589, 226] on icon "button" at bounding box center [595, 225] width 15 height 15
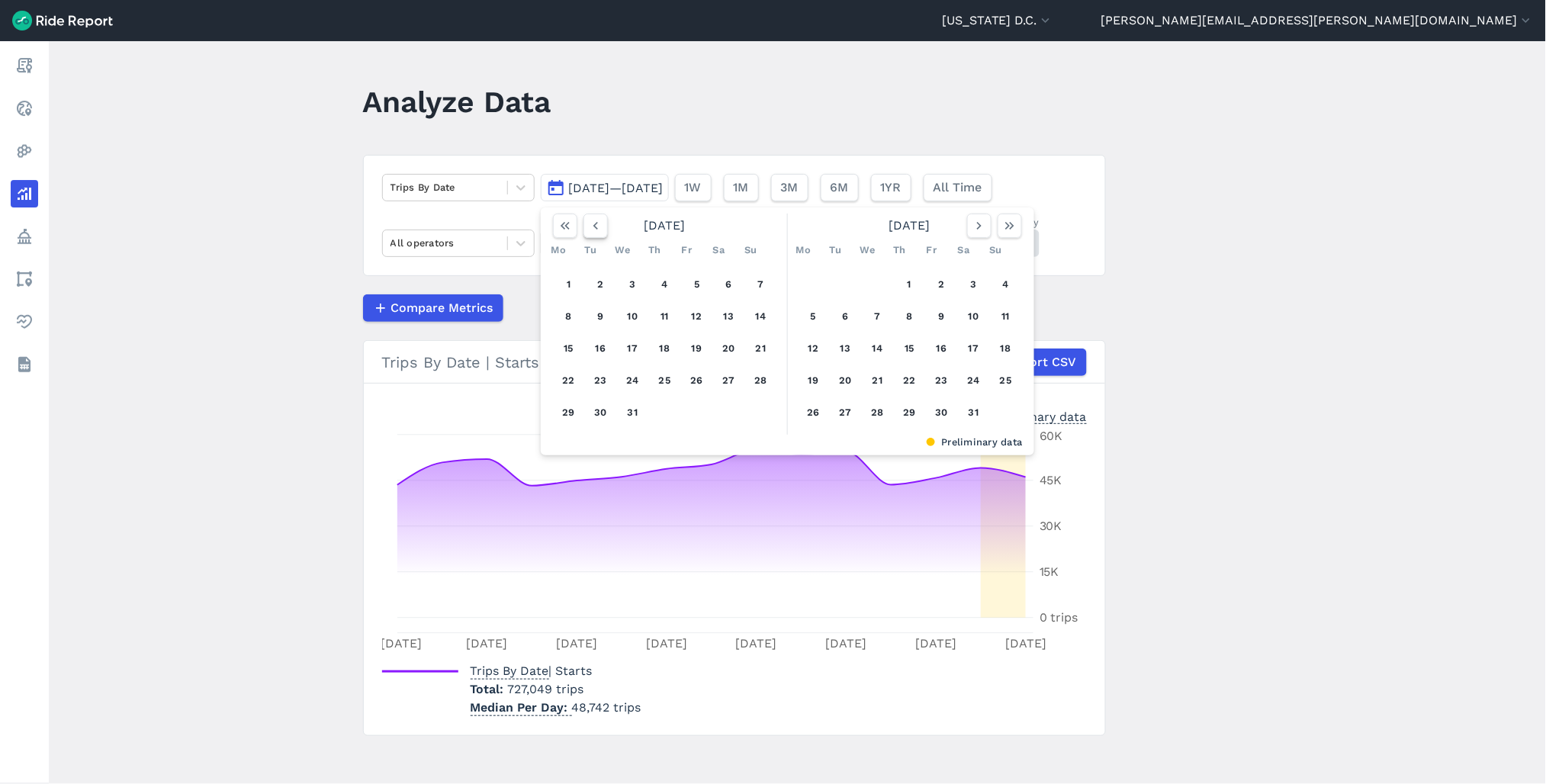
click at [589, 226] on icon "button" at bounding box center [595, 225] width 15 height 15
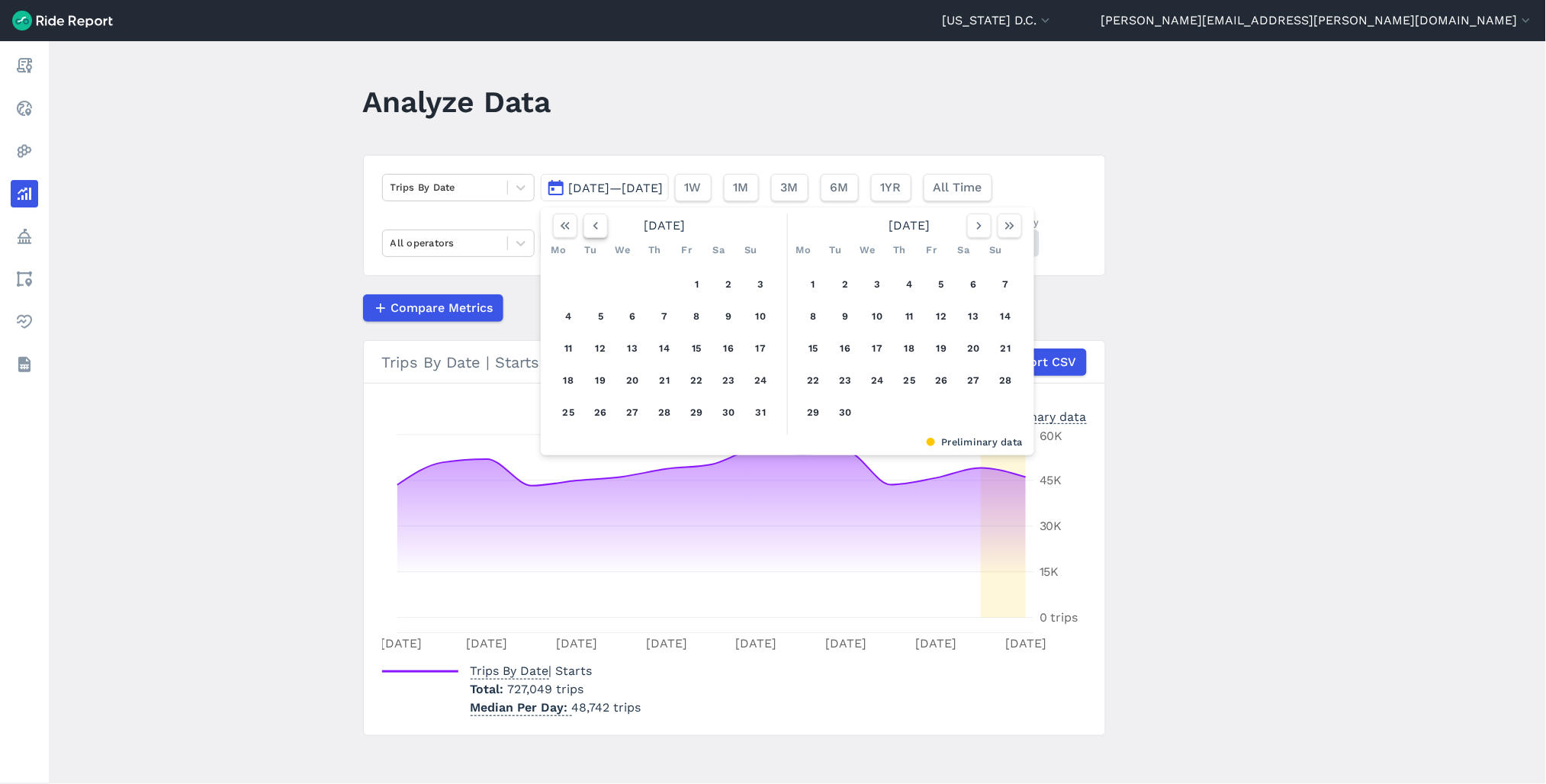
click at [589, 226] on icon "button" at bounding box center [595, 225] width 15 height 15
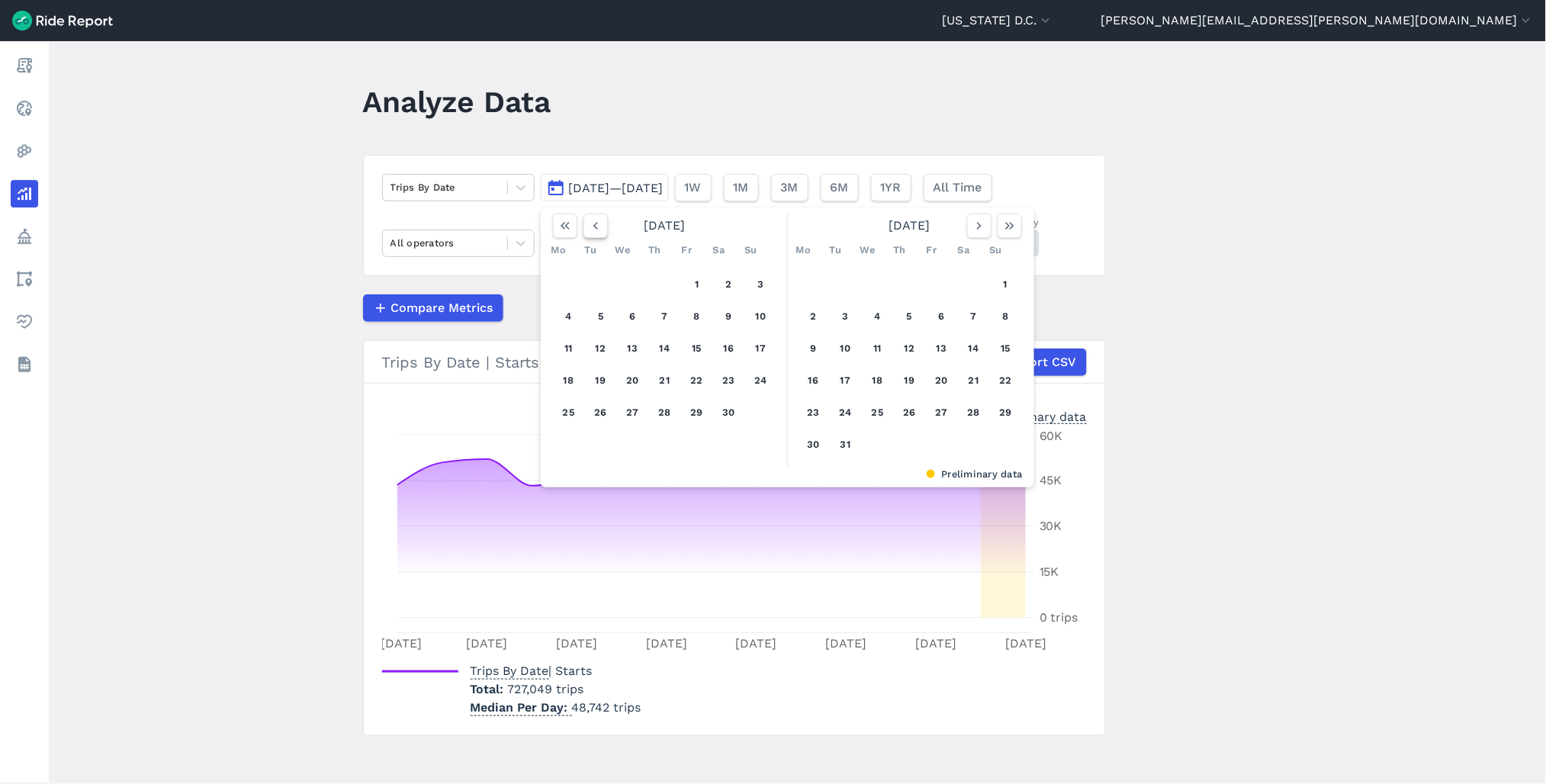
click at [589, 226] on icon "button" at bounding box center [595, 225] width 15 height 15
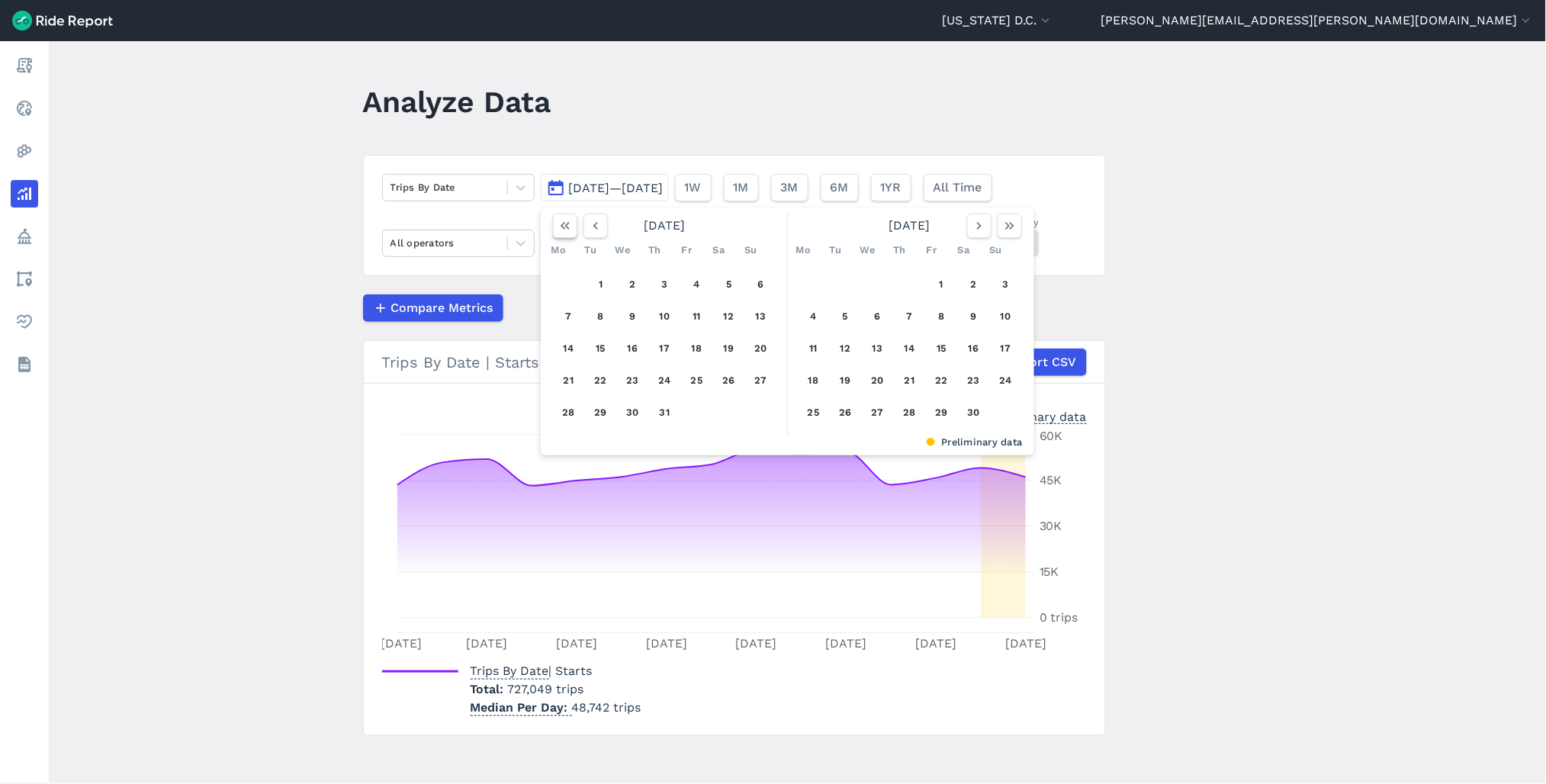
click at [572, 229] on button "button" at bounding box center [565, 225] width 25 height 25
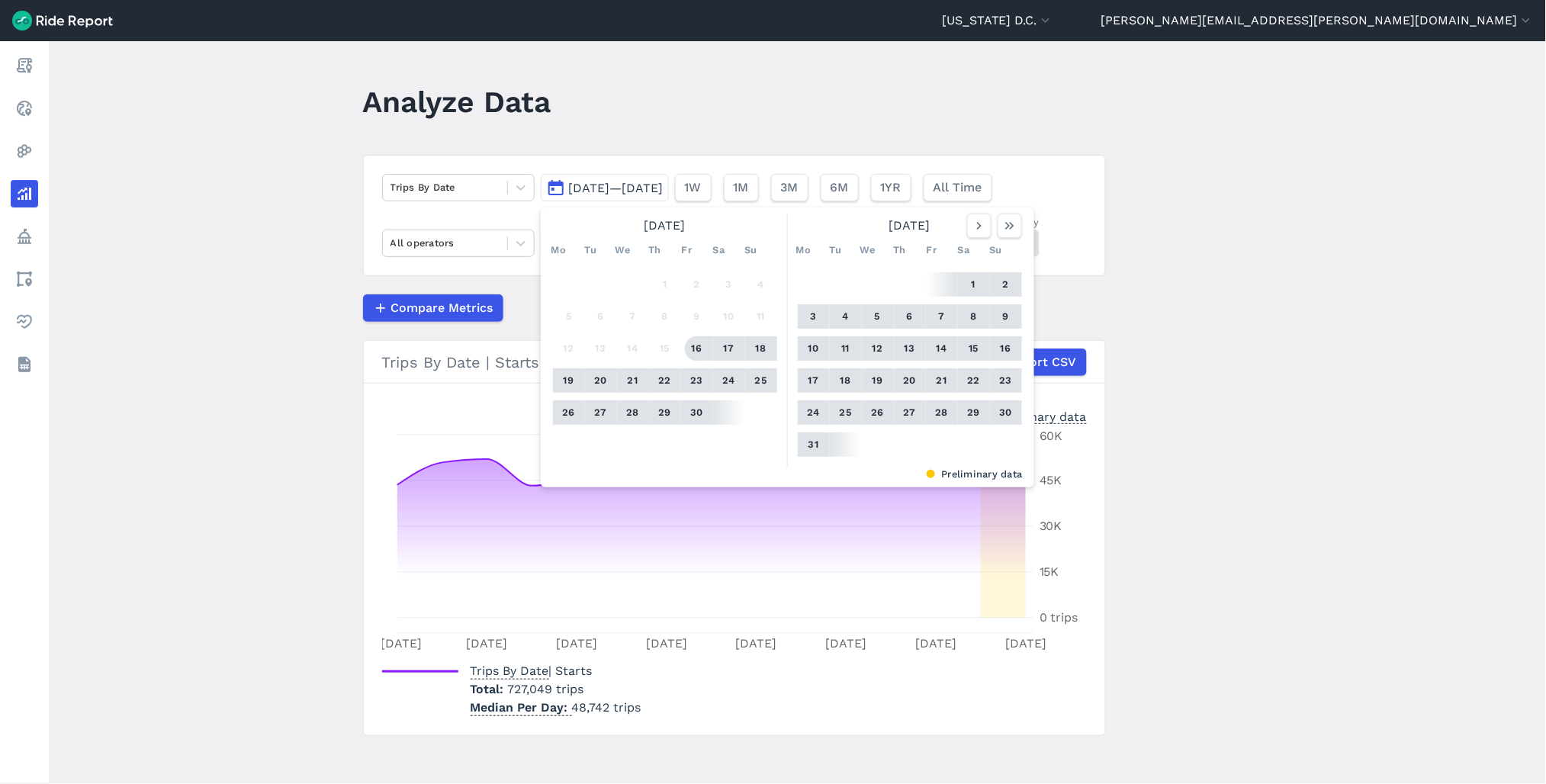
click at [689, 351] on button "16" at bounding box center [697, 348] width 25 height 25
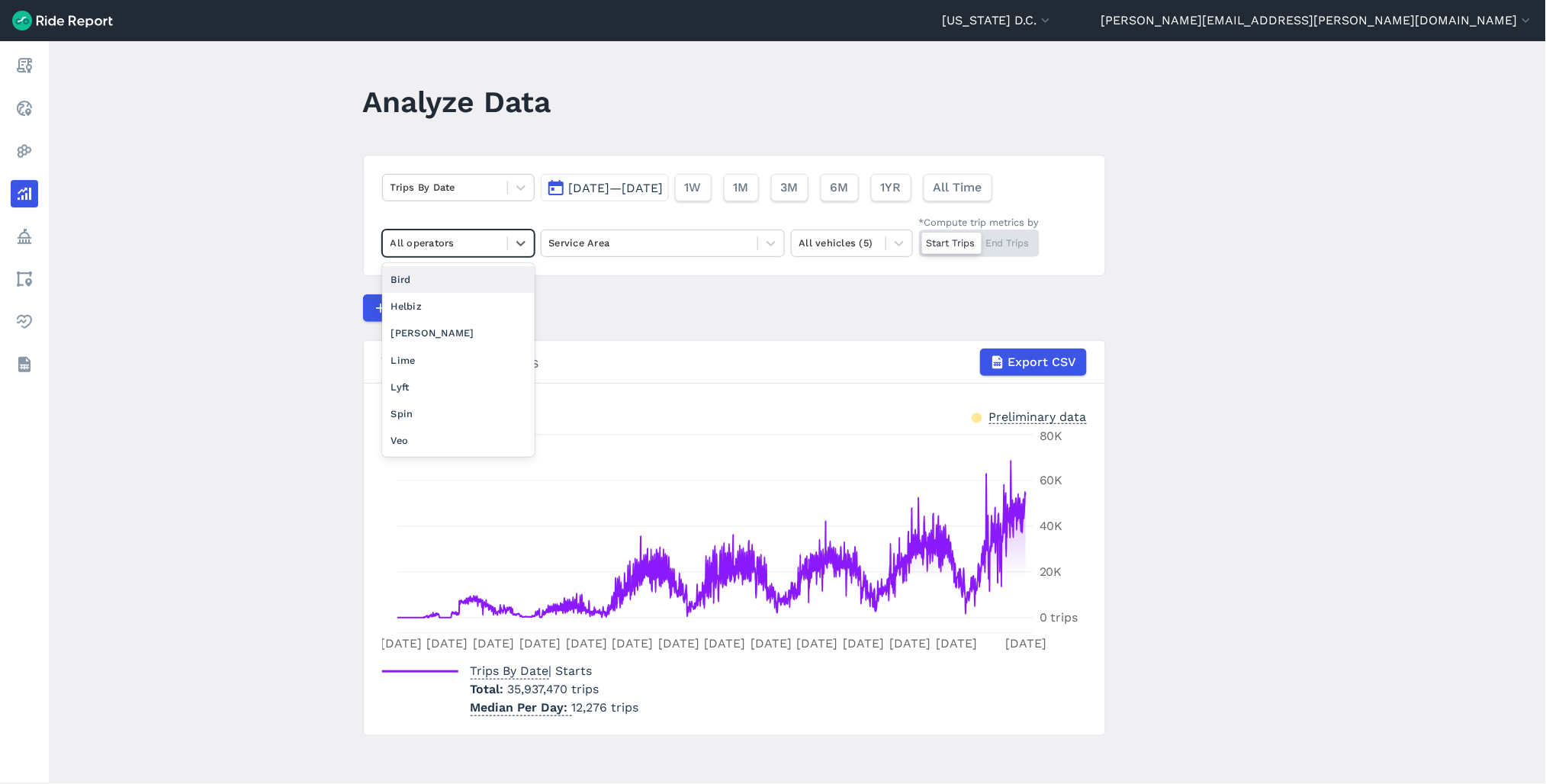
click at [424, 242] on div at bounding box center [445, 243] width 110 height 18
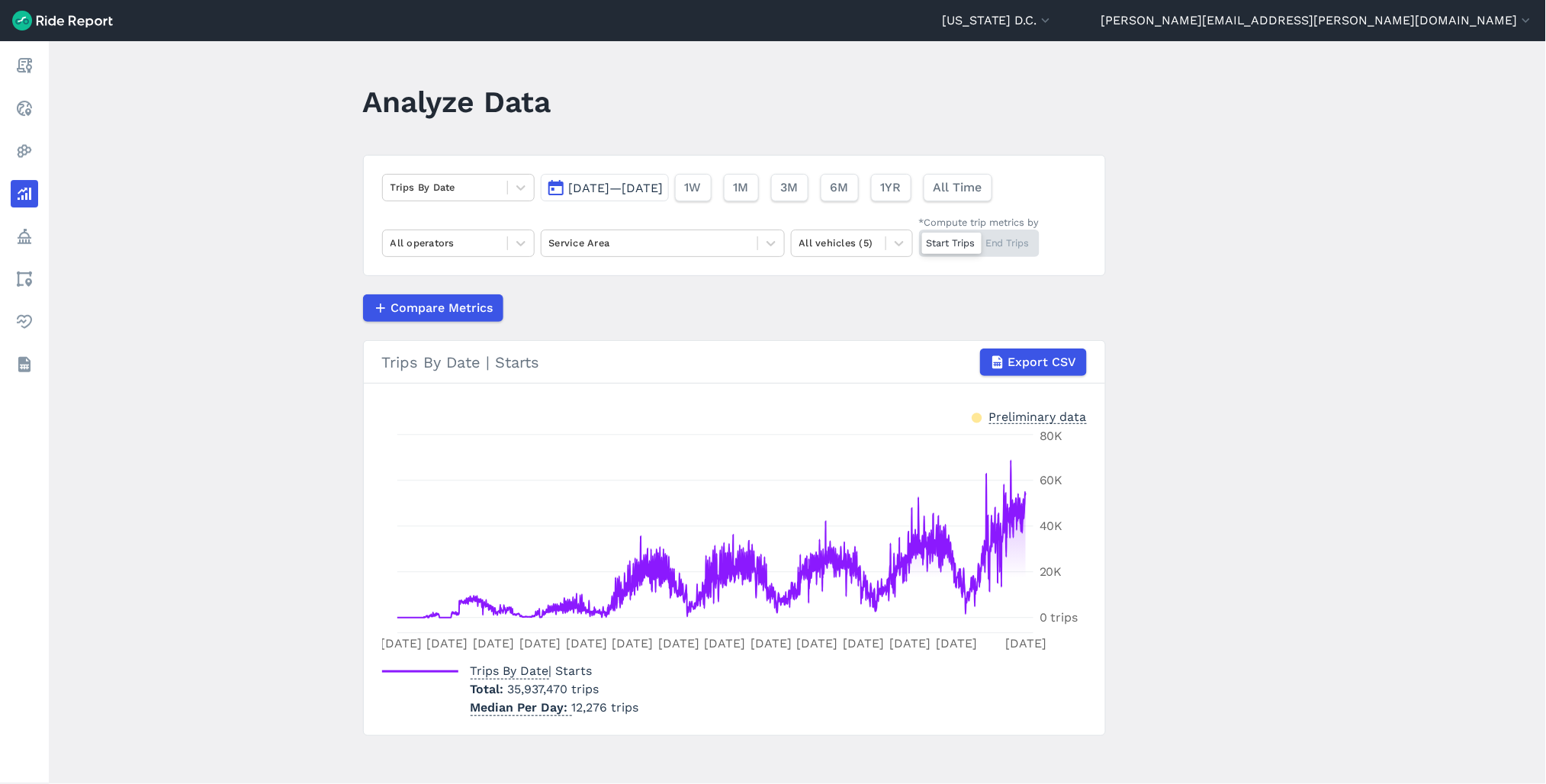
click at [231, 315] on main "Analyze Data Trips By Date [DATE]—[DATE] 1W 1M 3M 6M 1YR All Time All operators…" at bounding box center [797, 412] width 1498 height 743
